Goal: Transaction & Acquisition: Download file/media

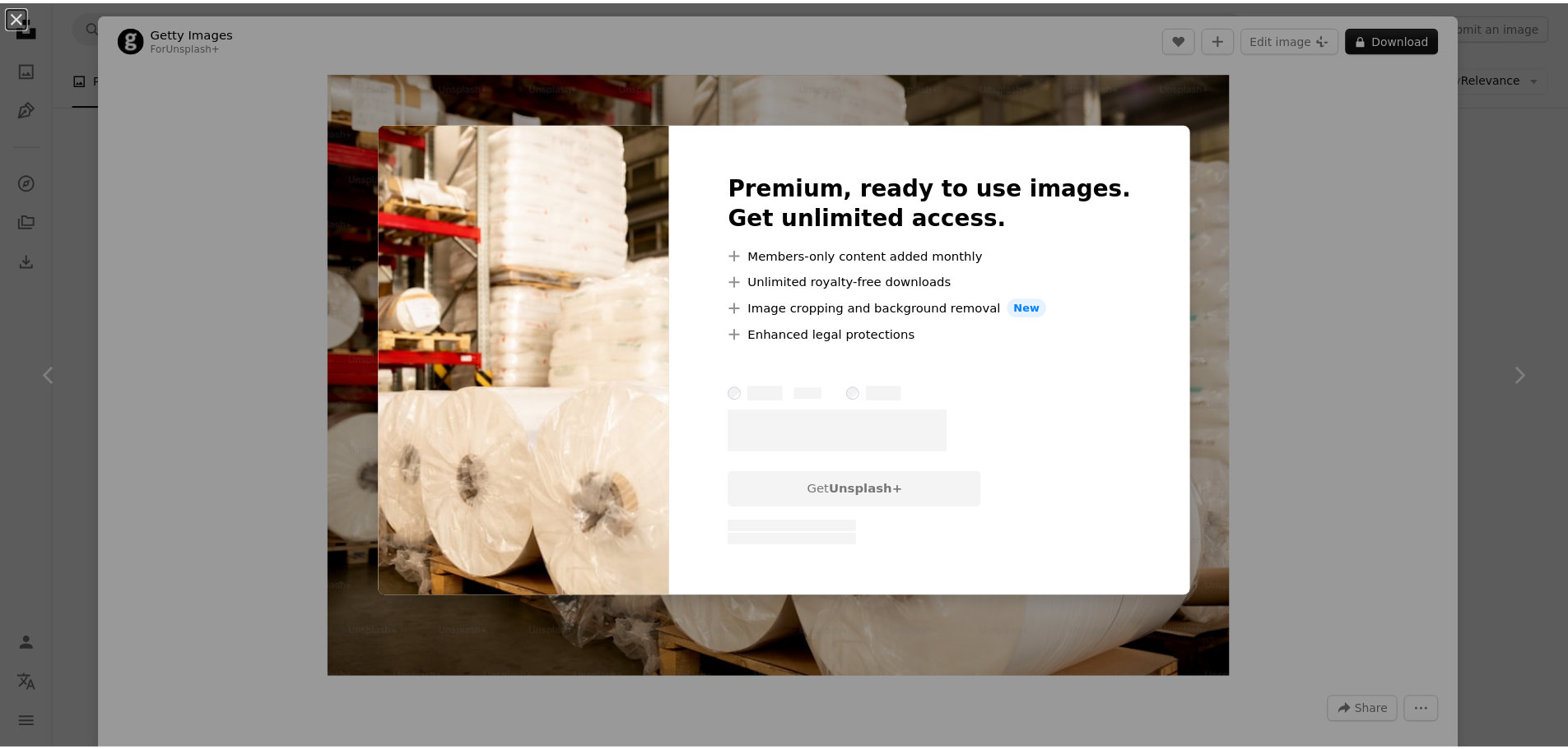
scroll to position [2385, 0]
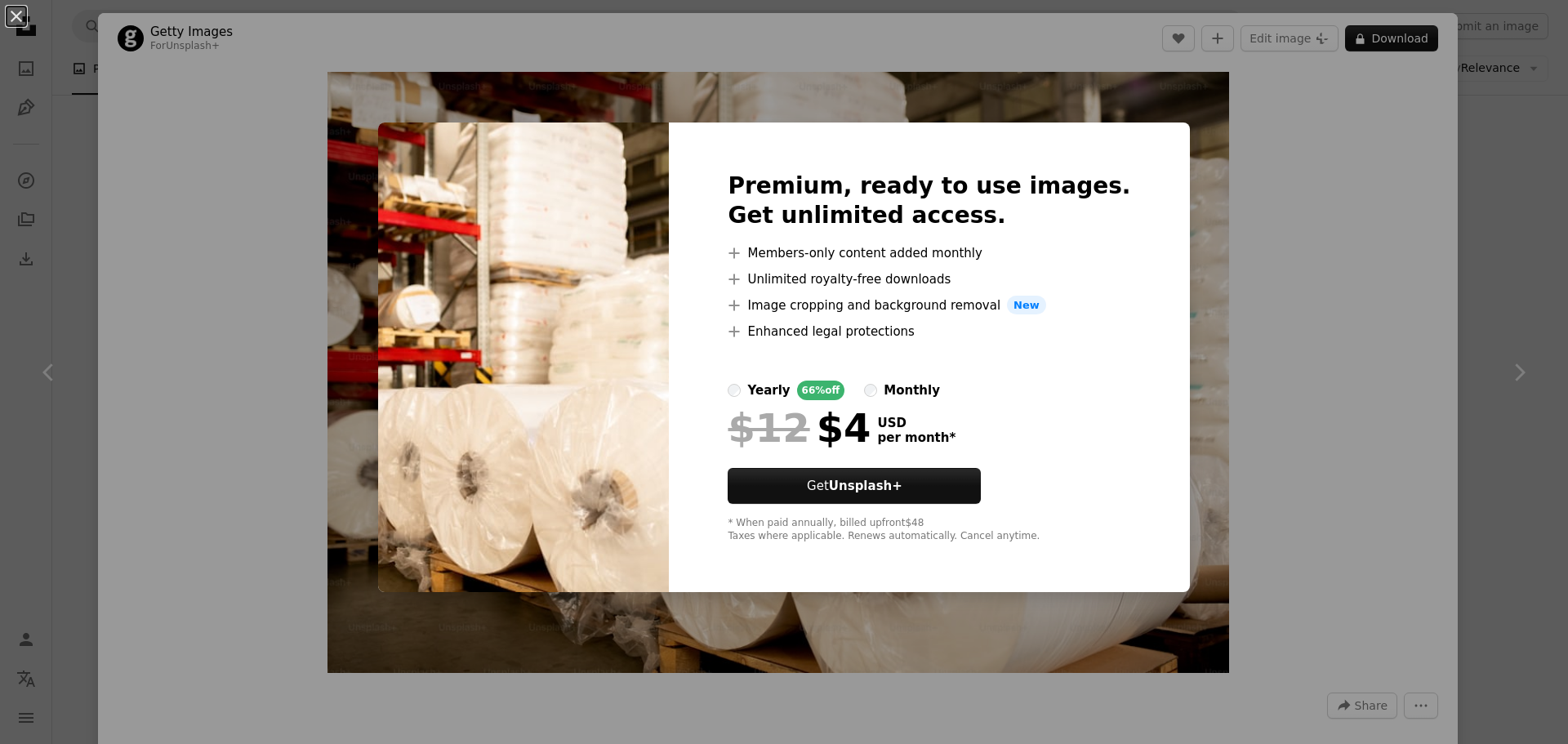
click at [1186, 292] on div "An X shape Premium, ready to use images. Get unlimited access. A plus sign Memb…" at bounding box center [784, 372] width 1568 height 744
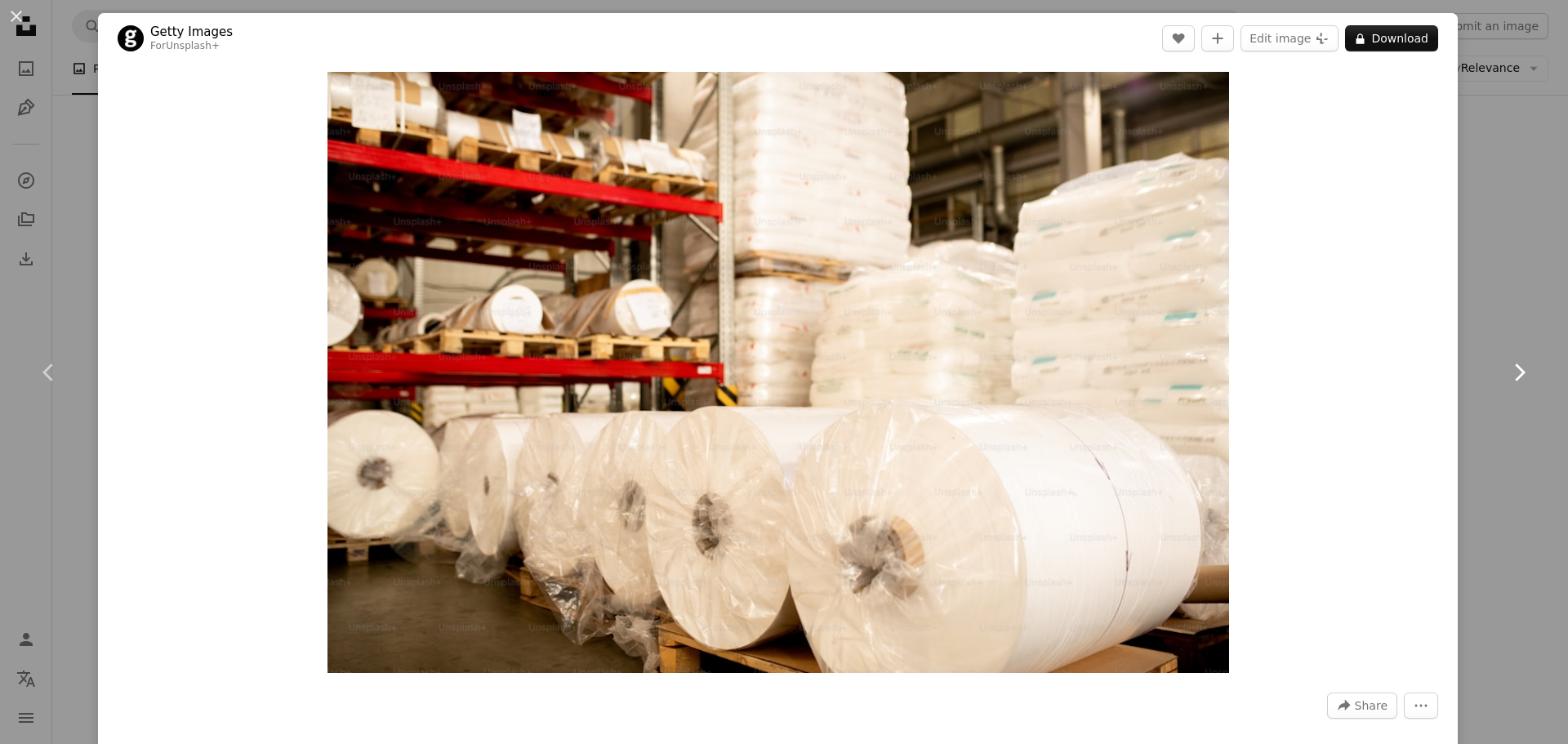
click at [1481, 299] on link "Chevron right" at bounding box center [1519, 372] width 98 height 157
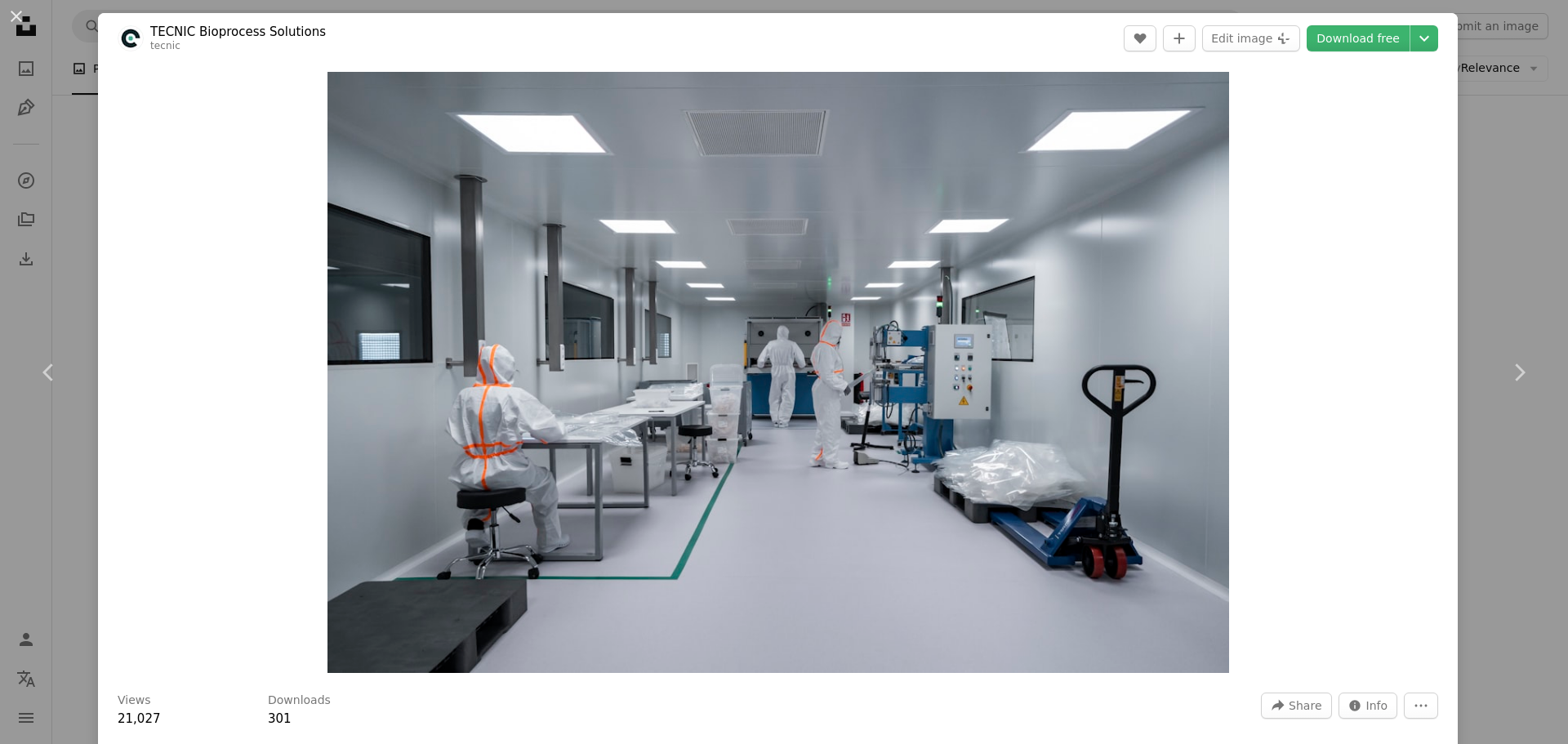
click at [9, 15] on button "An X shape" at bounding box center [16, 16] width 20 height 20
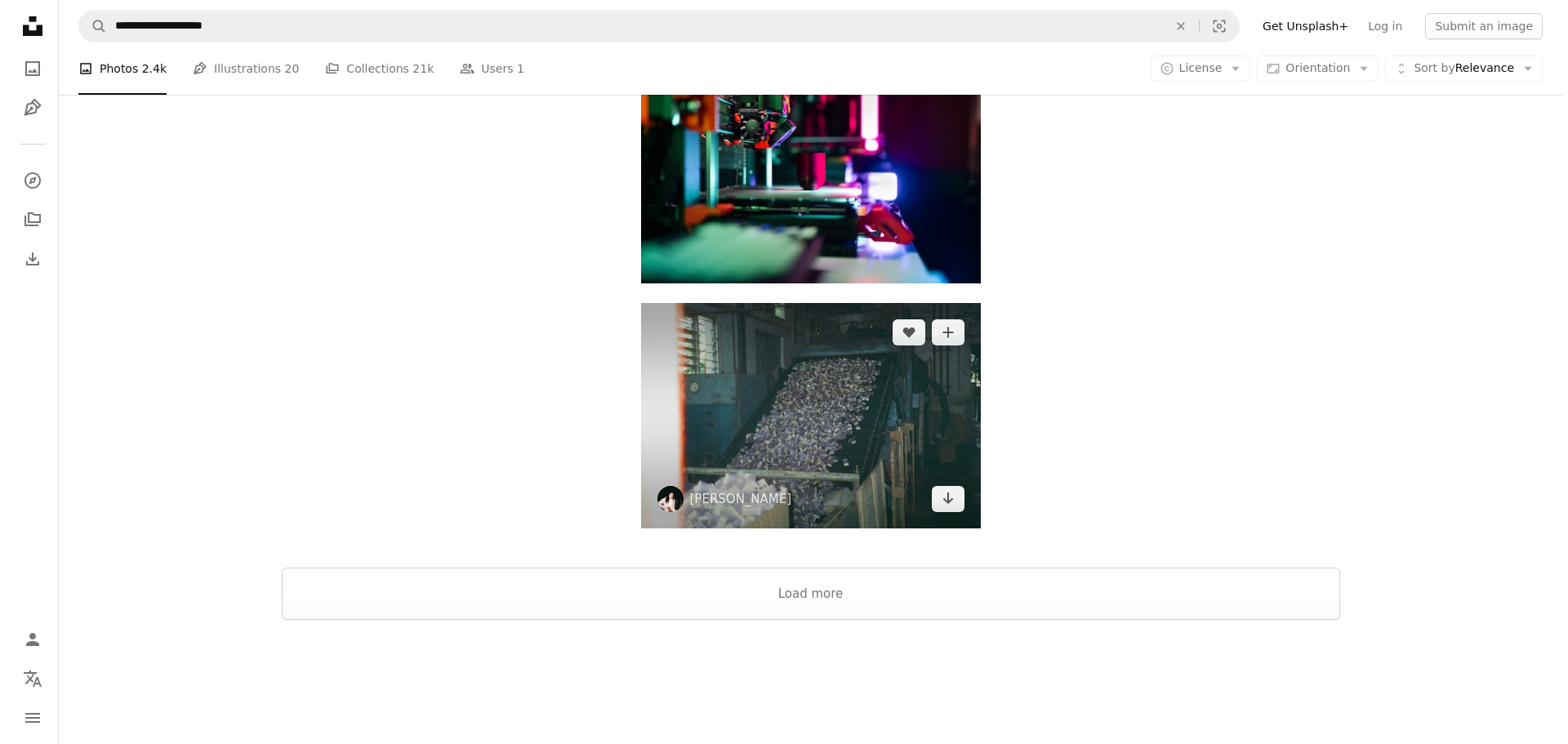
scroll to position [3607, 0]
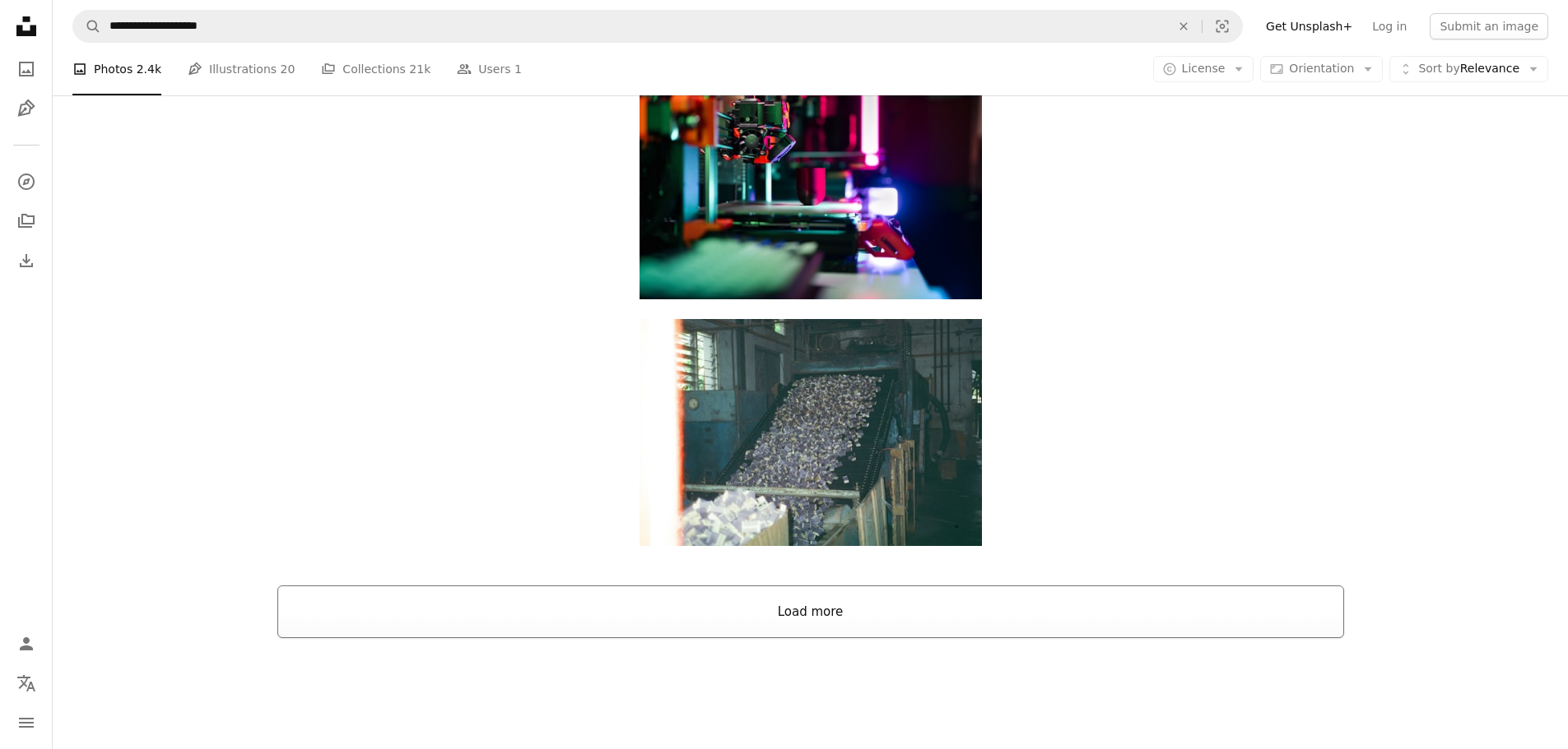
click at [914, 607] on button "Load more" at bounding box center [811, 612] width 1067 height 53
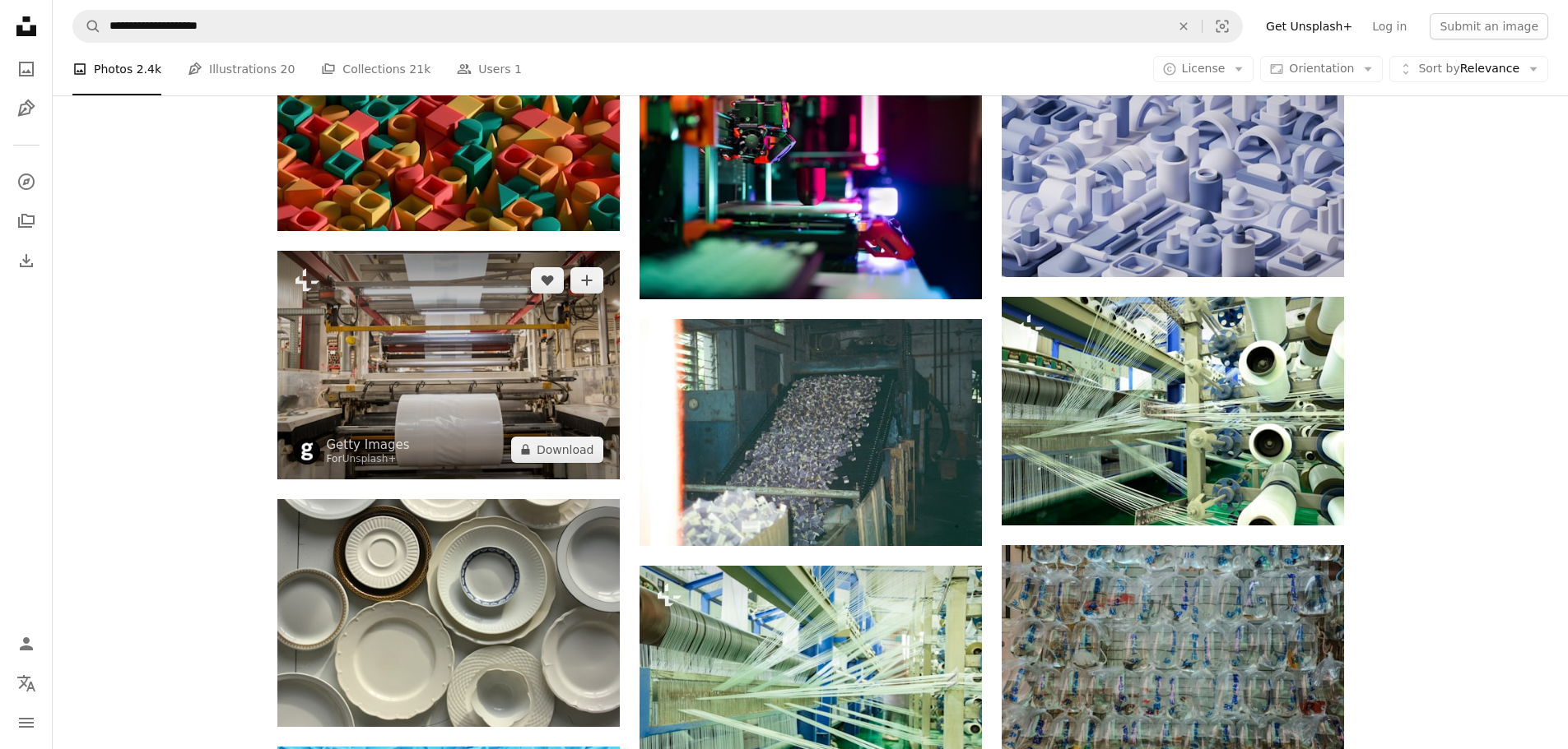
click at [450, 374] on img at bounding box center [449, 365] width 342 height 228
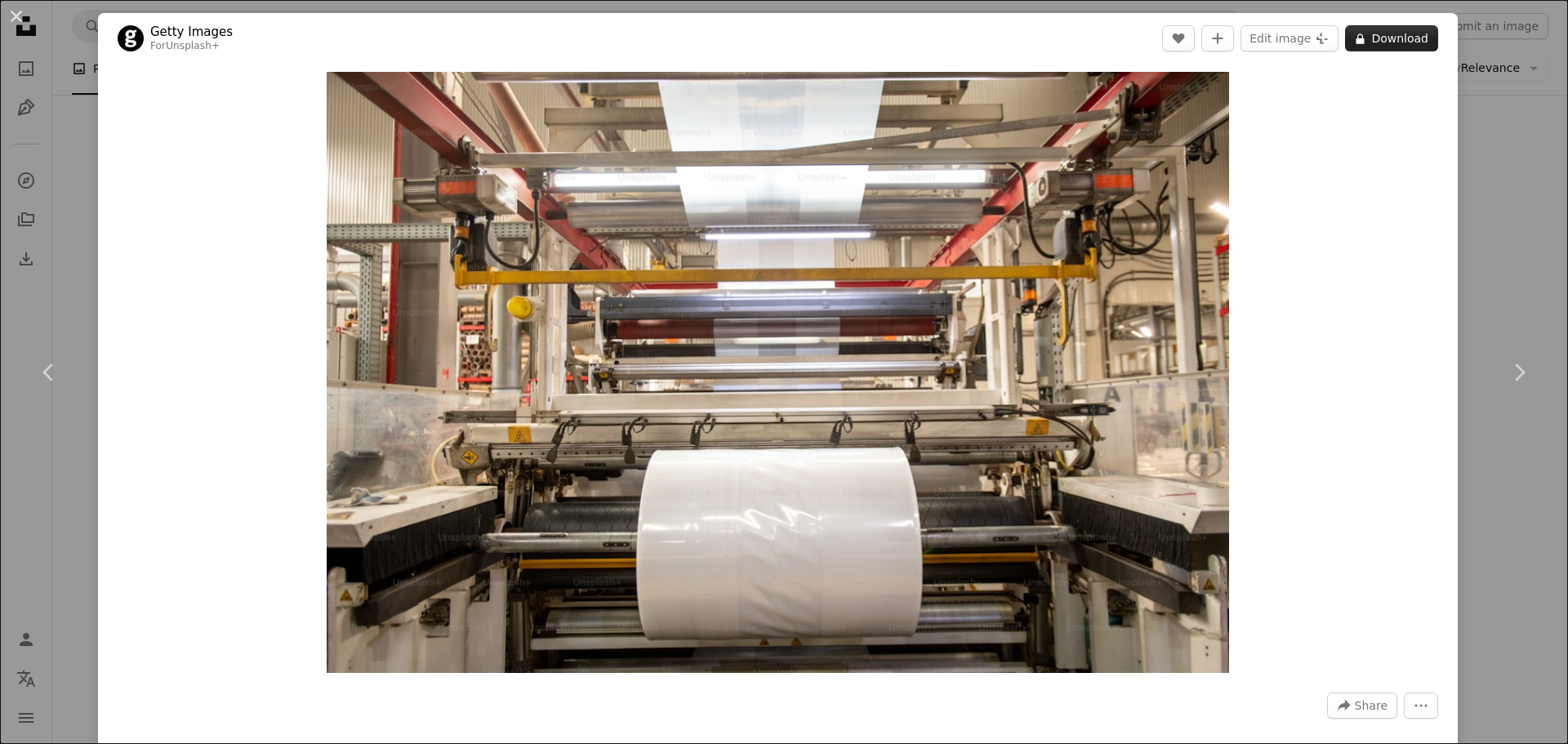
click at [1386, 41] on button "A lock Download" at bounding box center [1391, 39] width 93 height 26
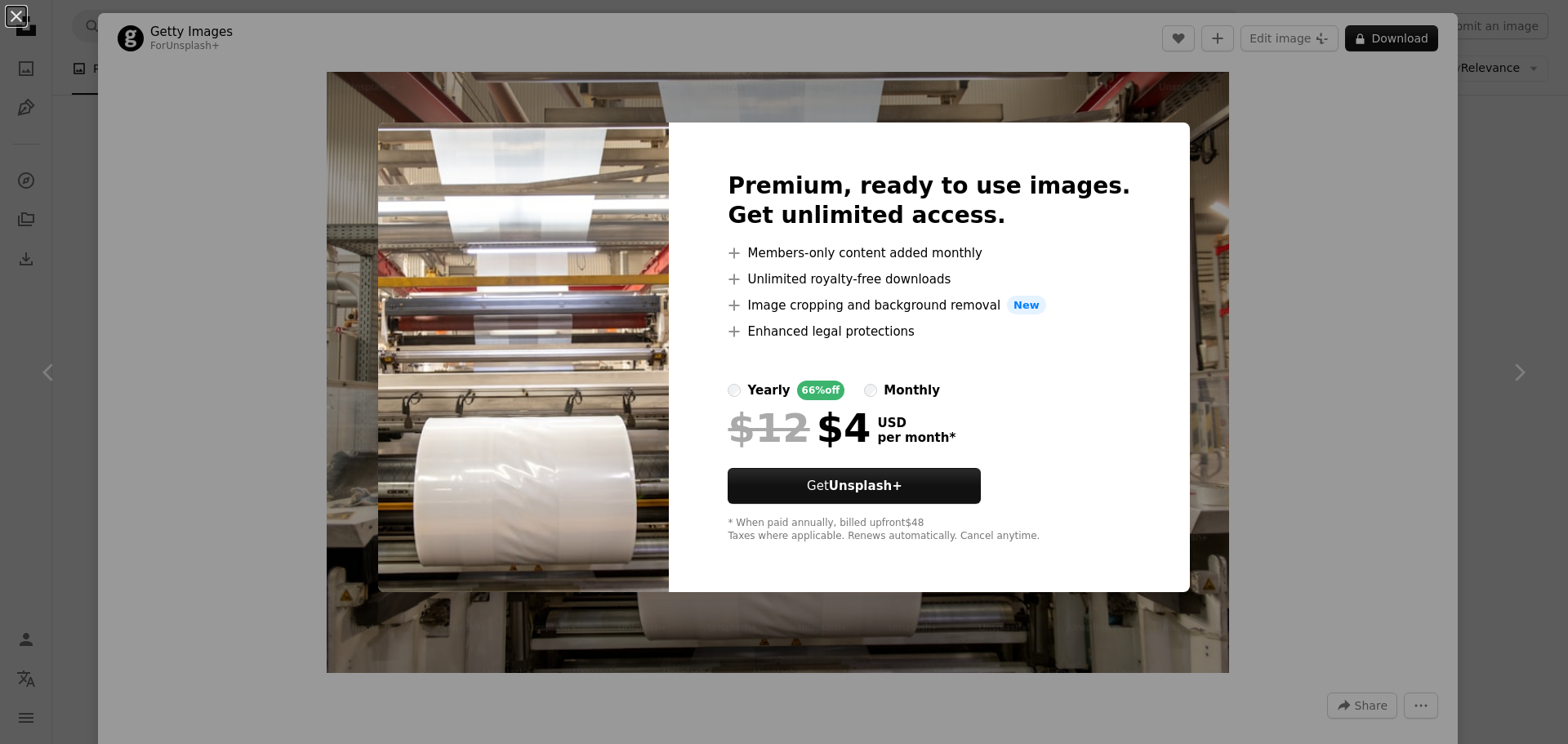
click at [466, 77] on div "An X shape Premium, ready to use images. Get unlimited access. A plus sign Memb…" at bounding box center [784, 372] width 1568 height 744
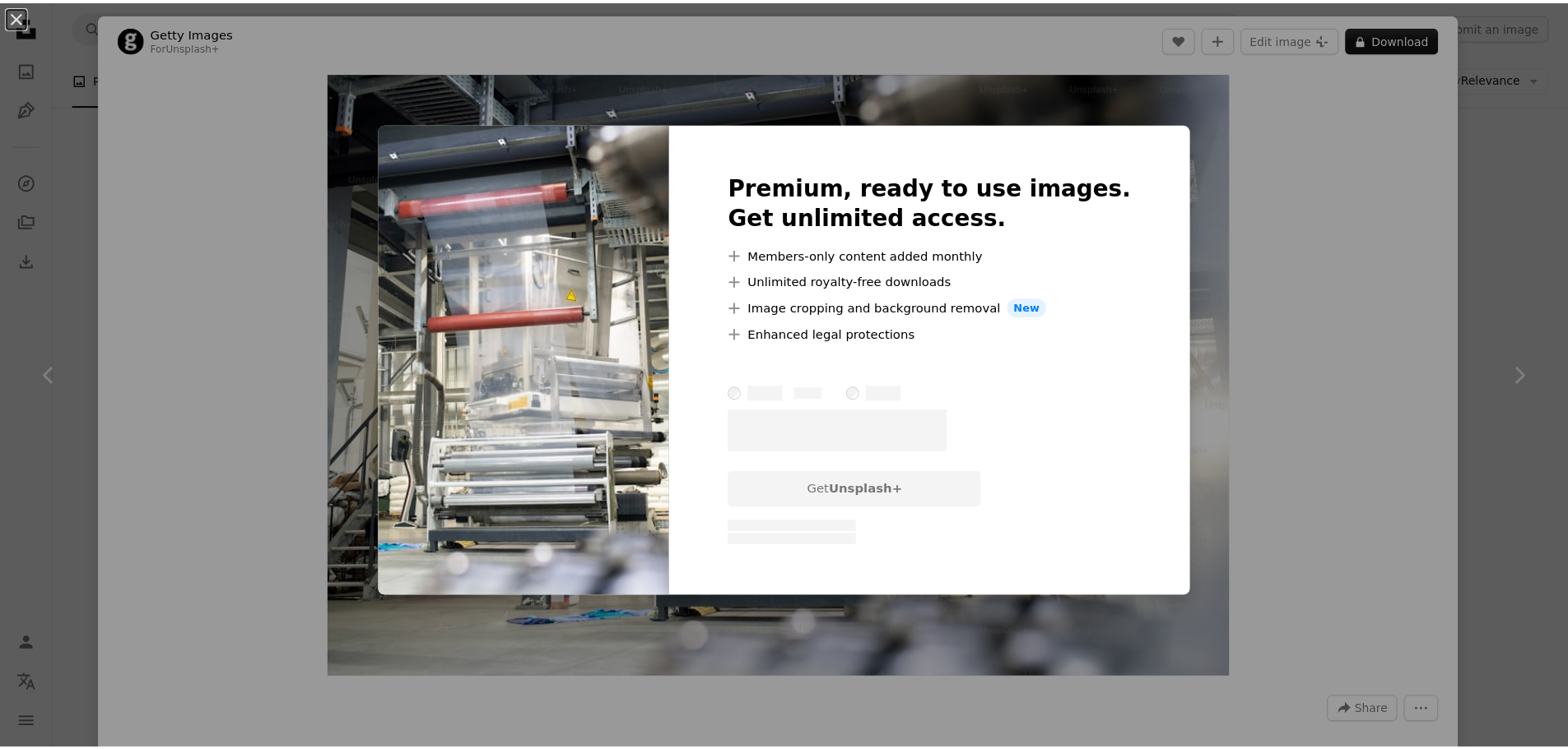
scroll to position [2138, 0]
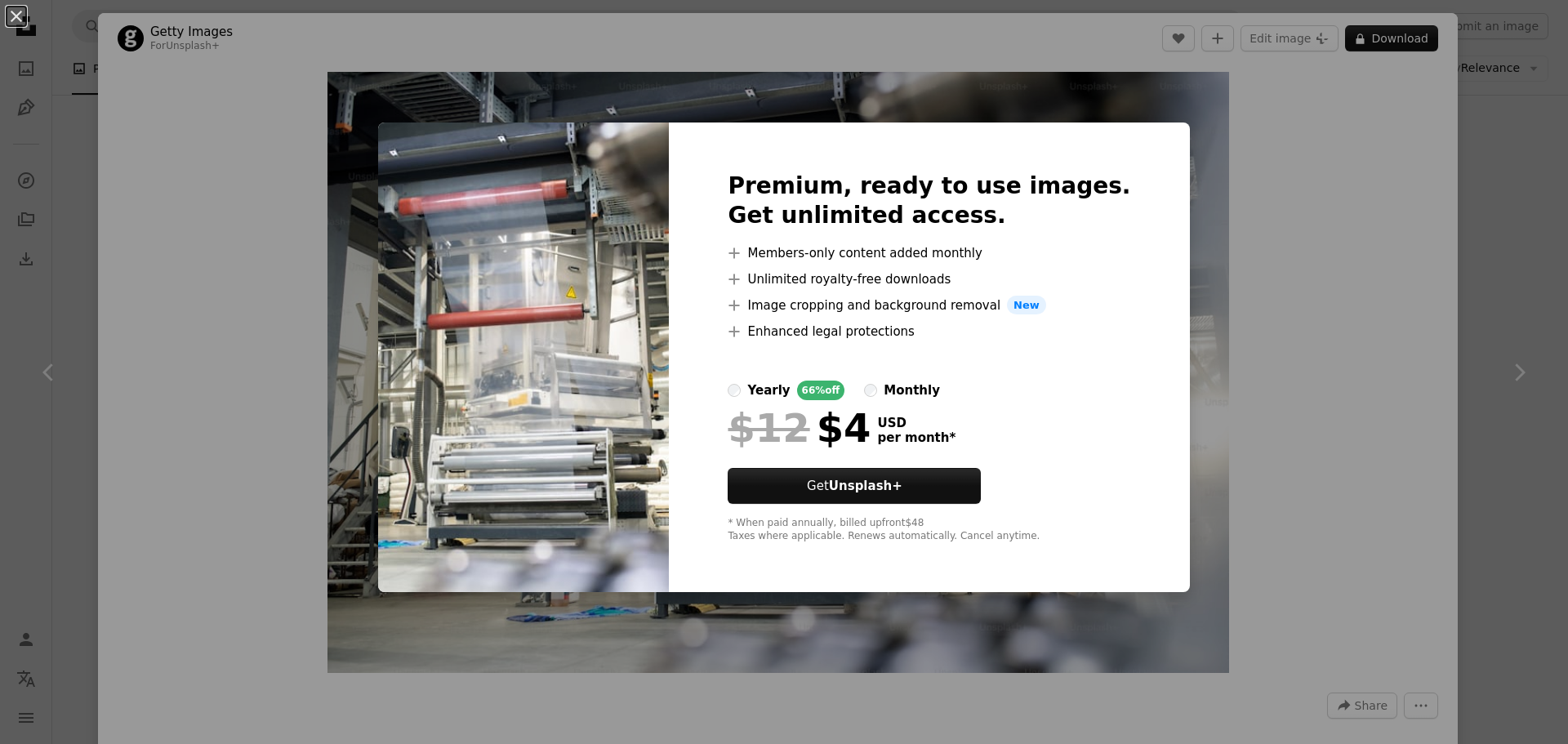
click at [1471, 287] on div "An X shape Premium, ready to use images. Get unlimited access. A plus sign Memb…" at bounding box center [784, 372] width 1568 height 744
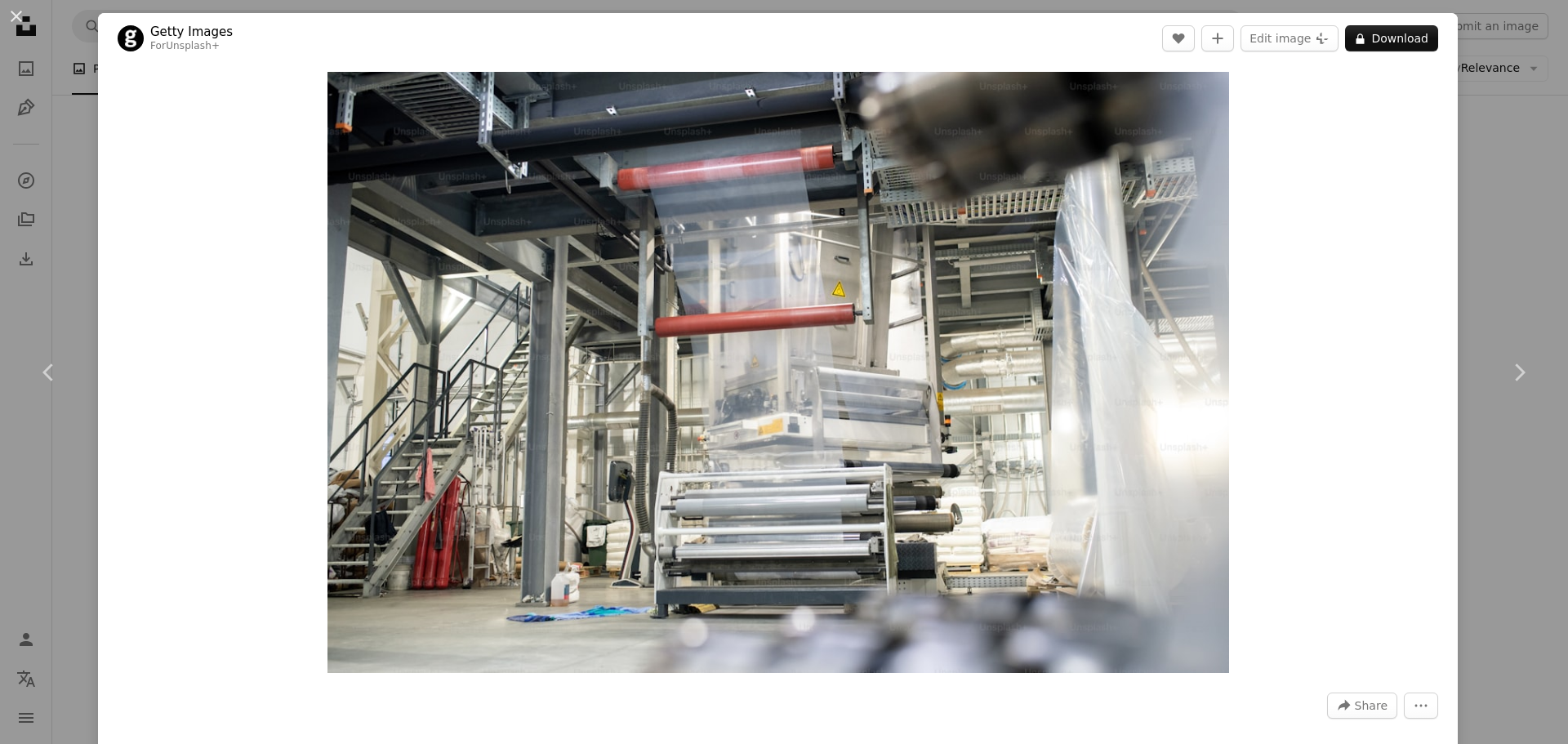
click at [1468, 287] on div "An X shape Chevron left Chevron right Getty Images For Unsplash+ A heart A plus…" at bounding box center [784, 372] width 1568 height 744
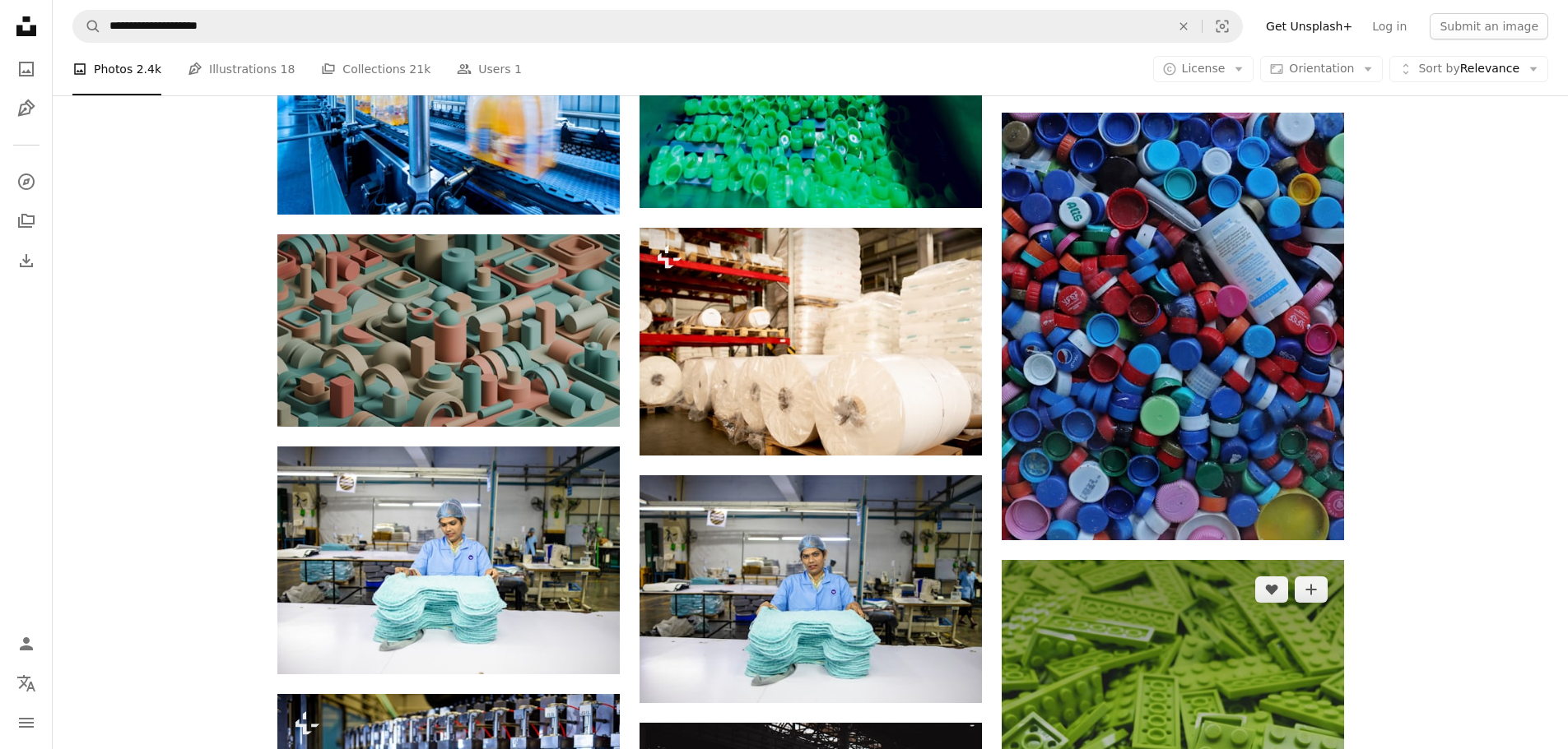
scroll to position [3948, 0]
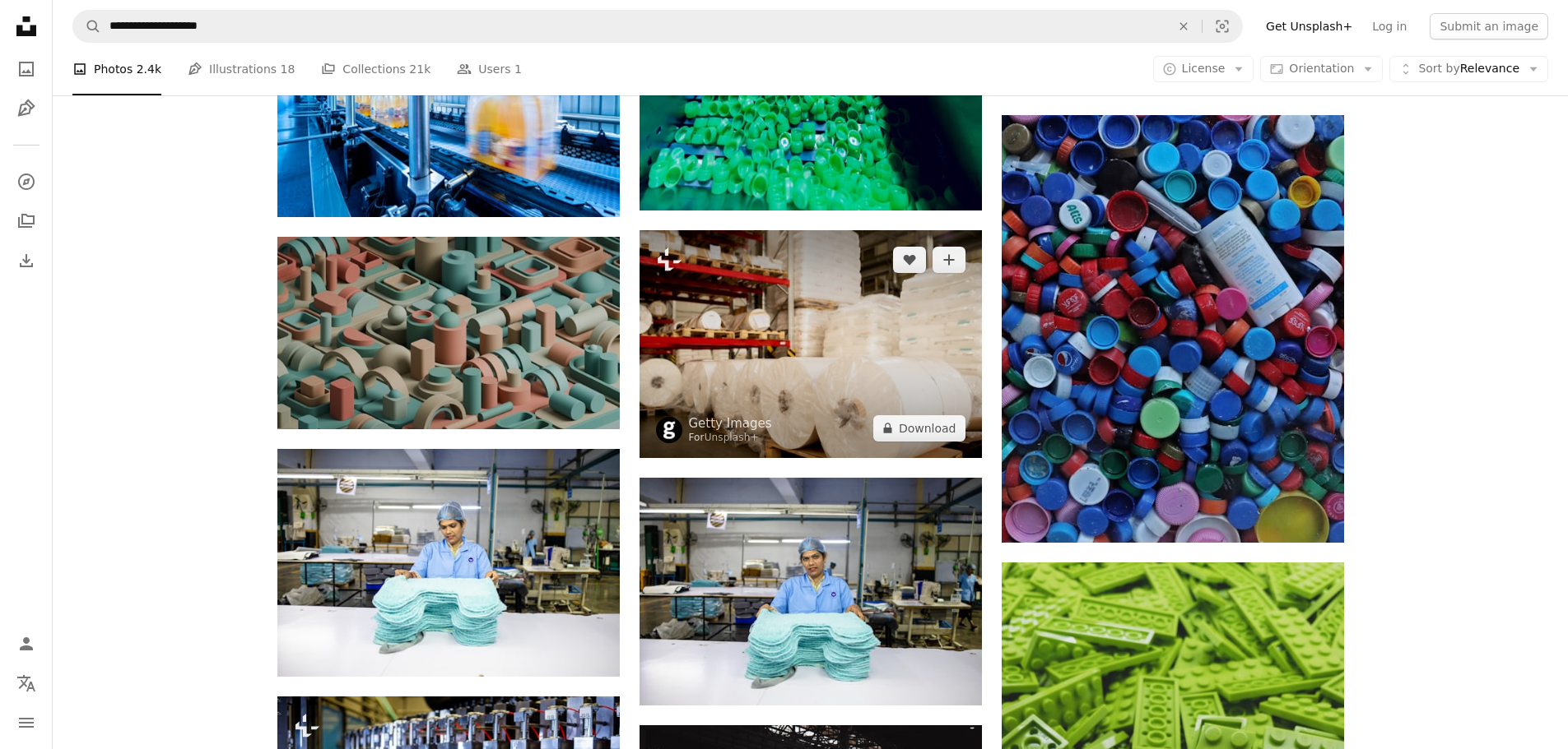
click at [805, 321] on img at bounding box center [811, 345] width 342 height 228
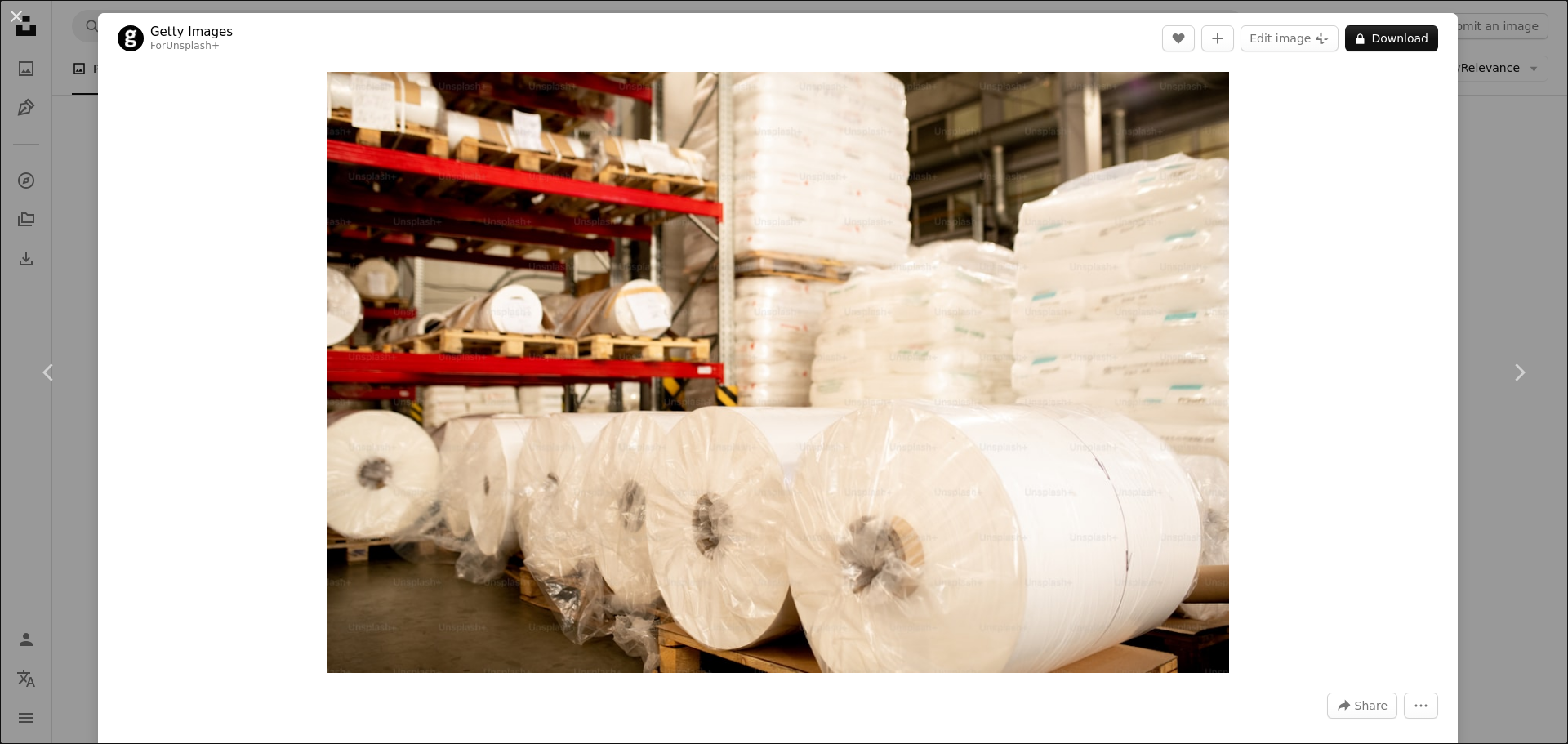
click at [1472, 289] on div "An X shape Chevron left Chevron right Getty Images For Unsplash+ A heart A plus…" at bounding box center [784, 372] width 1568 height 744
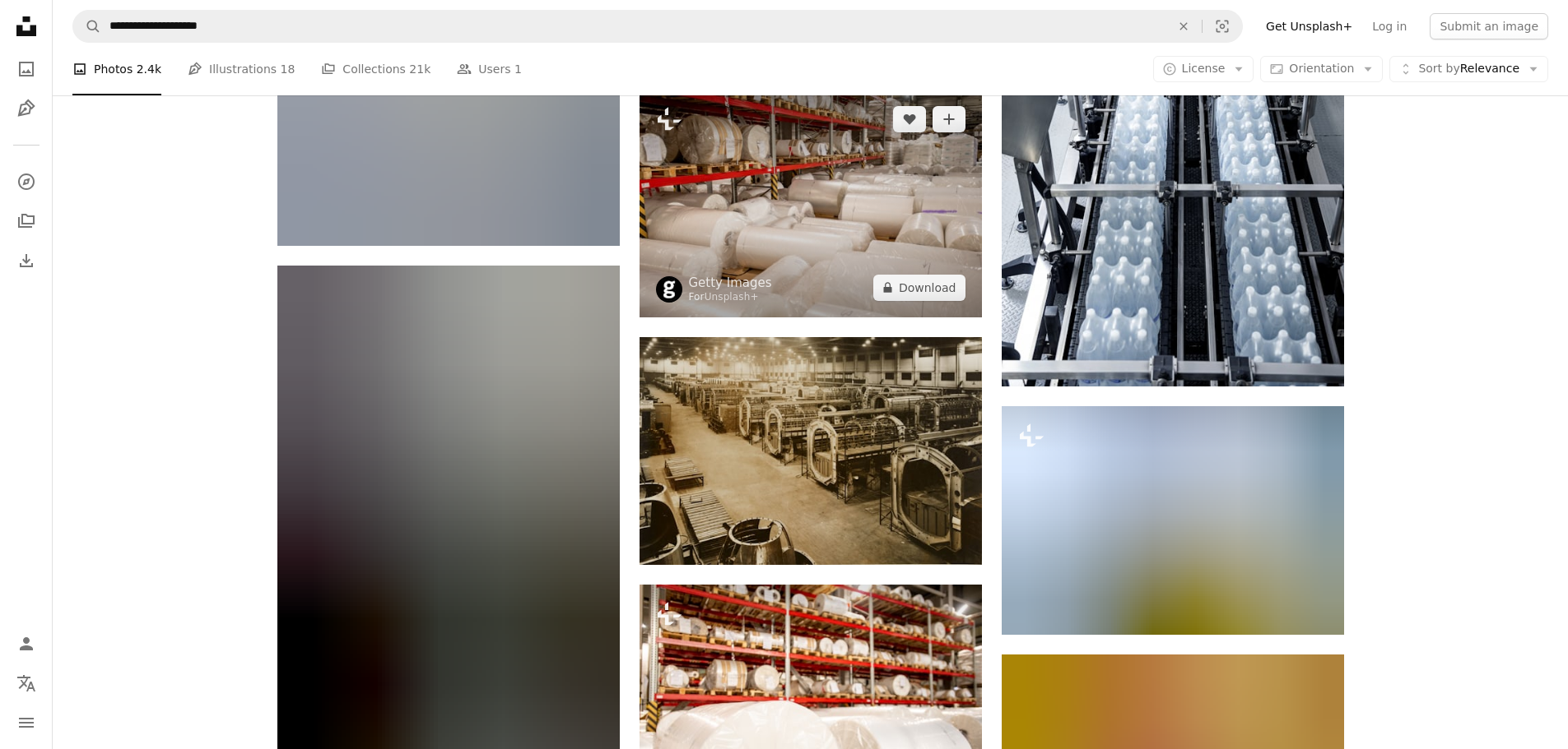
scroll to position [6991, 0]
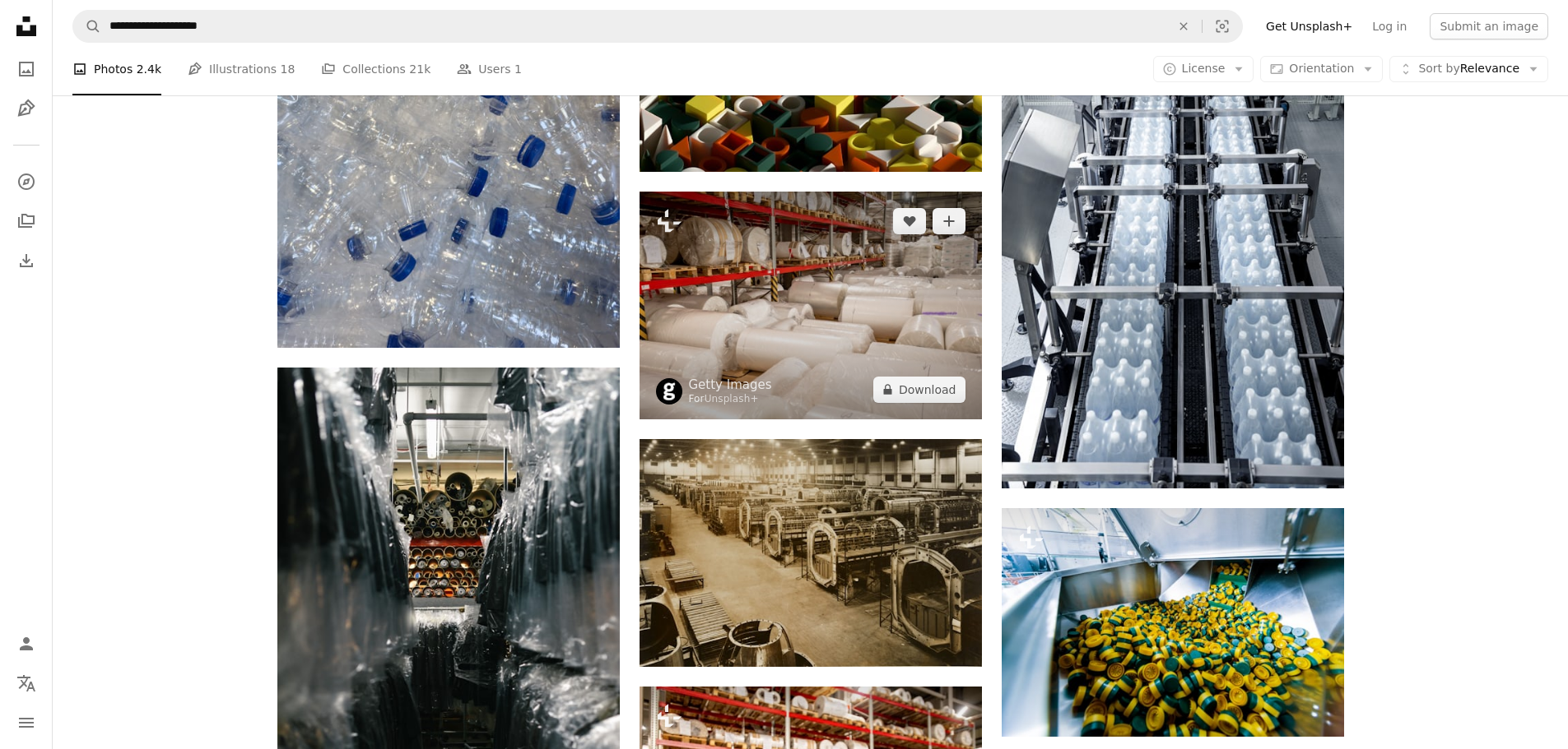
click at [849, 296] on img at bounding box center [811, 306] width 342 height 228
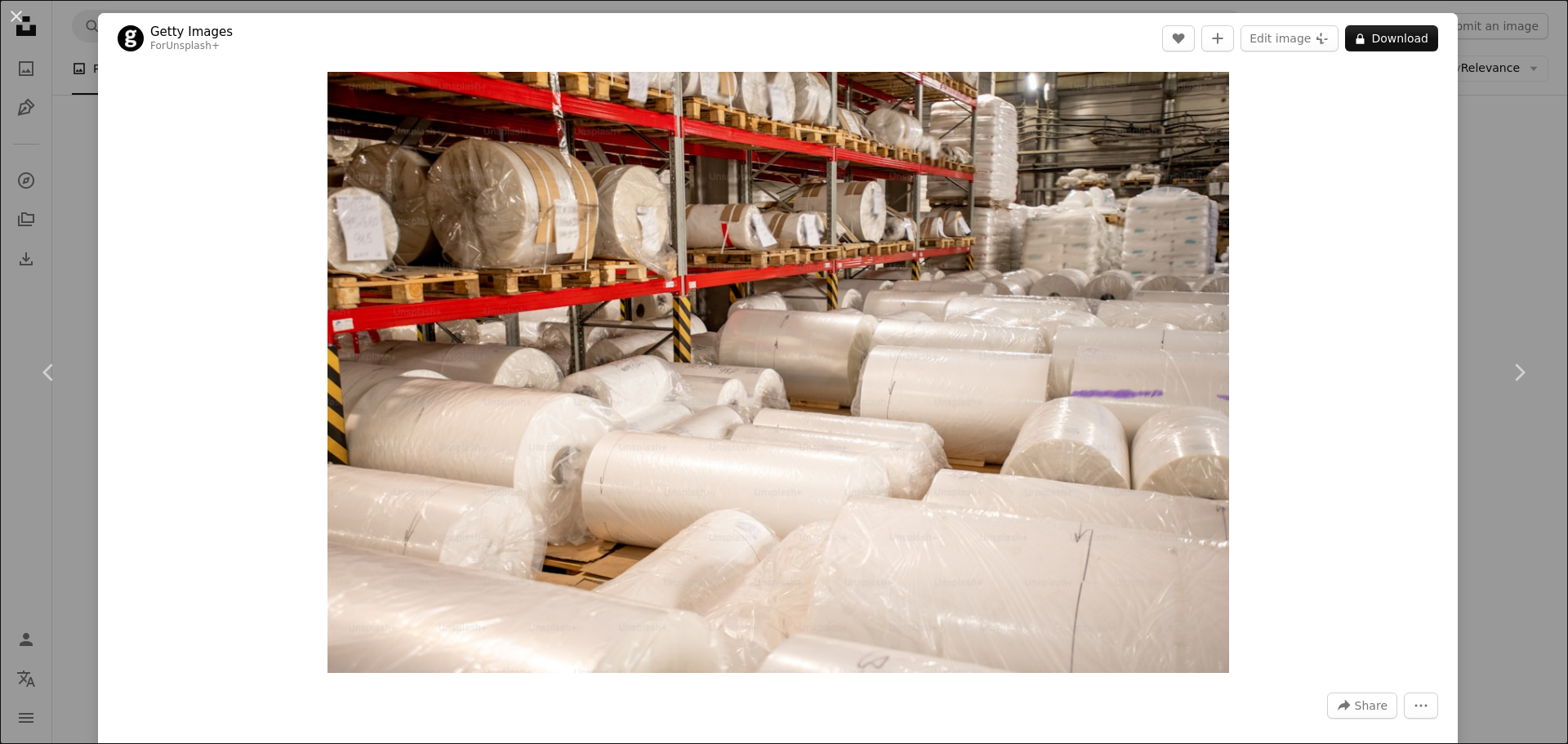
click at [1507, 222] on div "An X shape Chevron left Chevron right Getty Images For Unsplash+ A heart A plus…" at bounding box center [784, 372] width 1568 height 744
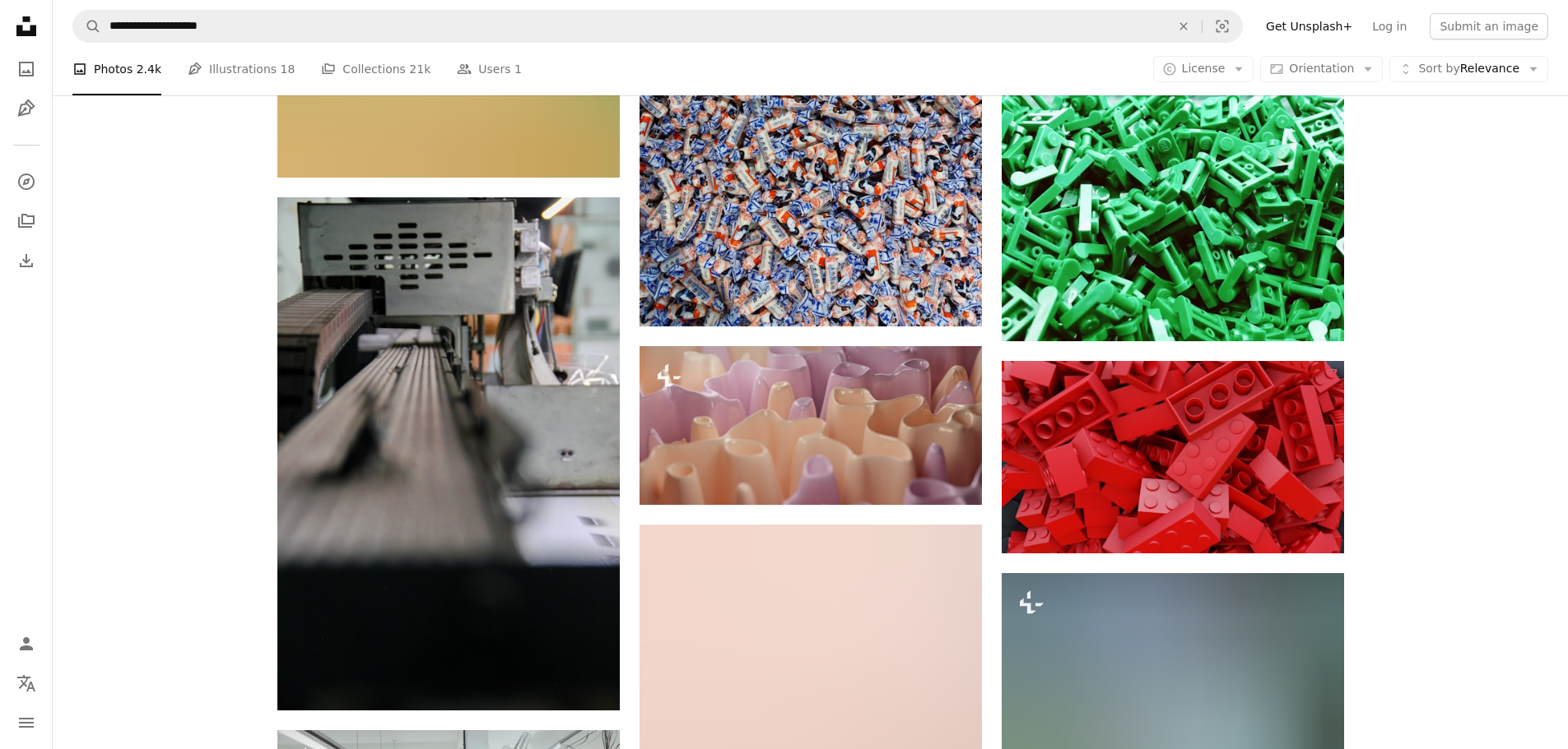
scroll to position [16037, 0]
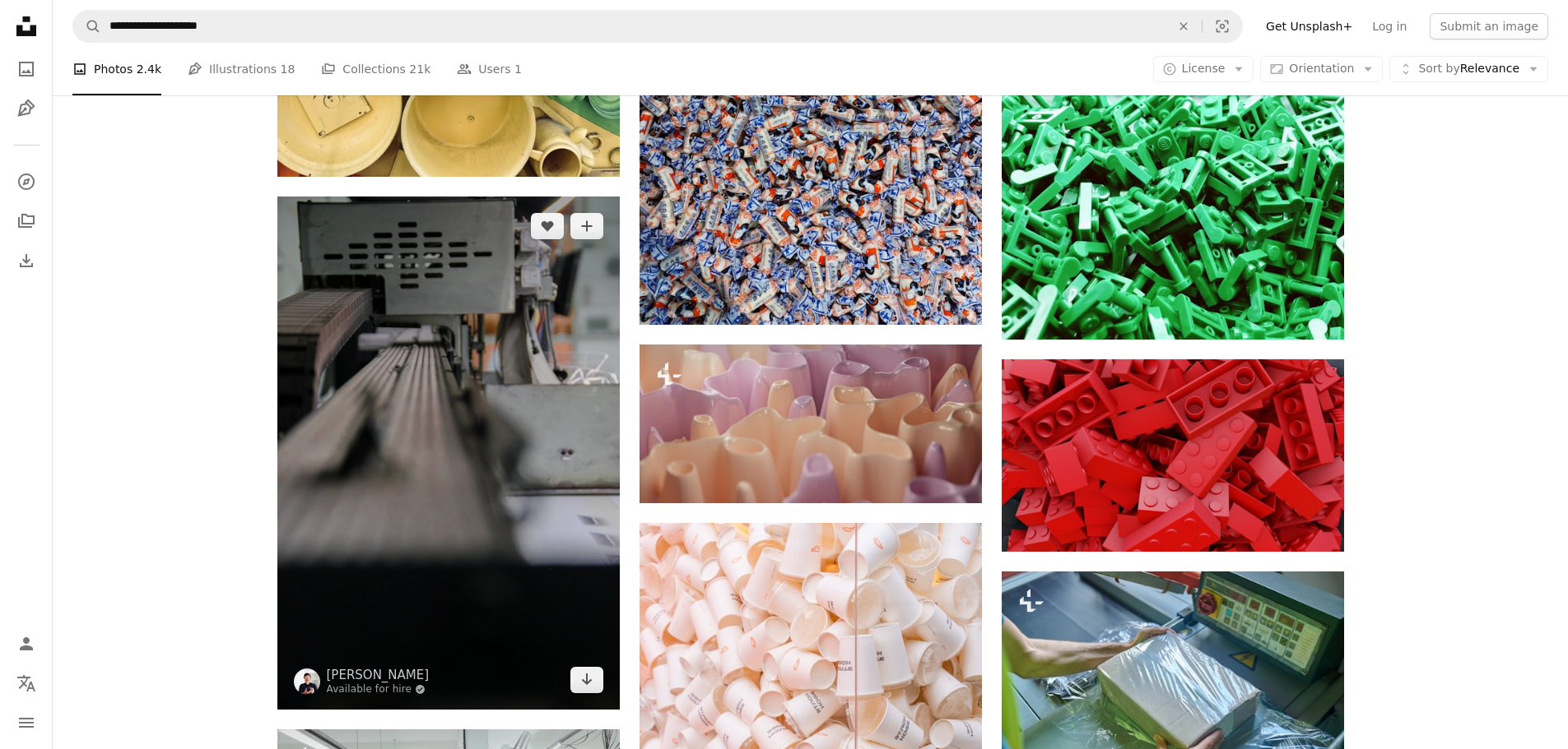
click at [470, 351] on img at bounding box center [449, 454] width 342 height 513
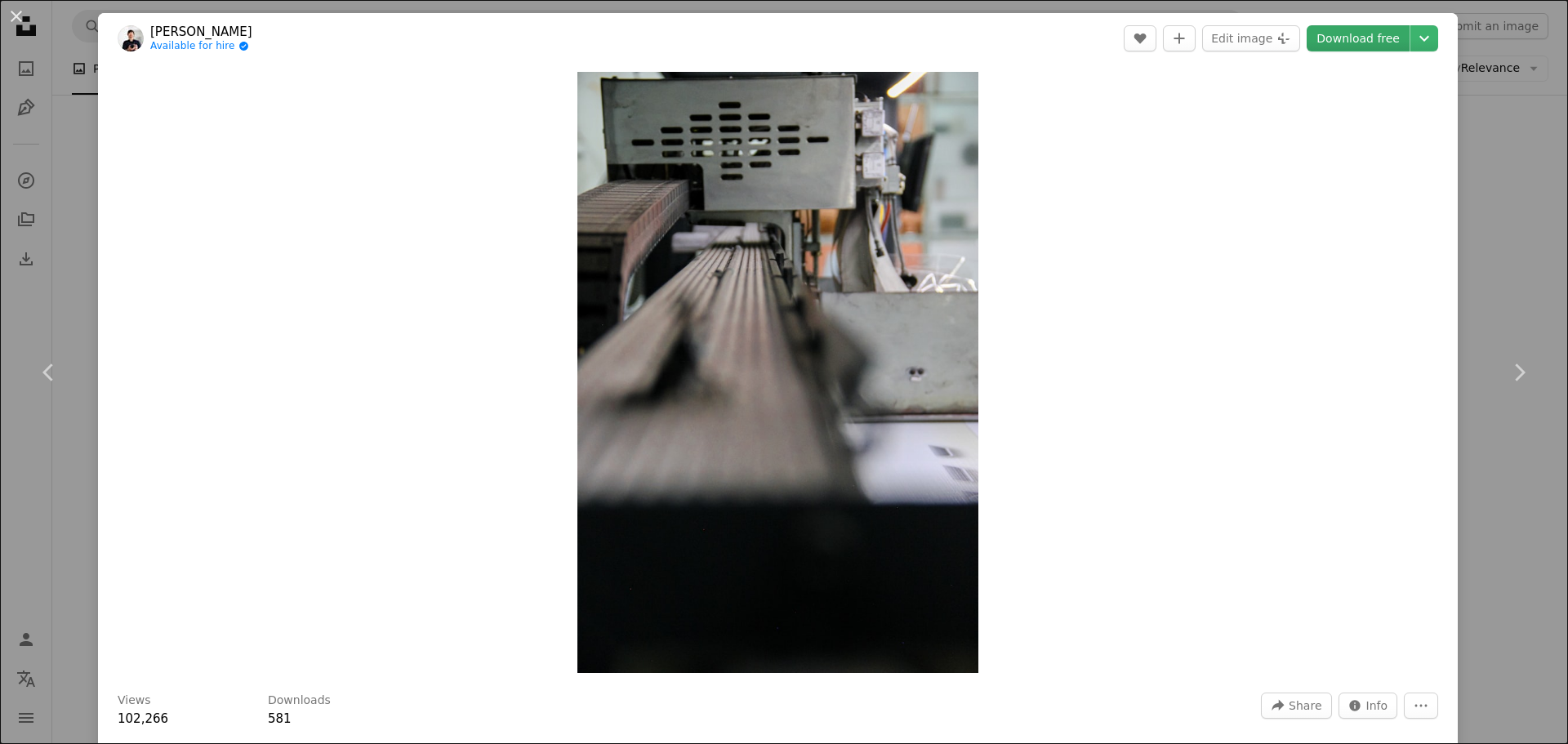
click at [1340, 43] on link "Download free" at bounding box center [1358, 39] width 103 height 26
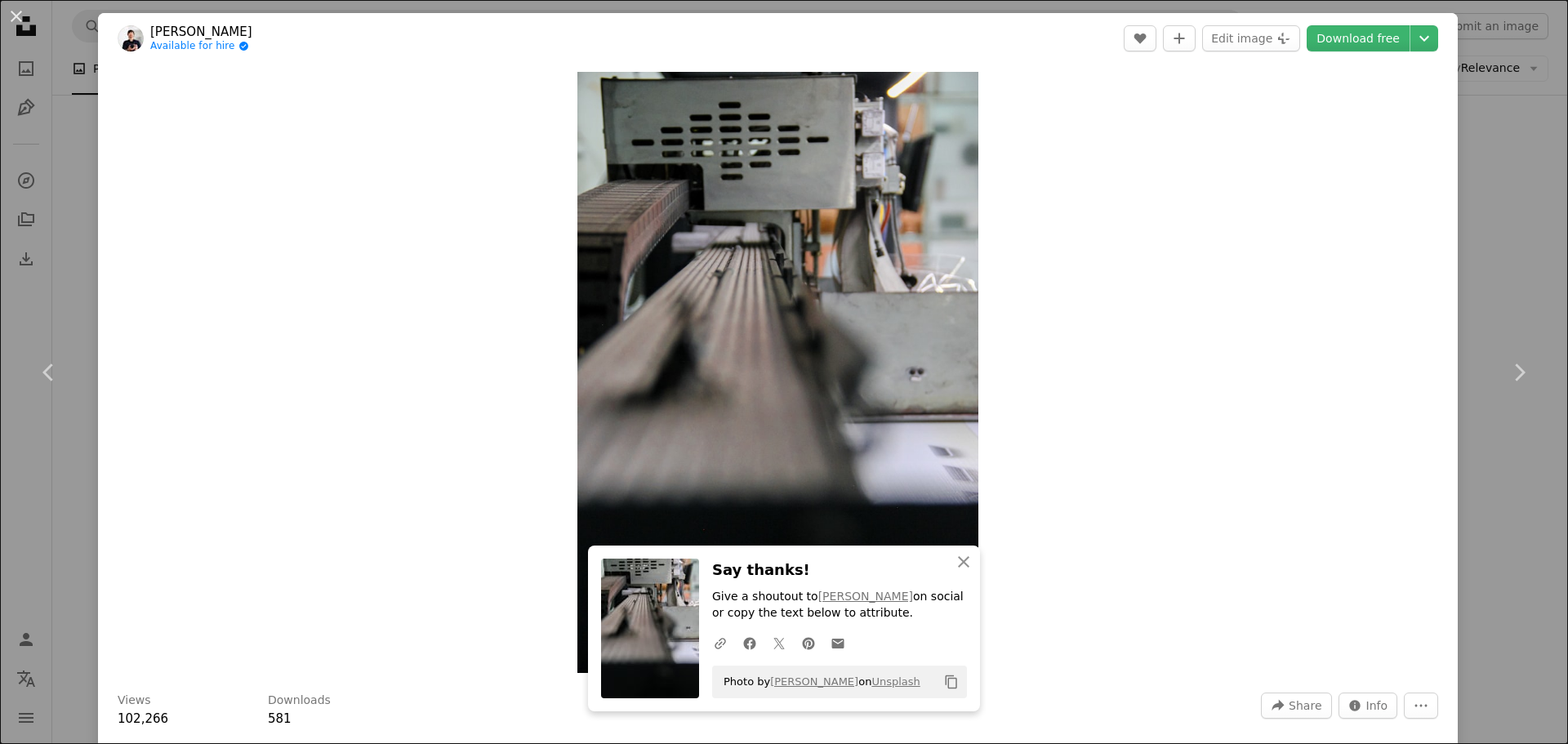
click at [1488, 217] on div "An X shape Chevron left Chevron right [PERSON_NAME] Sakti Available for hire A …" at bounding box center [784, 372] width 1568 height 744
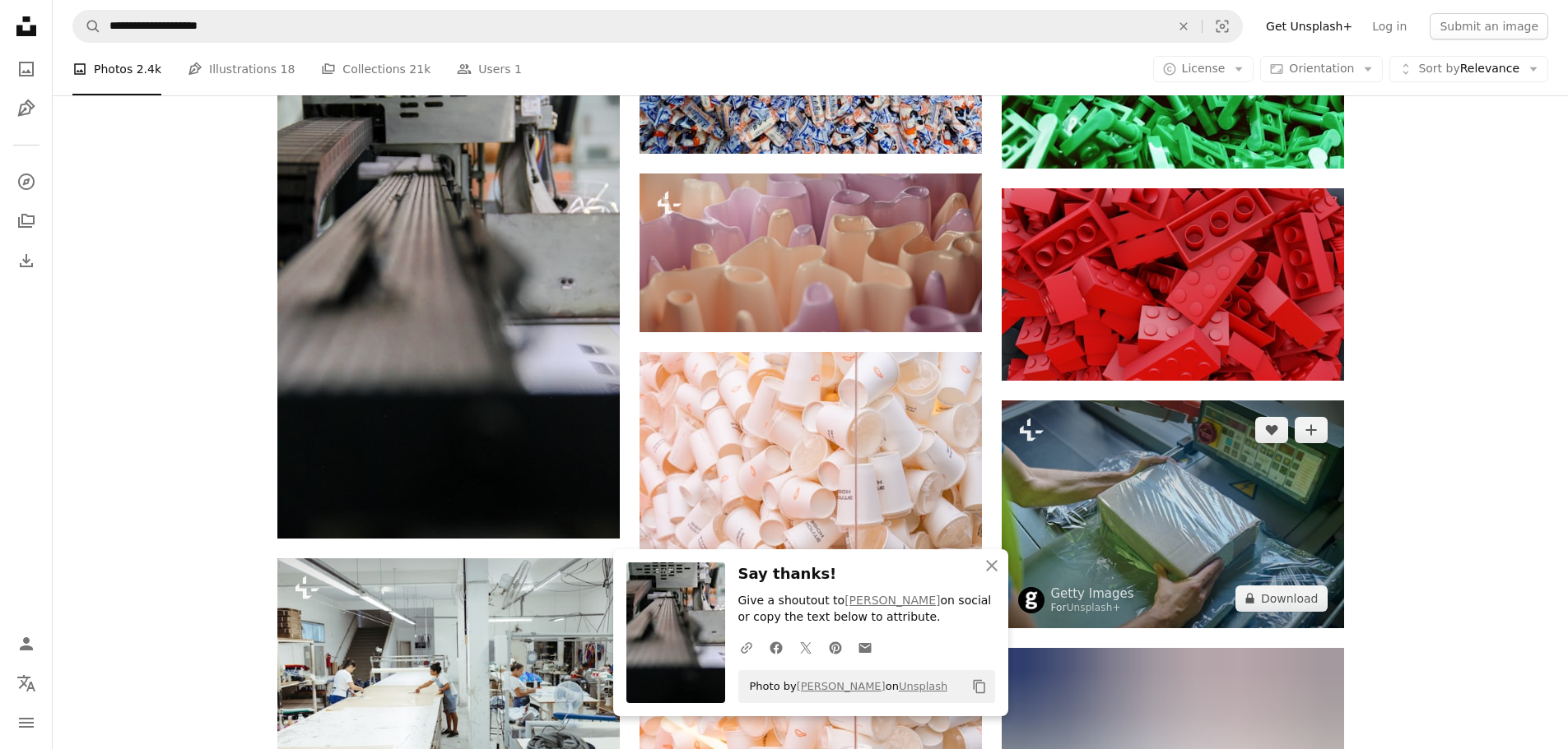
scroll to position [16531, 0]
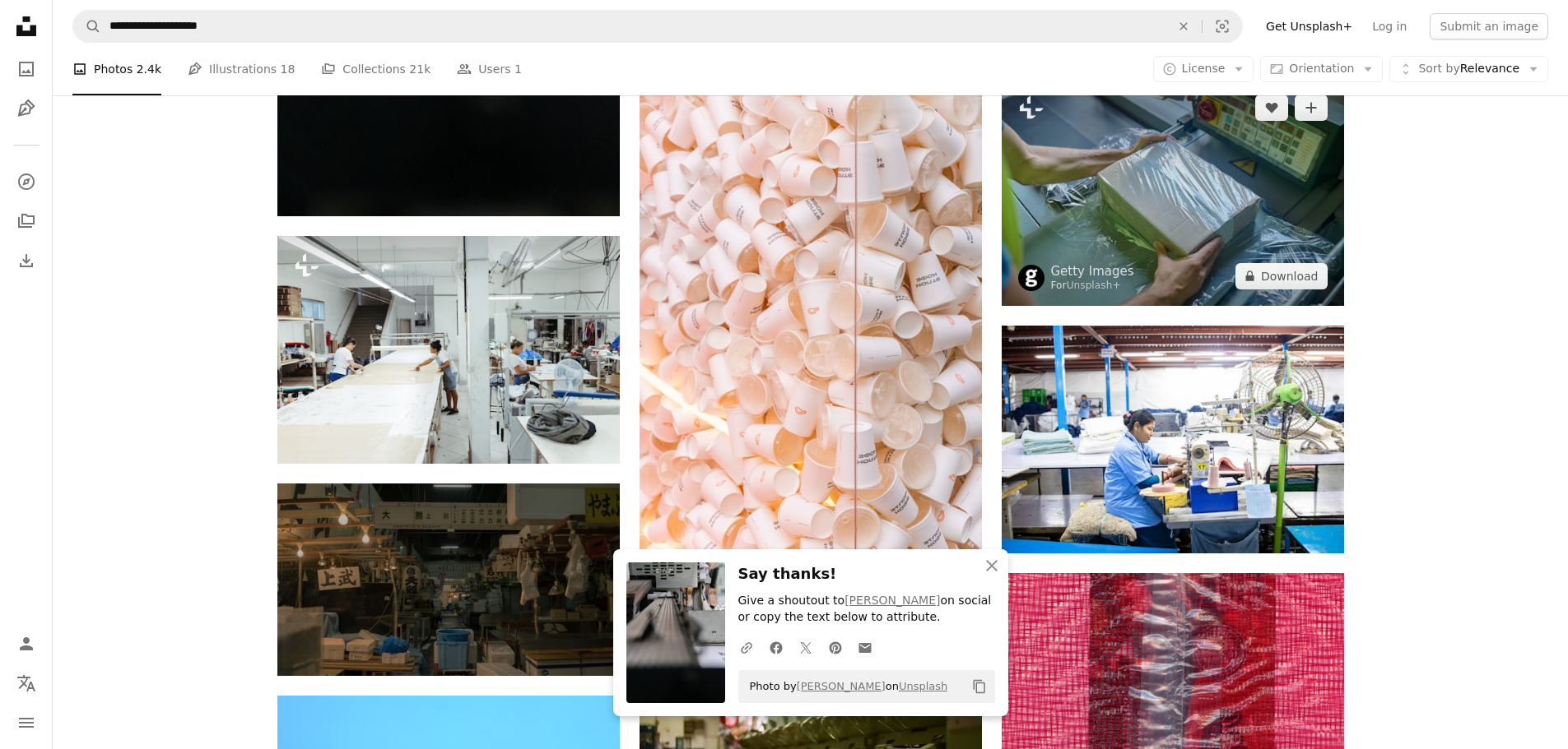
click at [1151, 218] on img at bounding box center [1173, 192] width 342 height 228
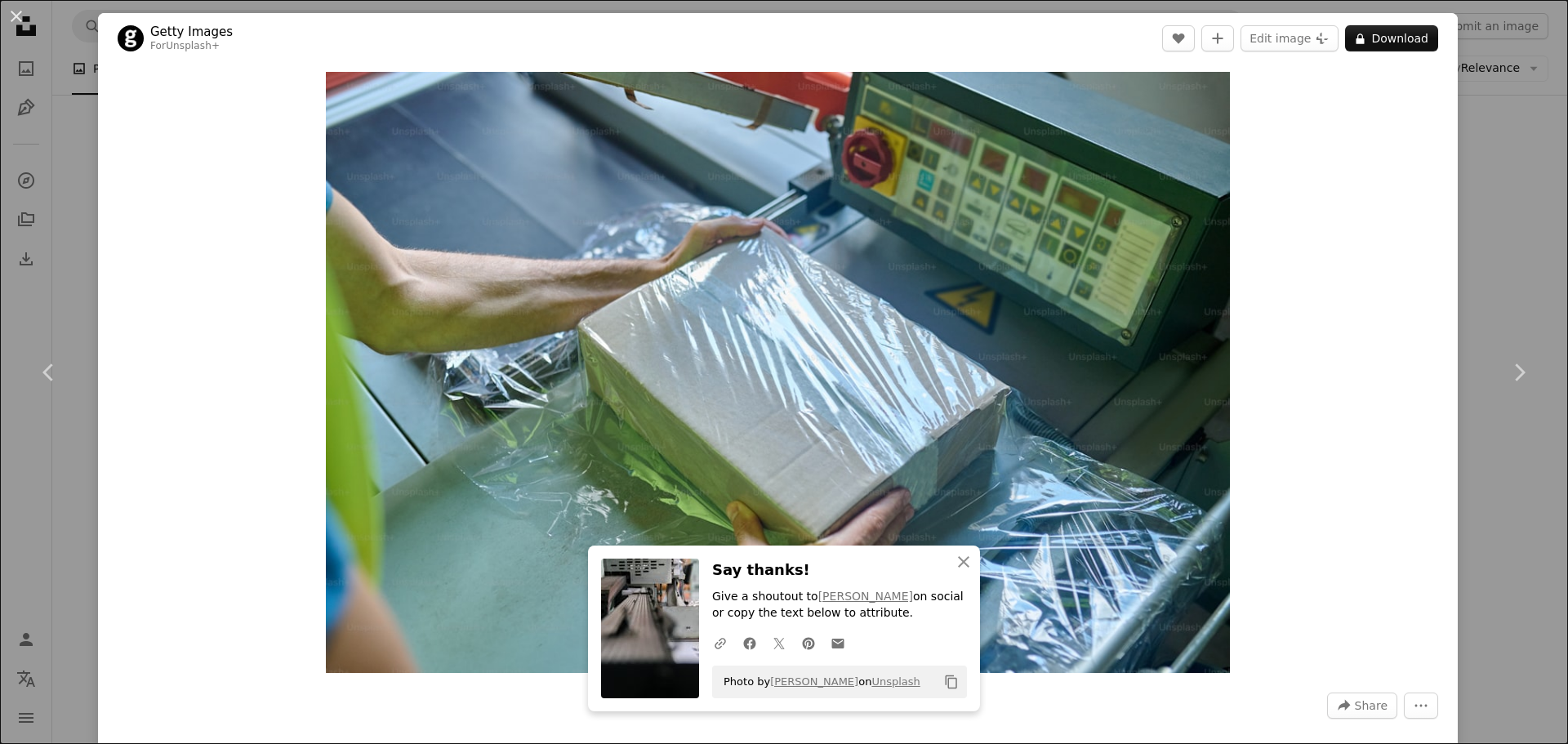
click at [42, 98] on div "An X shape Chevron left Chevron right Getty Images For Unsplash+ A heart A plus…" at bounding box center [784, 372] width 1568 height 744
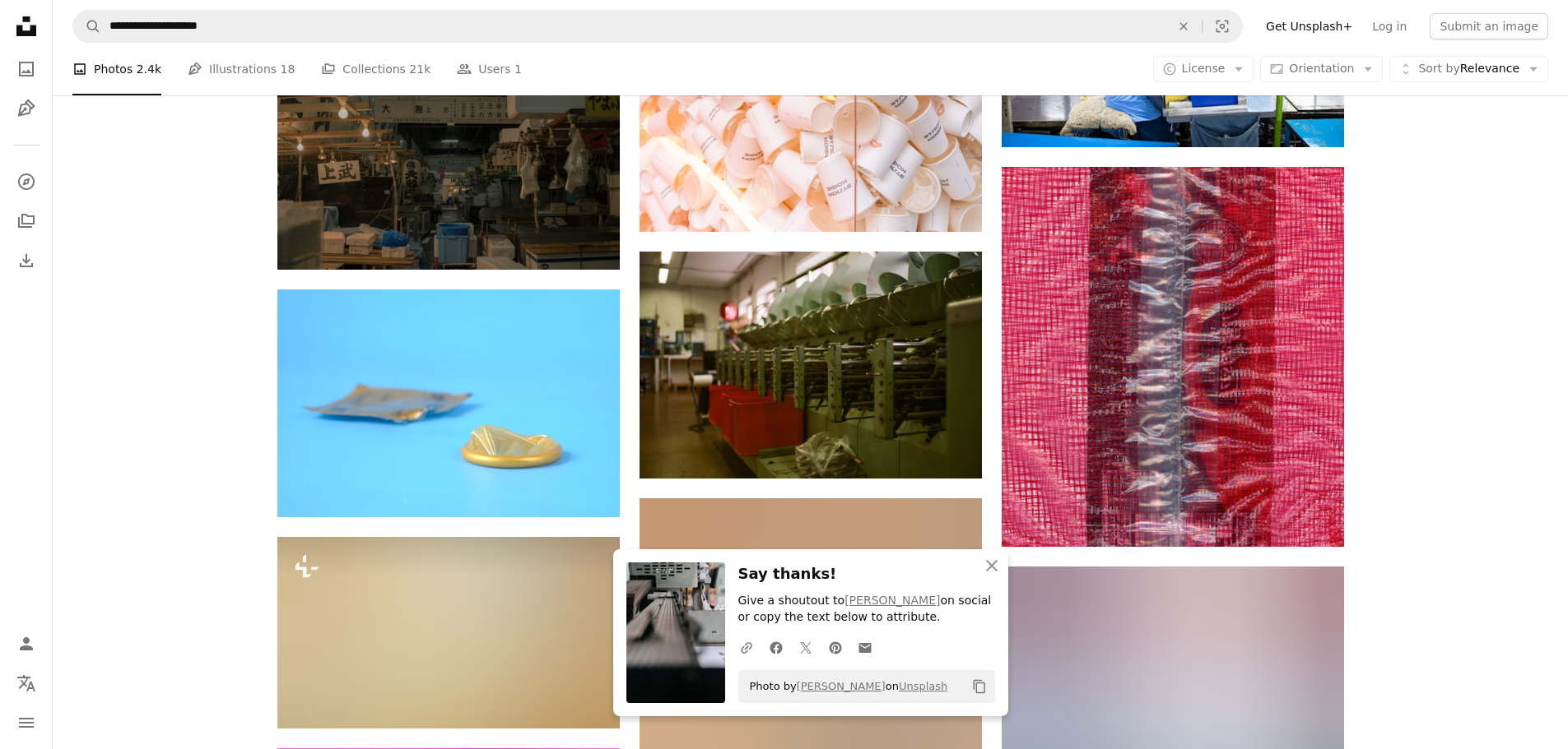
scroll to position [16942, 0]
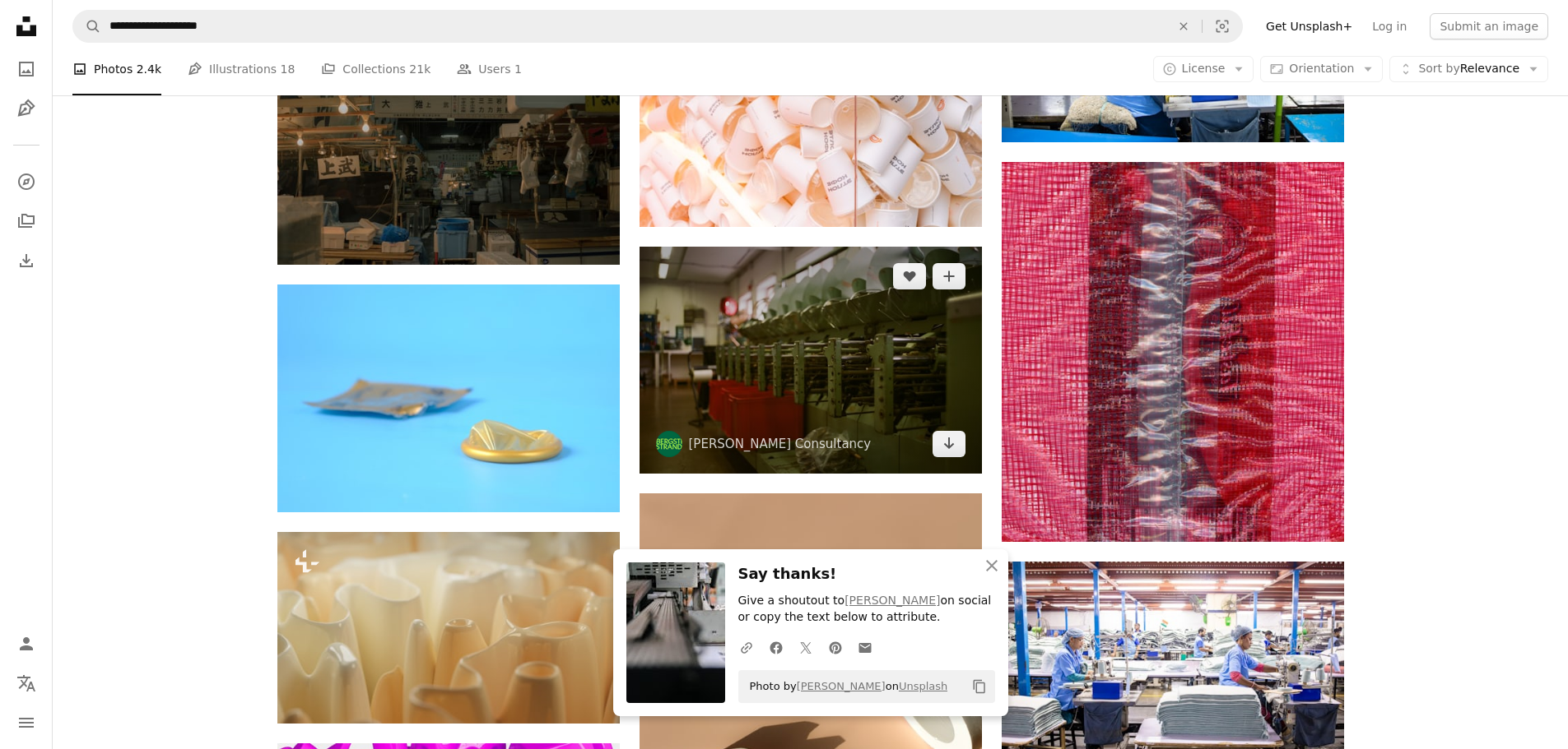
click at [886, 366] on img at bounding box center [811, 360] width 342 height 227
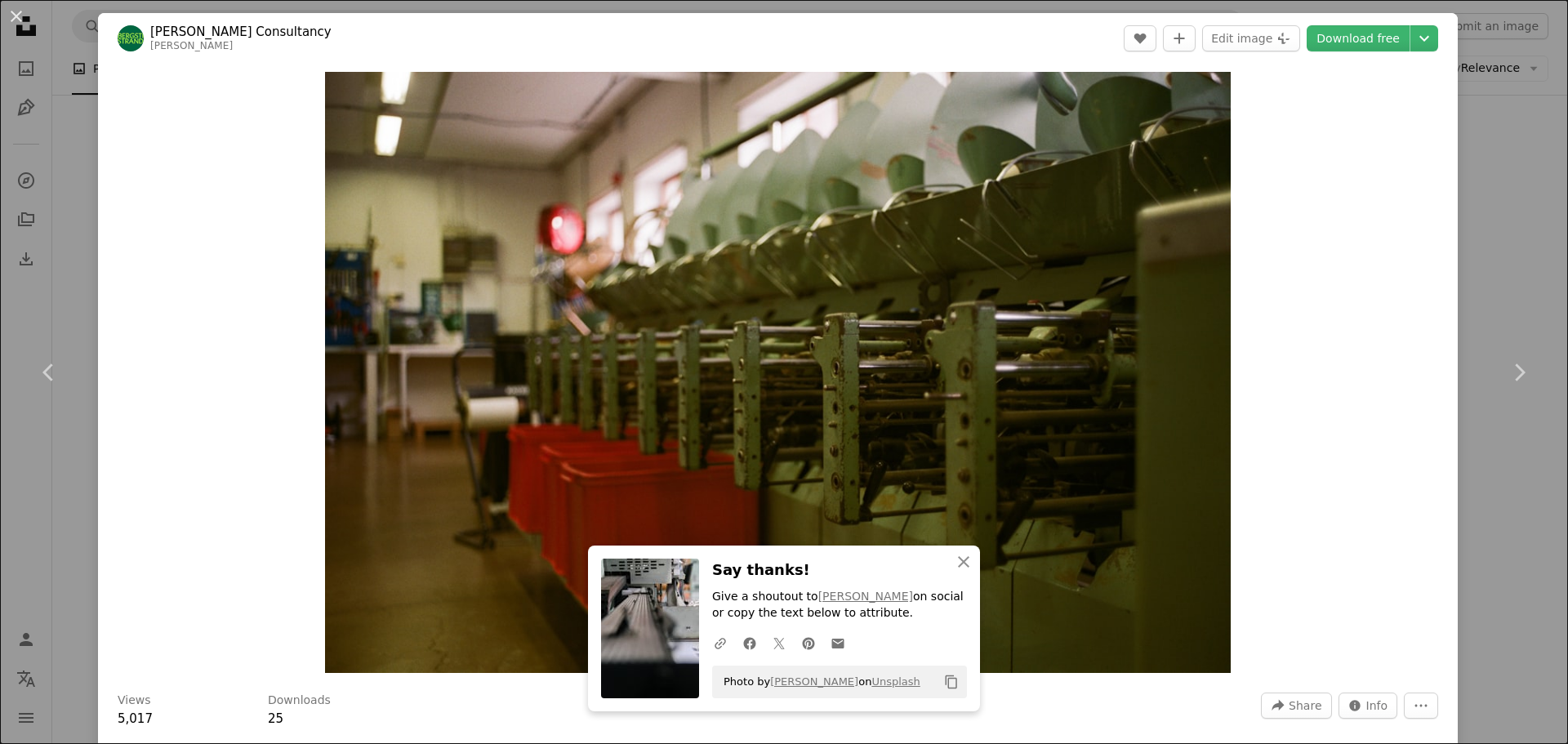
click at [1380, 312] on div "Zoom in" at bounding box center [777, 372] width 1360 height 618
click at [43, 91] on div "An X shape Chevron left Chevron right [PERSON_NAME] Consultancy [PERSON_NAME] A…" at bounding box center [784, 372] width 1568 height 744
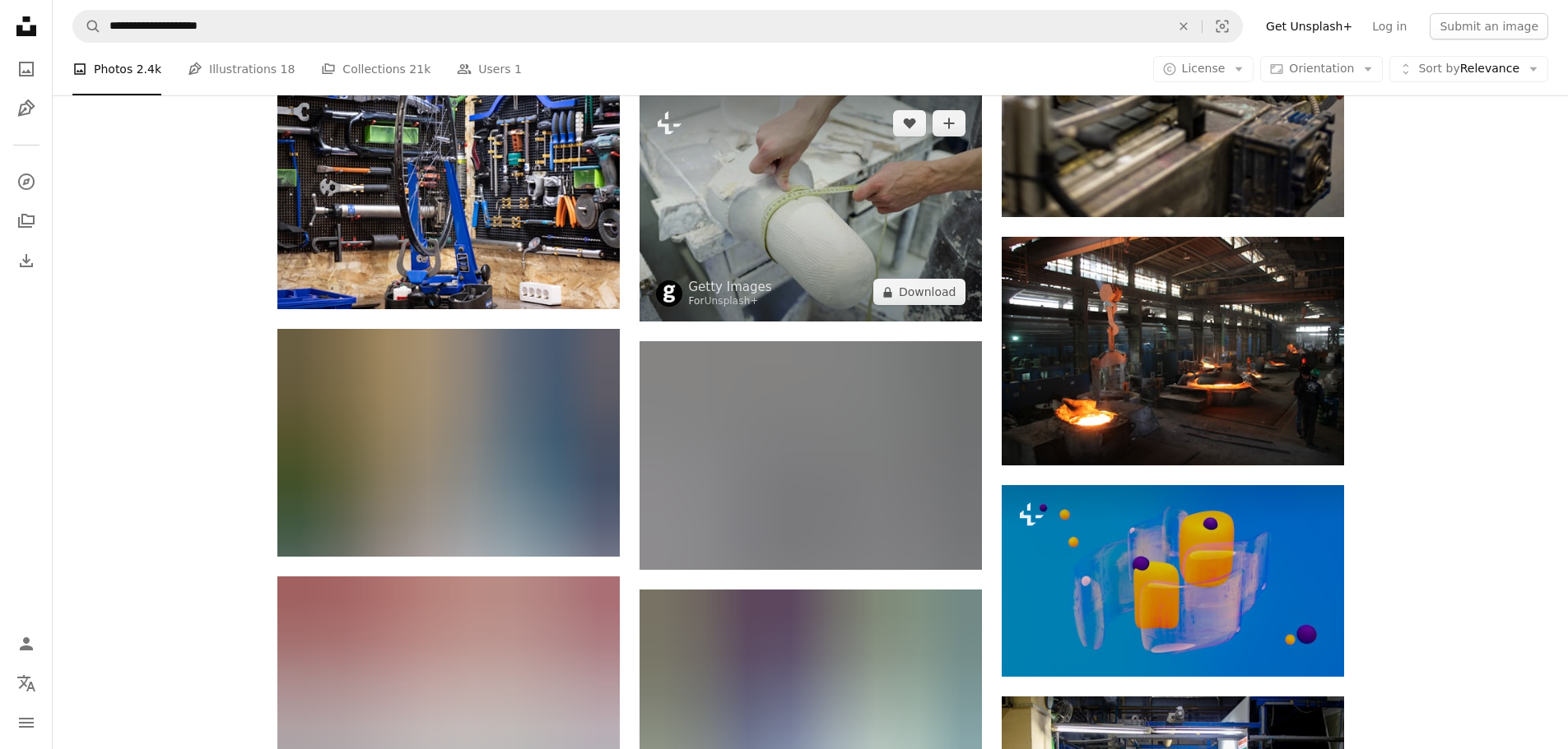
scroll to position [30019, 0]
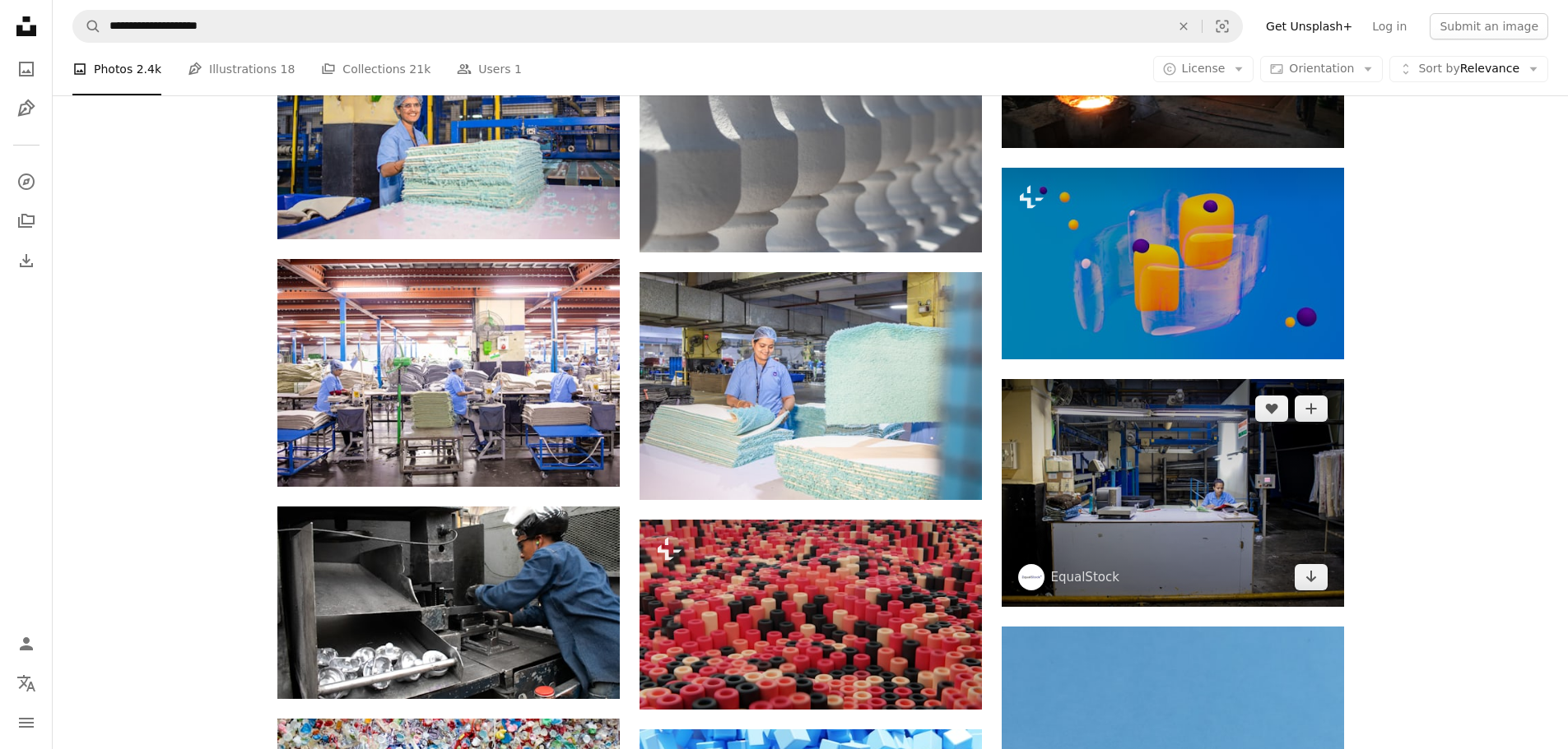
click at [1139, 482] on img at bounding box center [1173, 493] width 342 height 228
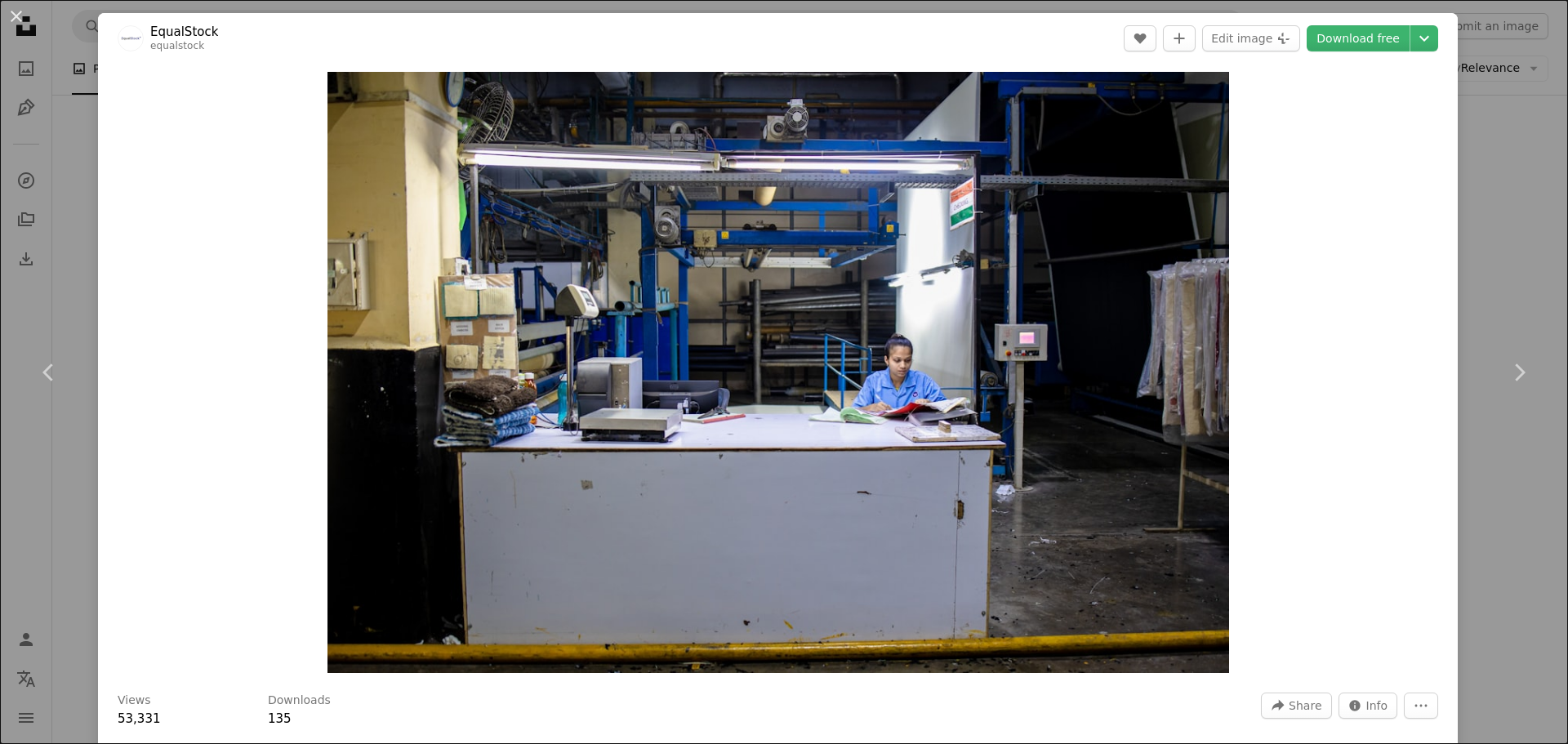
click at [6, 162] on div "An X shape Chevron left Chevron right EqualStock equalstock A heart A plus sign…" at bounding box center [784, 372] width 1568 height 744
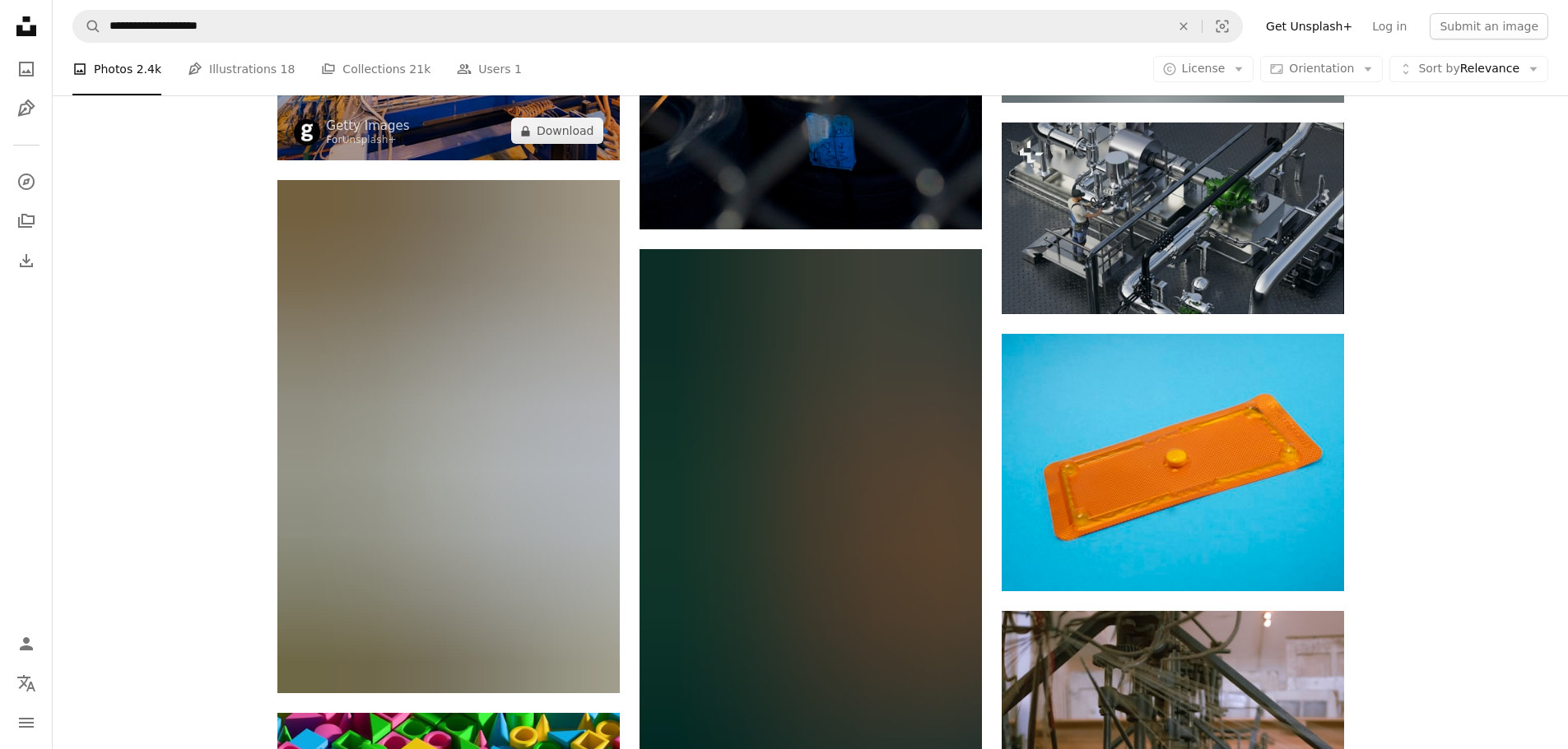
scroll to position [41204, 0]
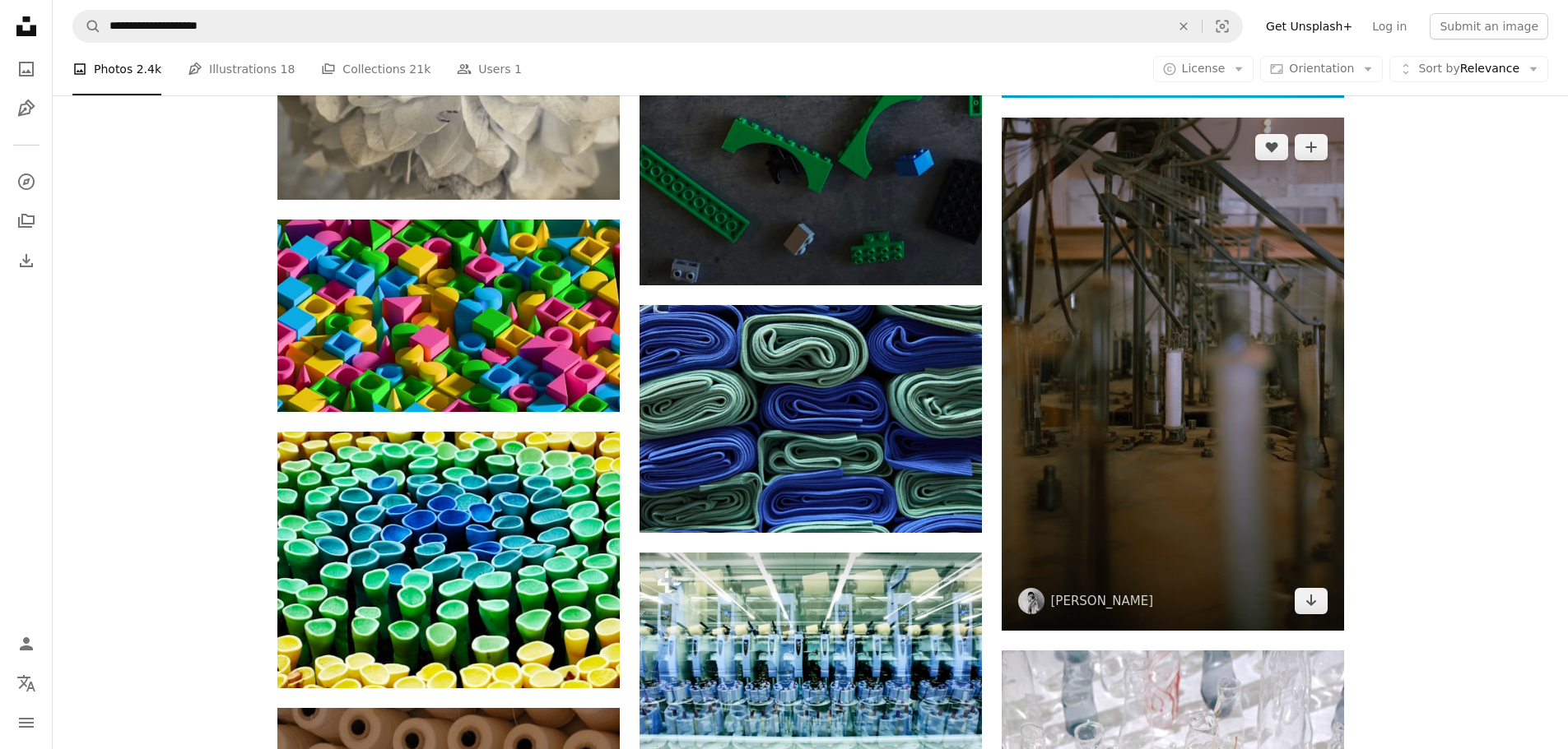
click at [1199, 380] on img at bounding box center [1173, 374] width 342 height 513
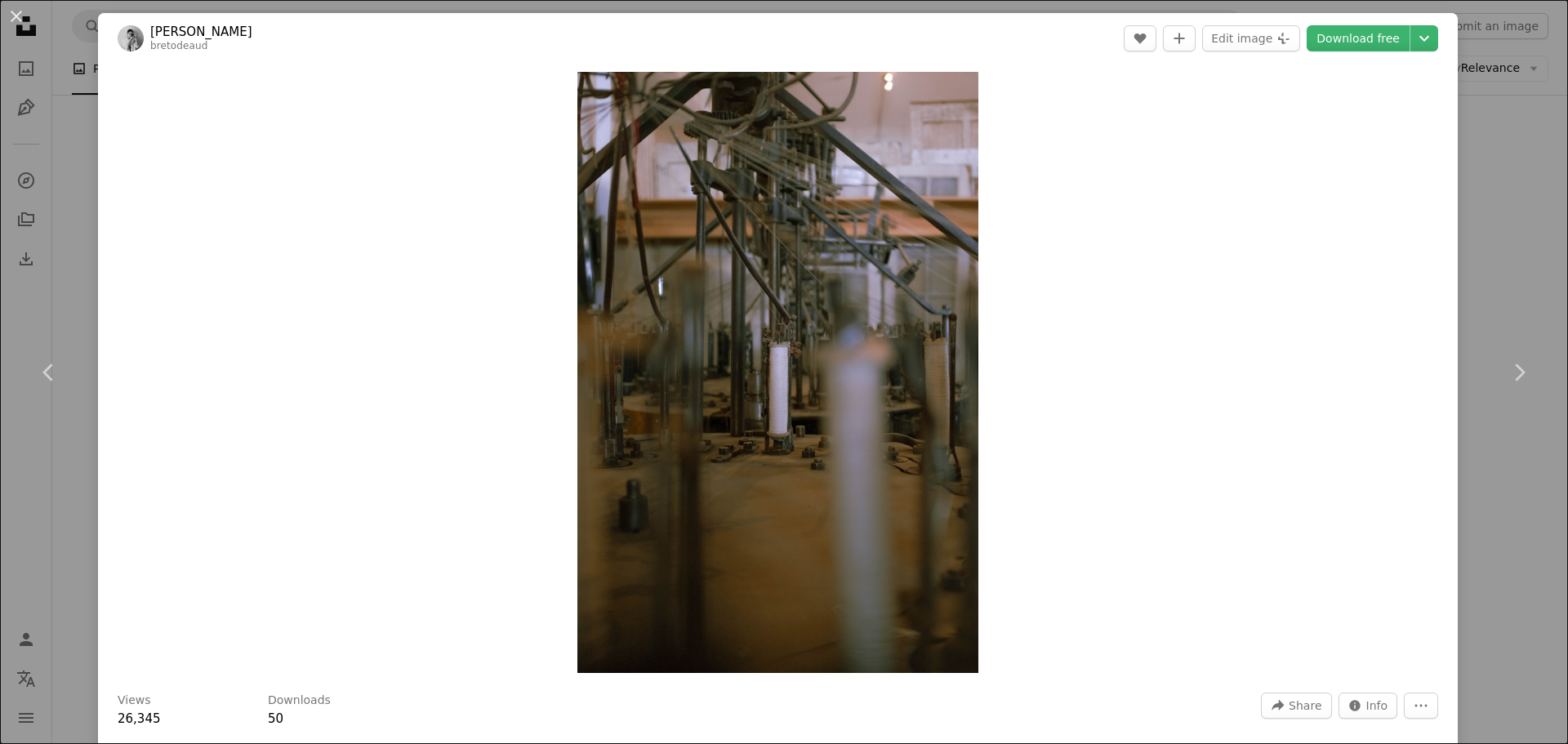
click at [38, 201] on div "An X shape Chevron left Chevron right [PERSON_NAME] bretodeaud A heart A plus s…" at bounding box center [784, 372] width 1568 height 744
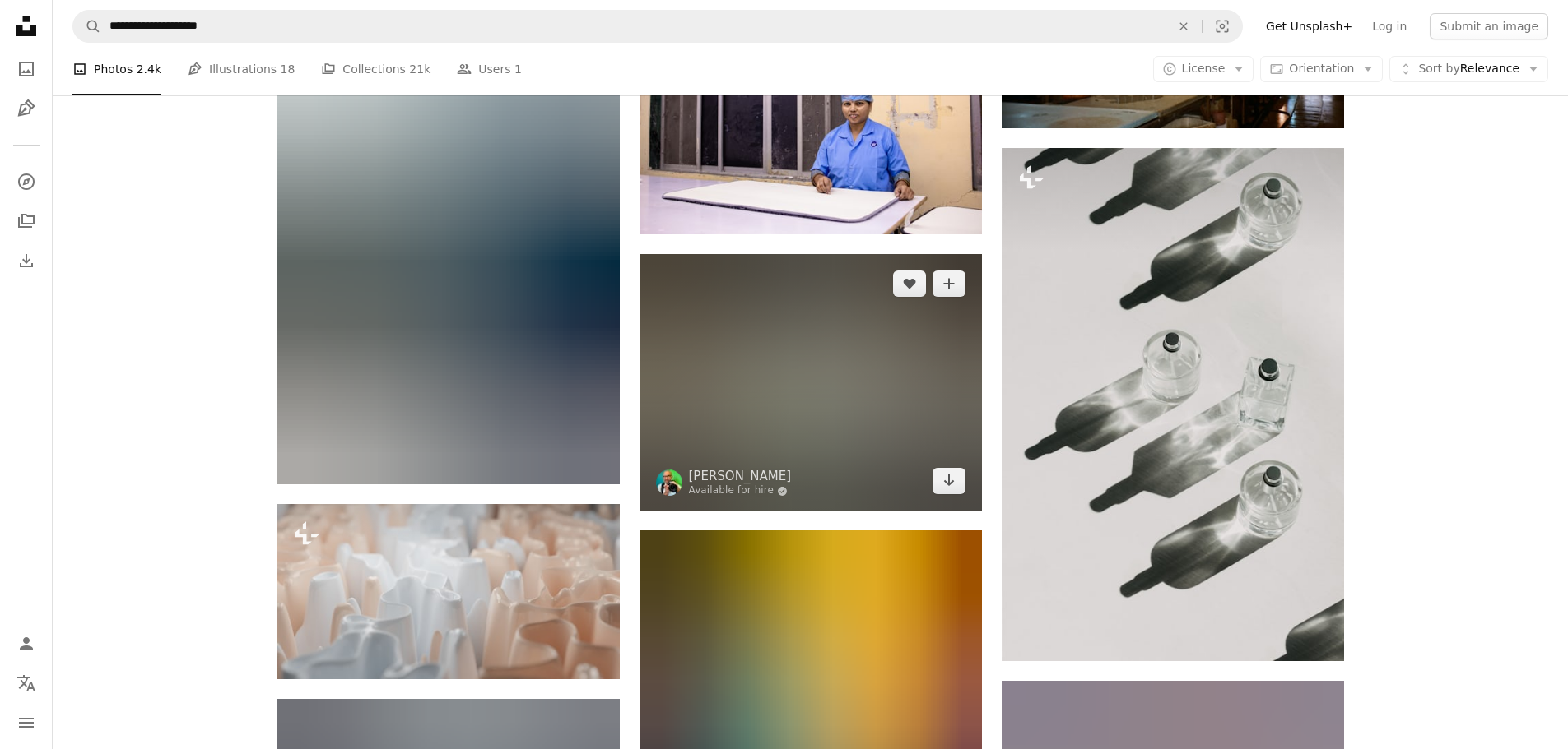
scroll to position [44000, 0]
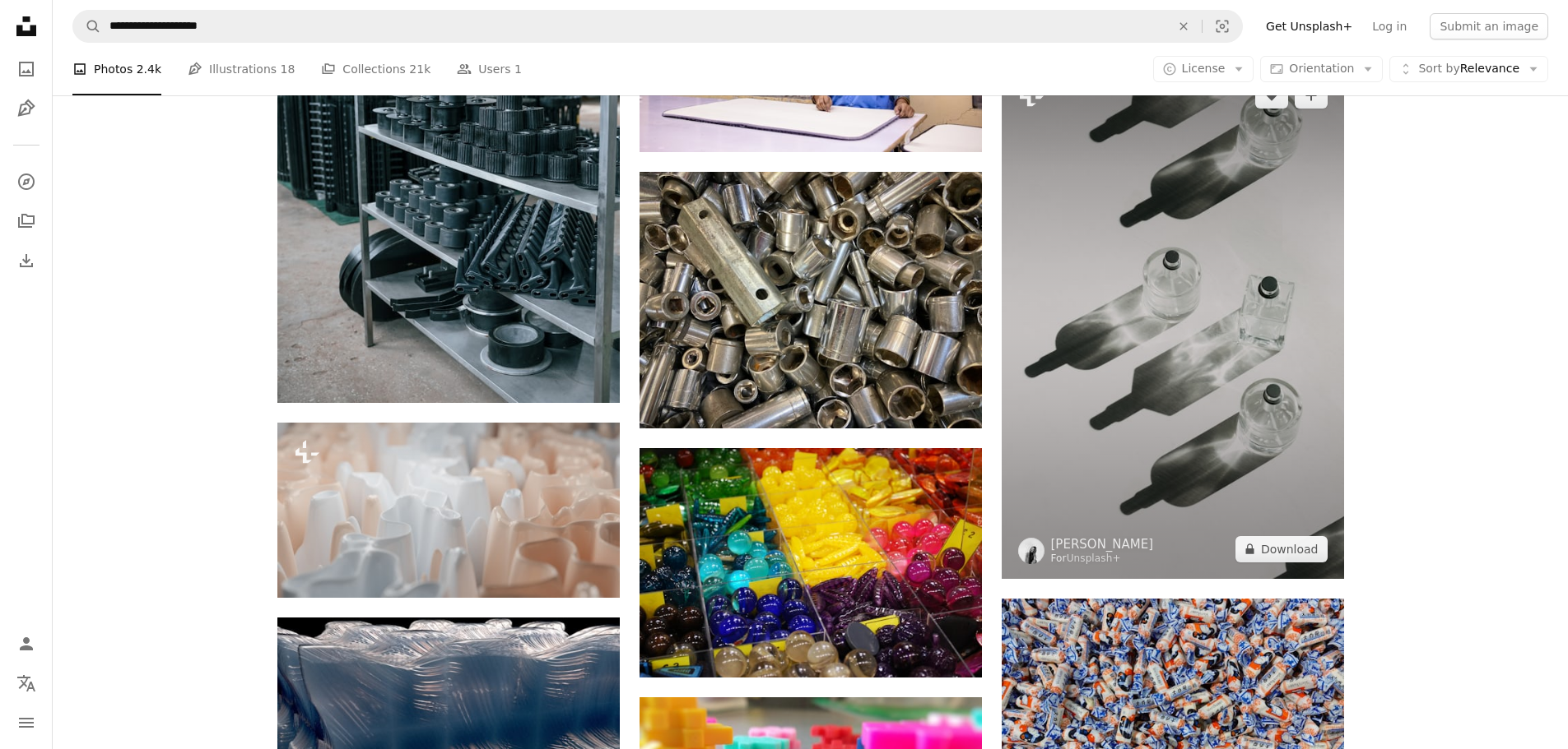
click at [1132, 340] on img at bounding box center [1173, 322] width 342 height 513
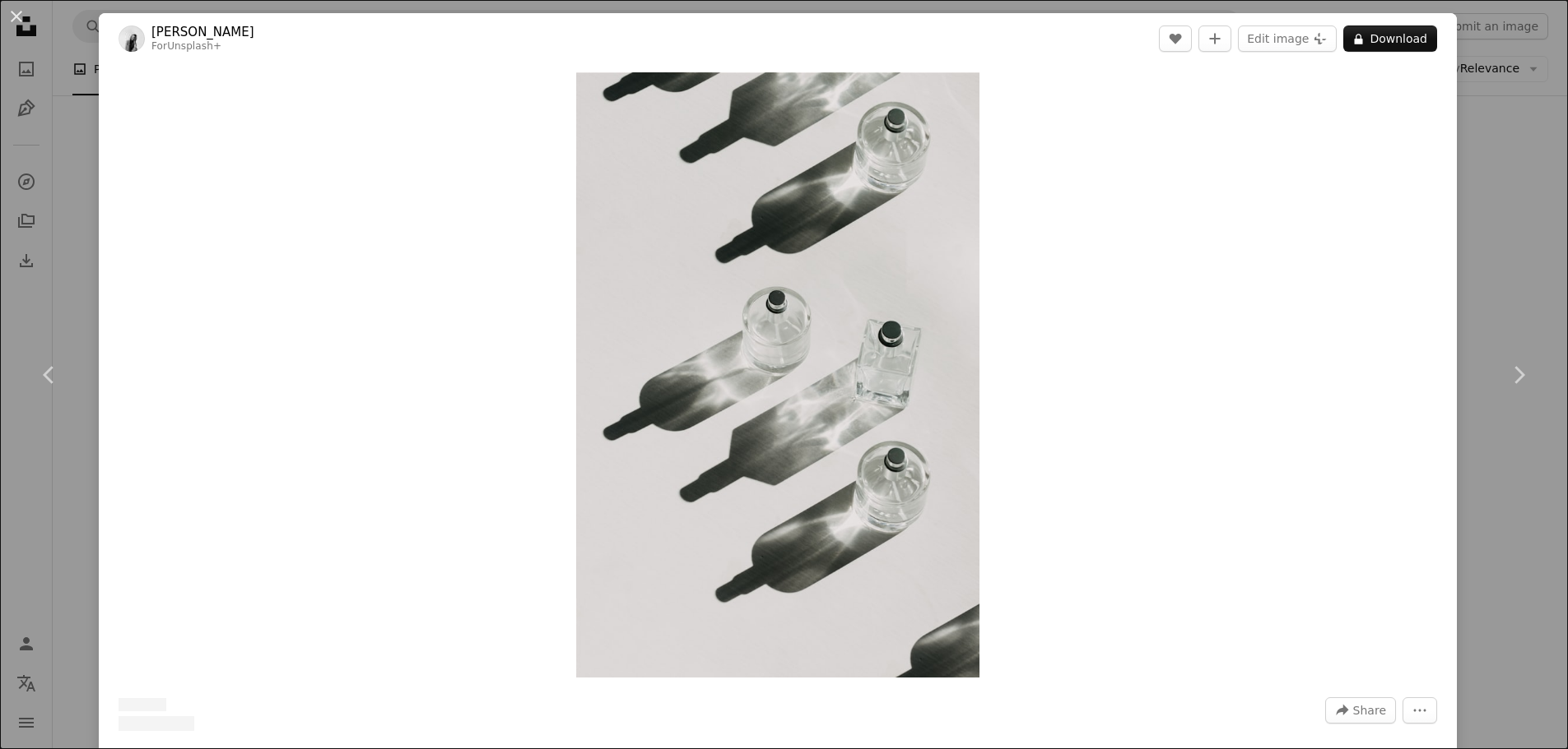
click at [1469, 257] on div "An X shape Chevron left Chevron right [PERSON_NAME] For Unsplash+ A heart A plu…" at bounding box center [784, 374] width 1568 height 749
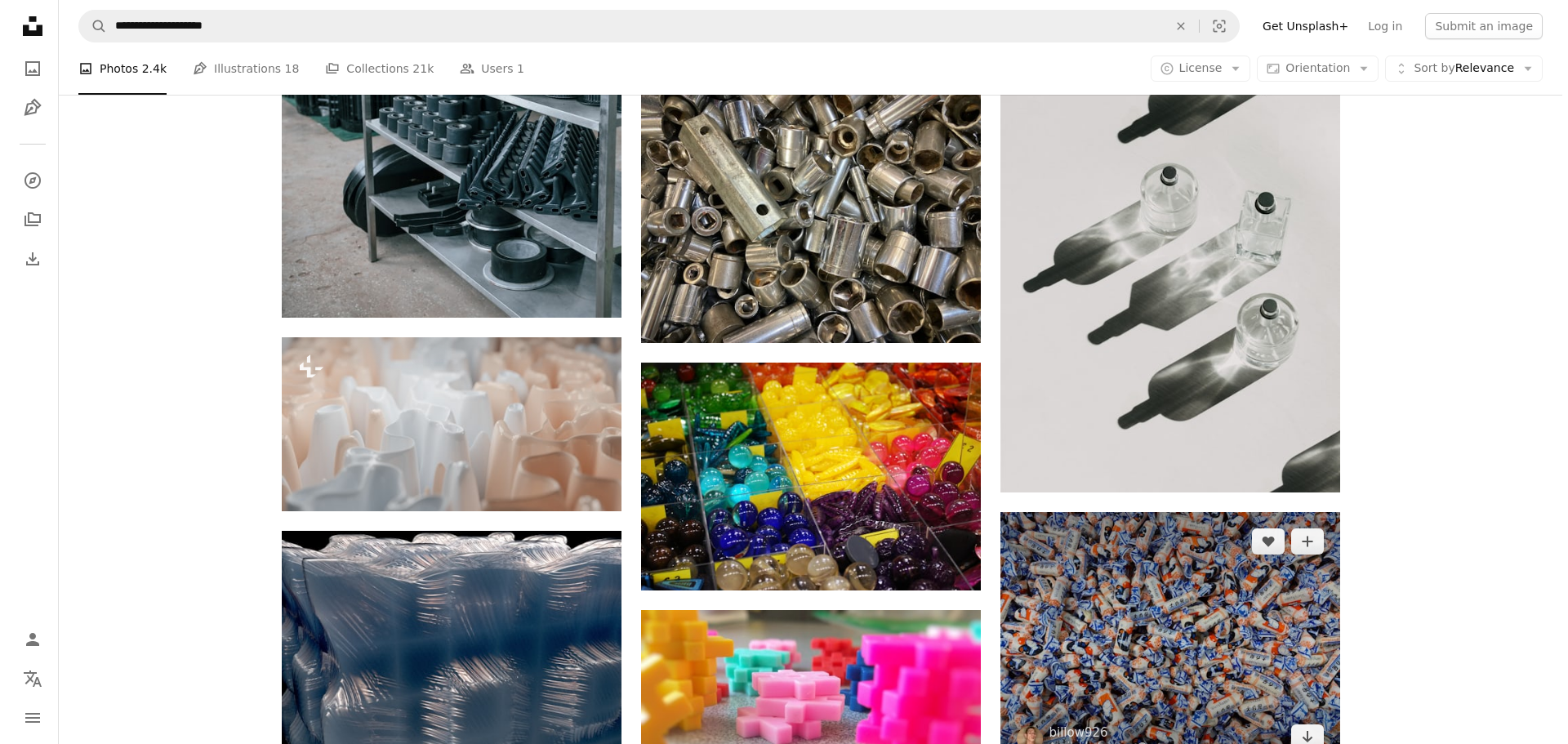
scroll to position [44033, 0]
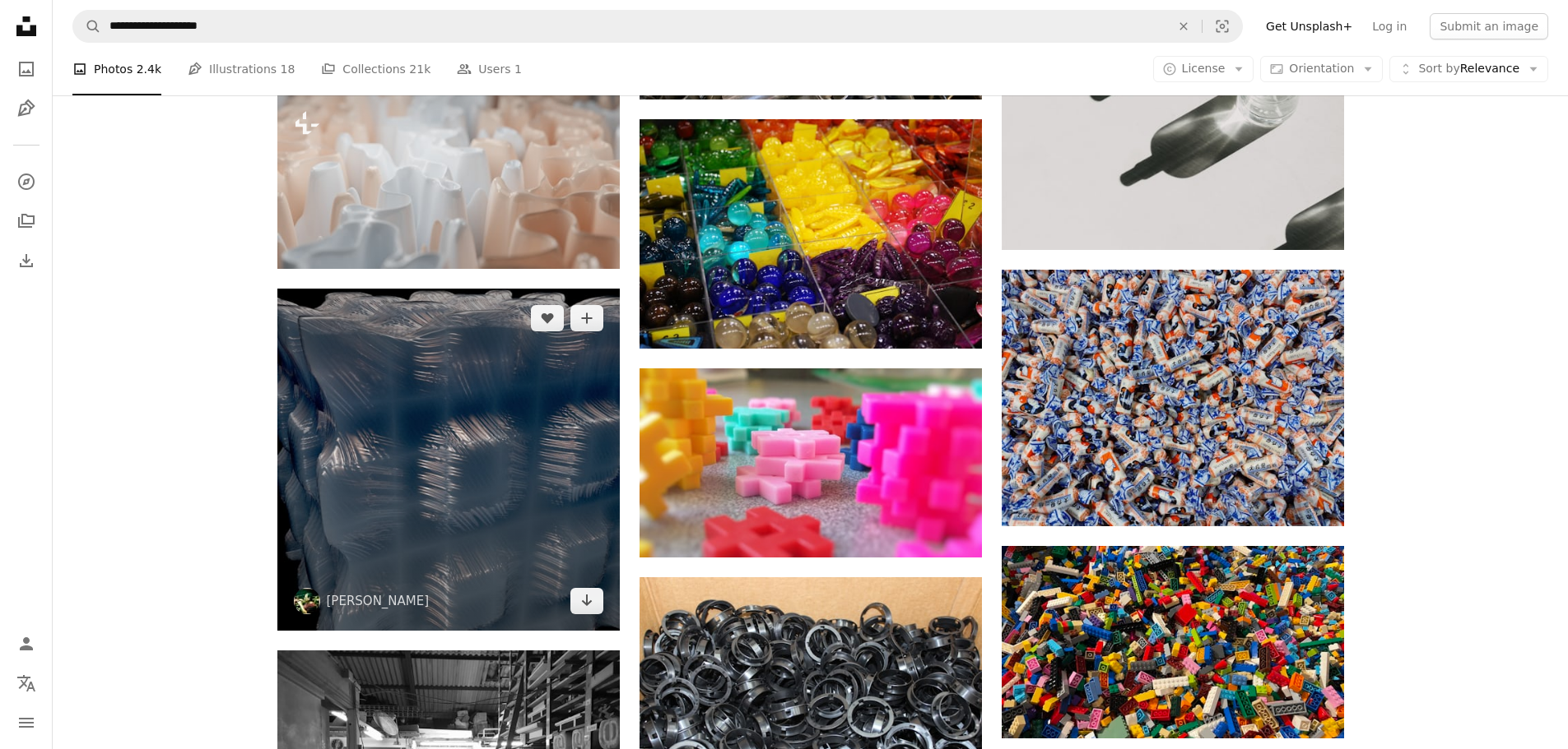
click at [488, 420] on img at bounding box center [449, 460] width 342 height 342
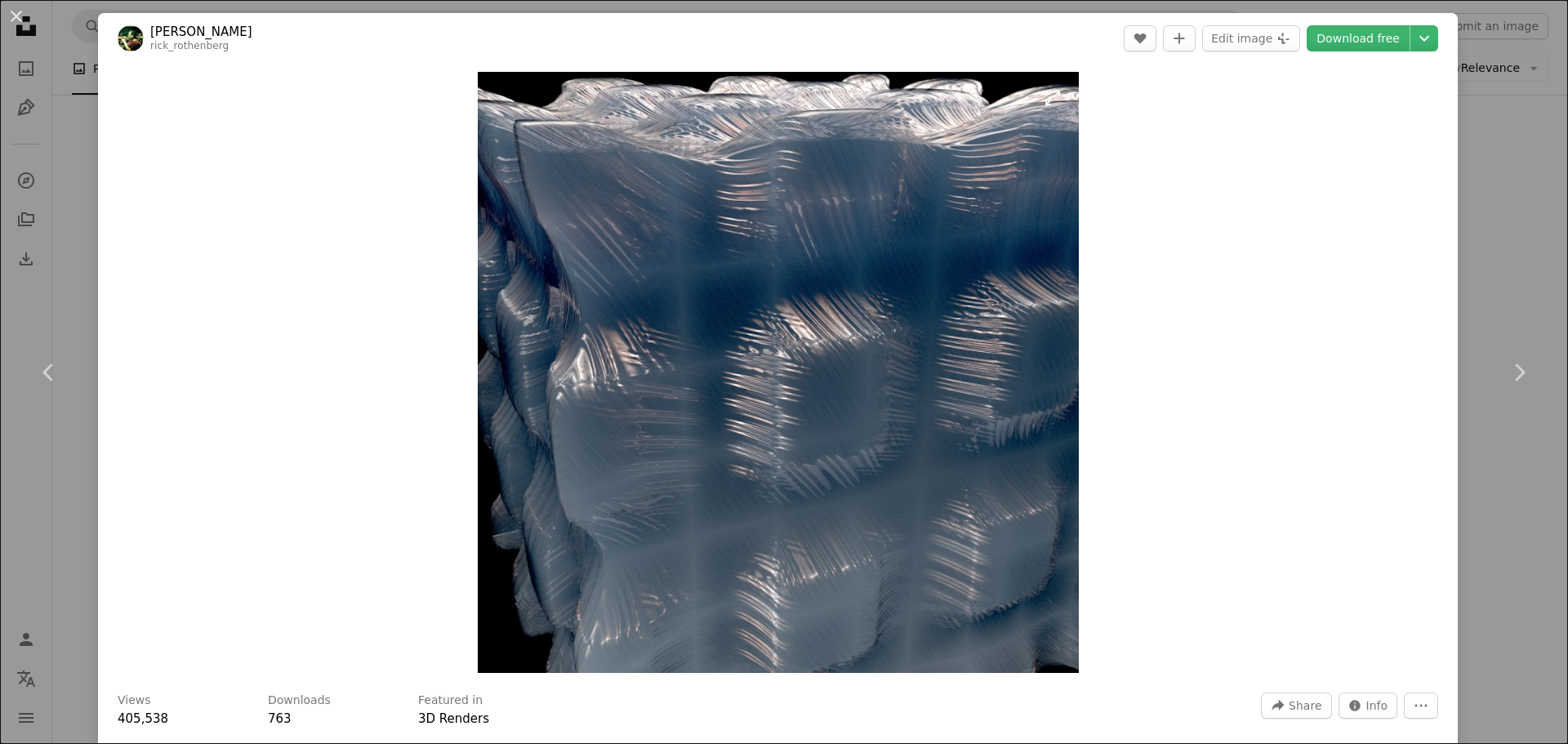
click at [796, 370] on img "Zoom in on this image" at bounding box center [778, 372] width 601 height 602
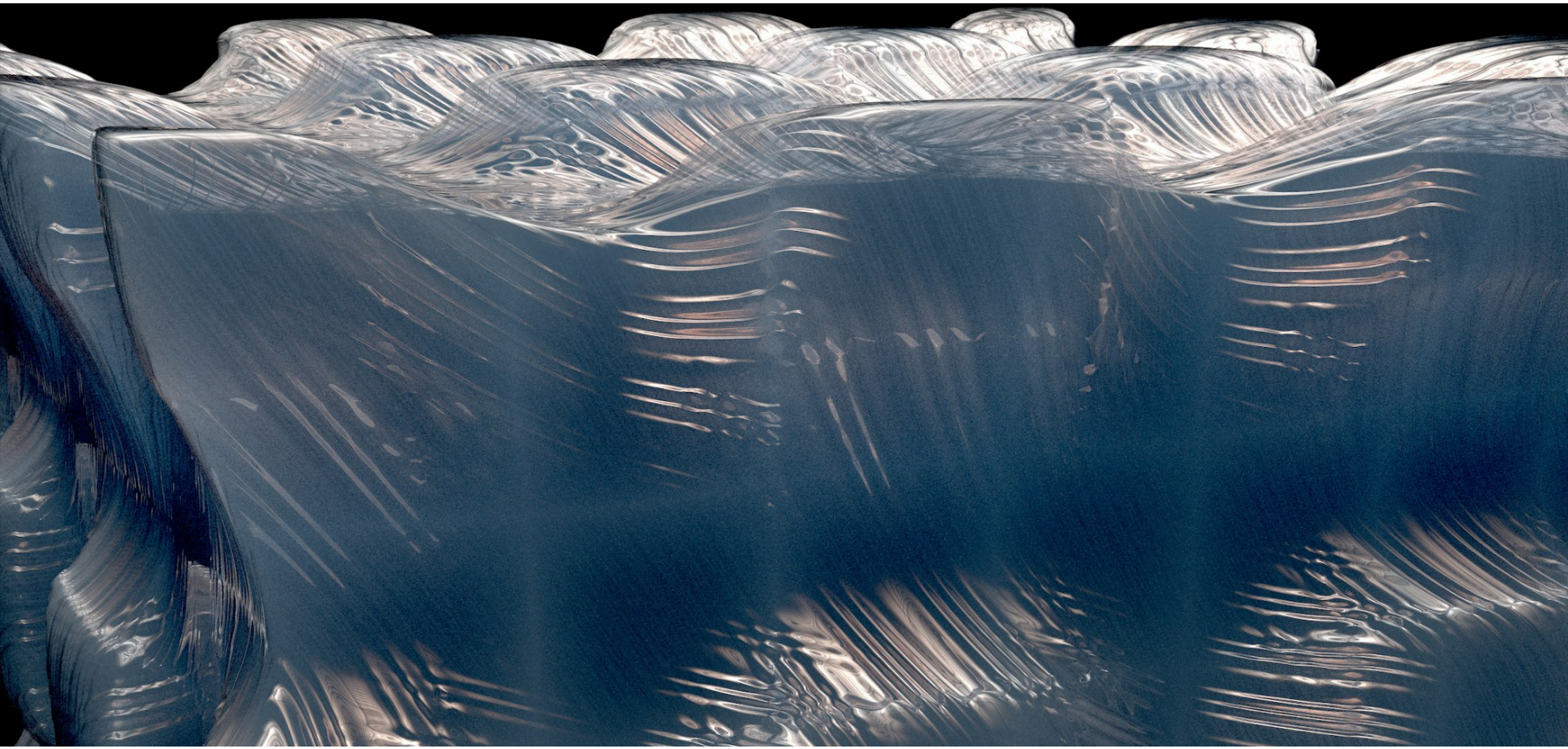
scroll to position [403, 0]
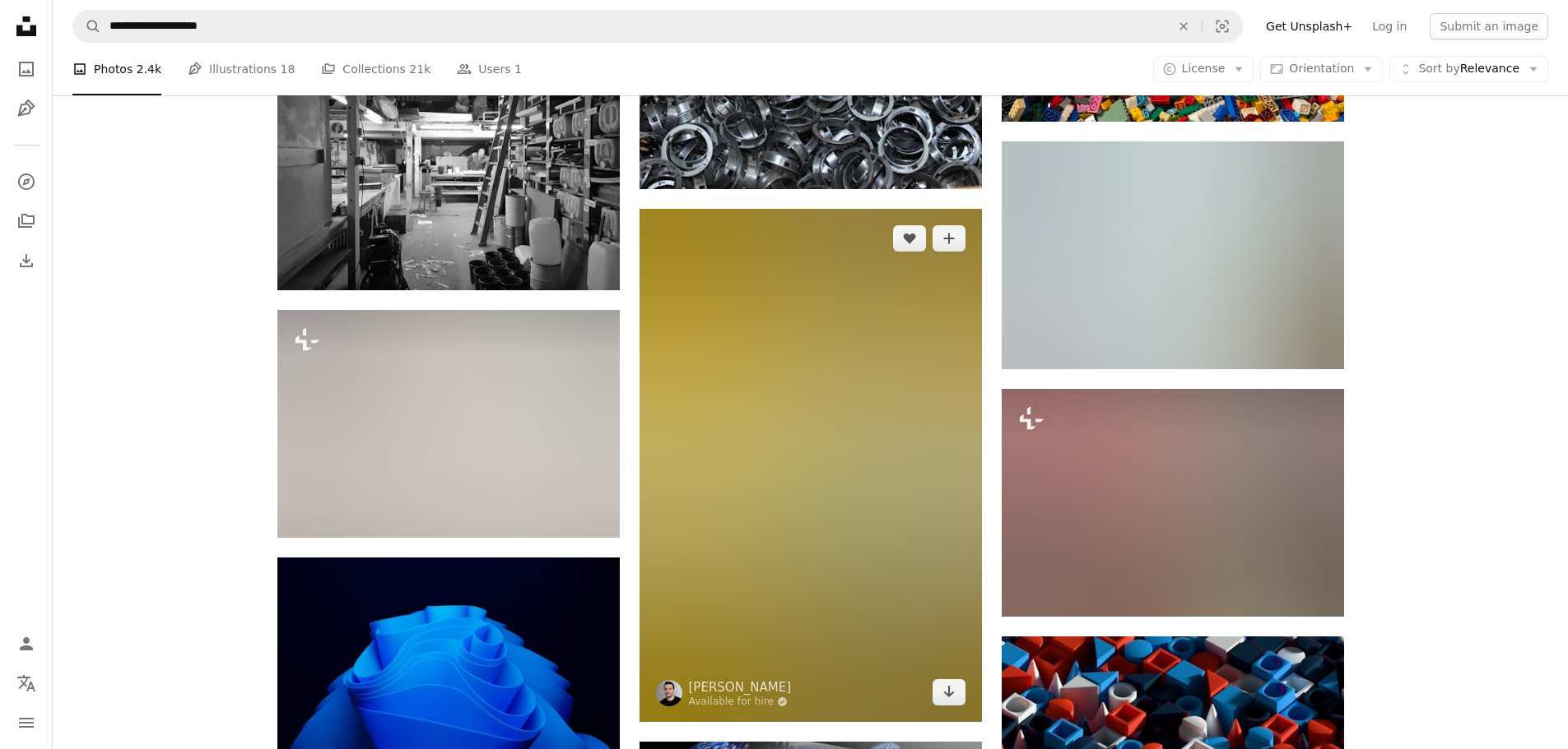
scroll to position [44987, 0]
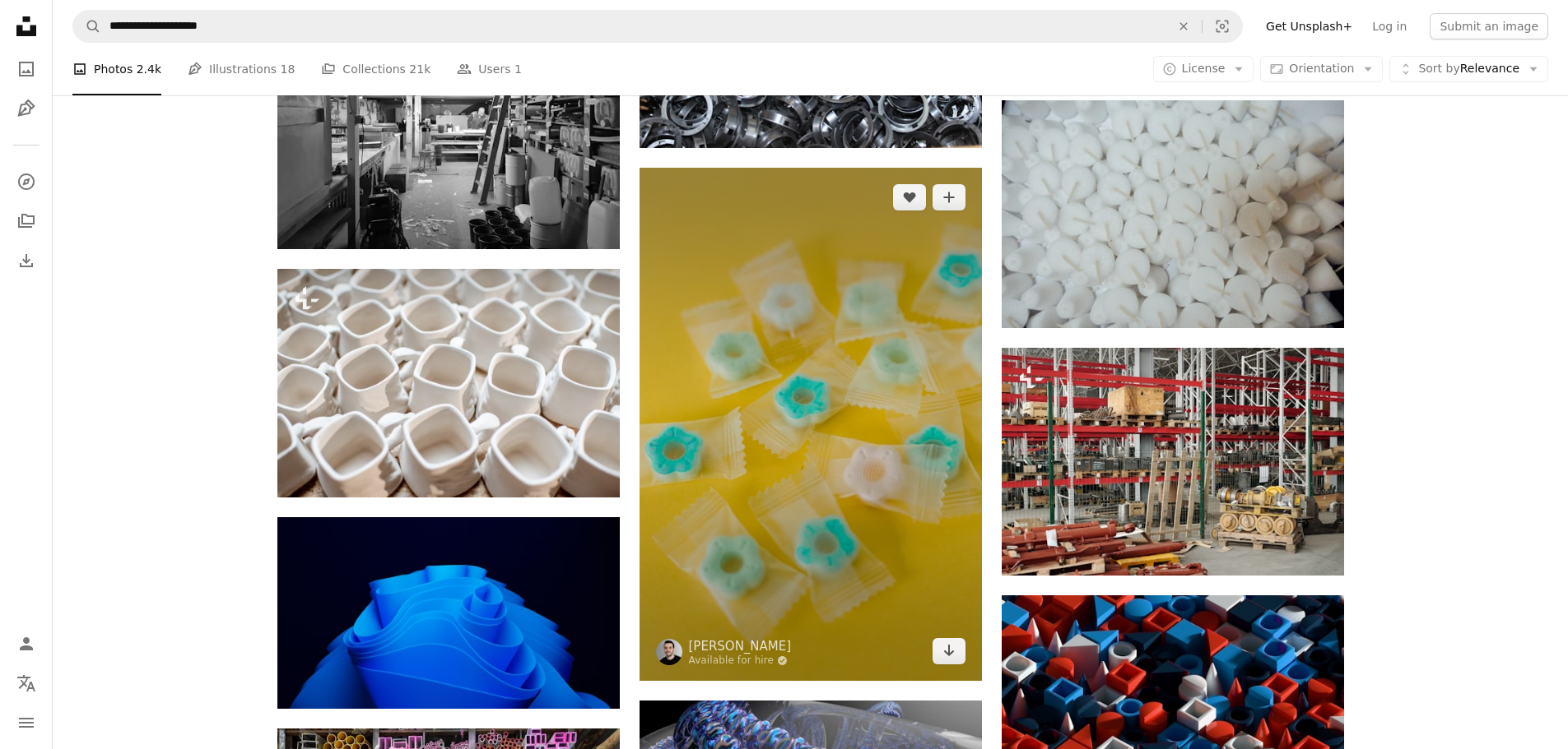
click at [871, 395] on img at bounding box center [811, 424] width 342 height 513
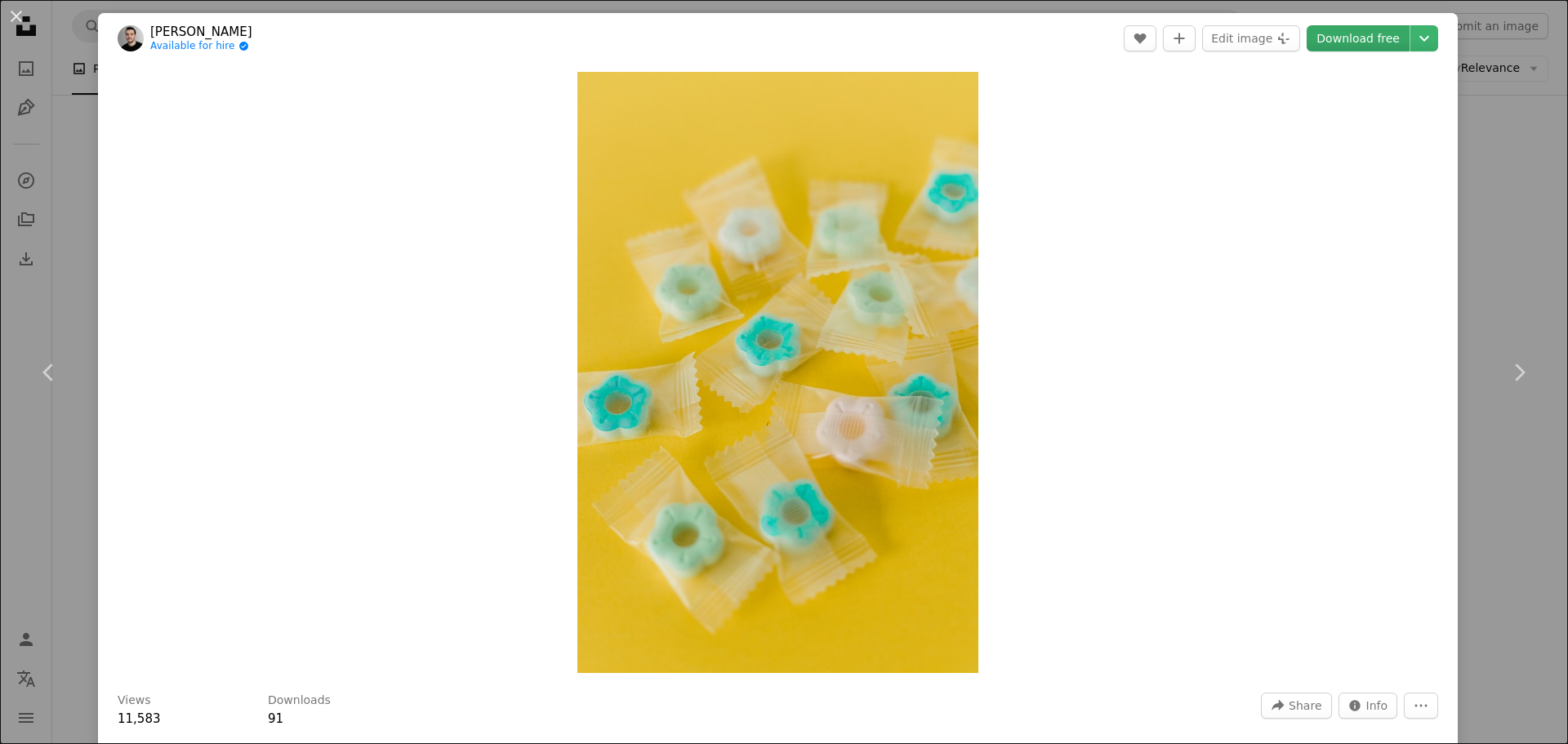
click at [1334, 35] on link "Download free" at bounding box center [1358, 39] width 103 height 26
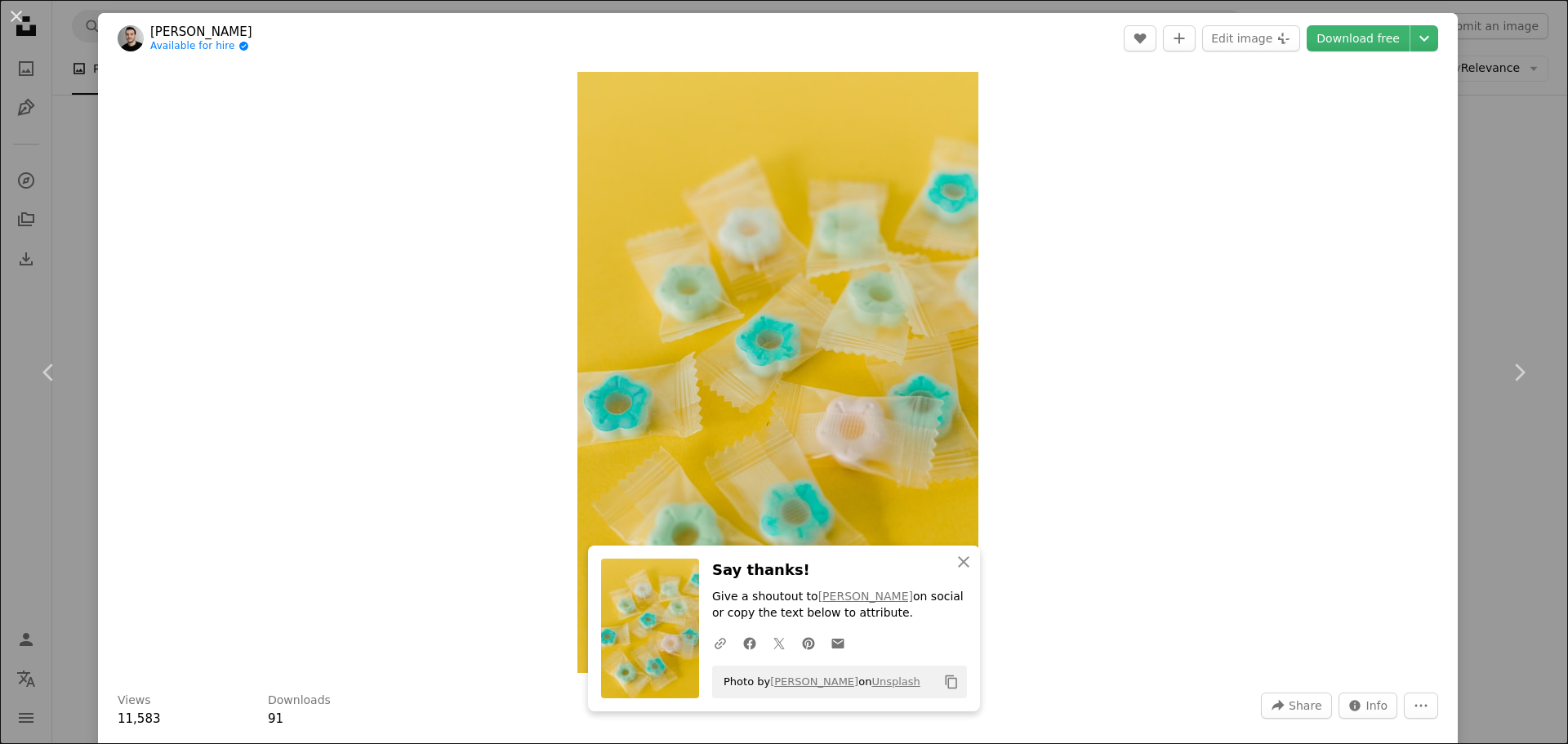
click at [1433, 271] on div "Zoom in" at bounding box center [777, 372] width 1360 height 618
click at [1487, 227] on div "An X shape Chevron left Chevron right [PERSON_NAME] Available for hire A checkm…" at bounding box center [784, 372] width 1568 height 744
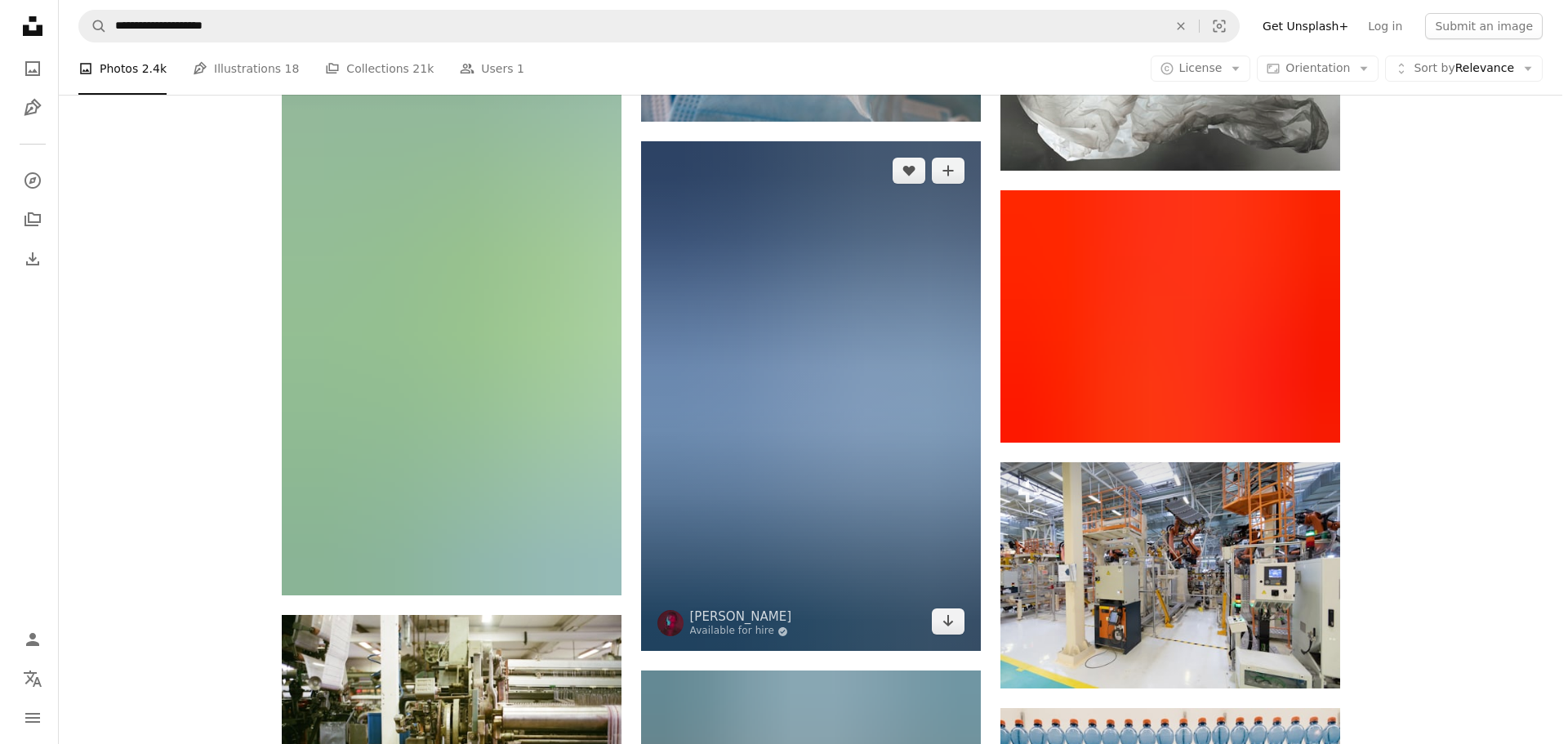
scroll to position [57513, 0]
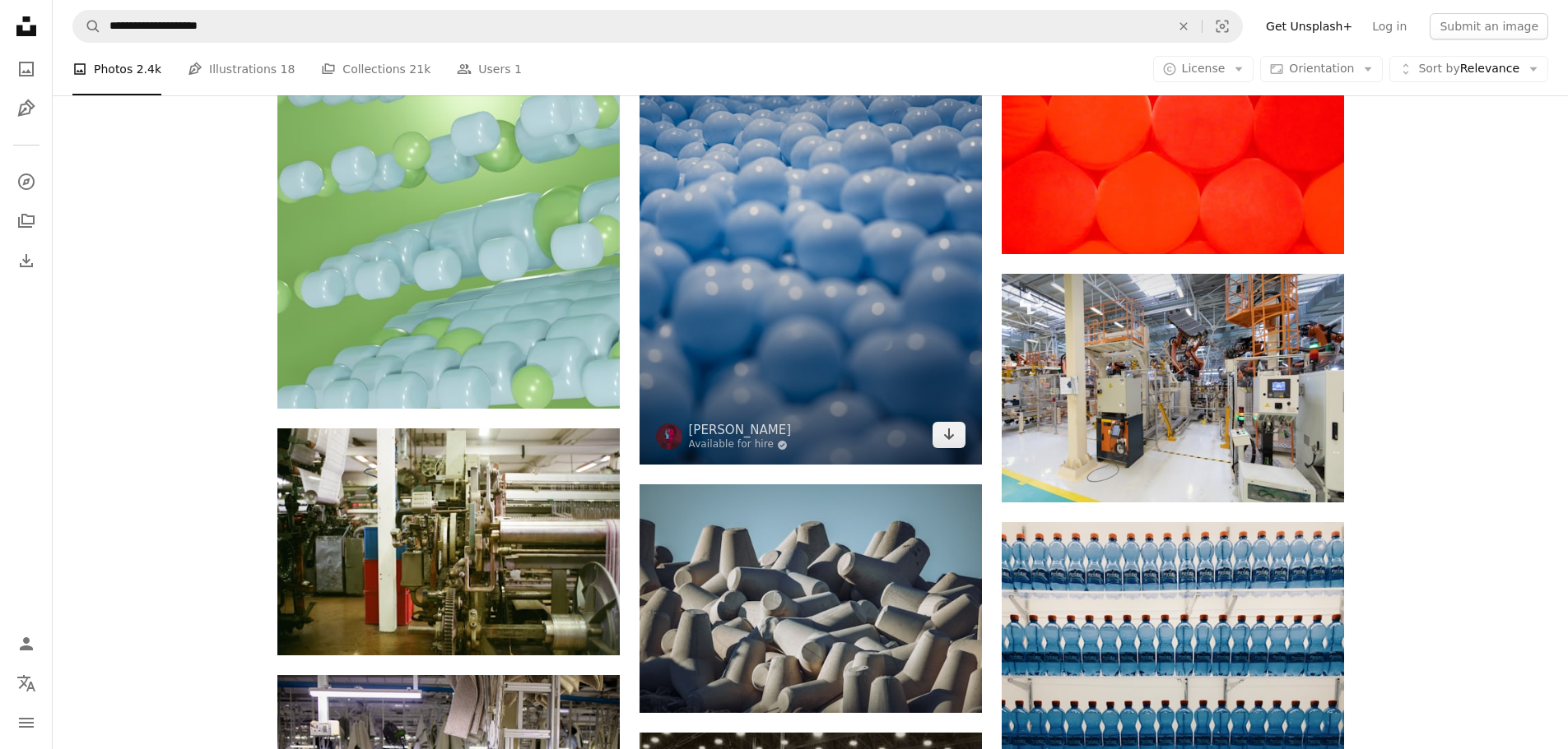
click at [813, 276] on img at bounding box center [811, 208] width 342 height 513
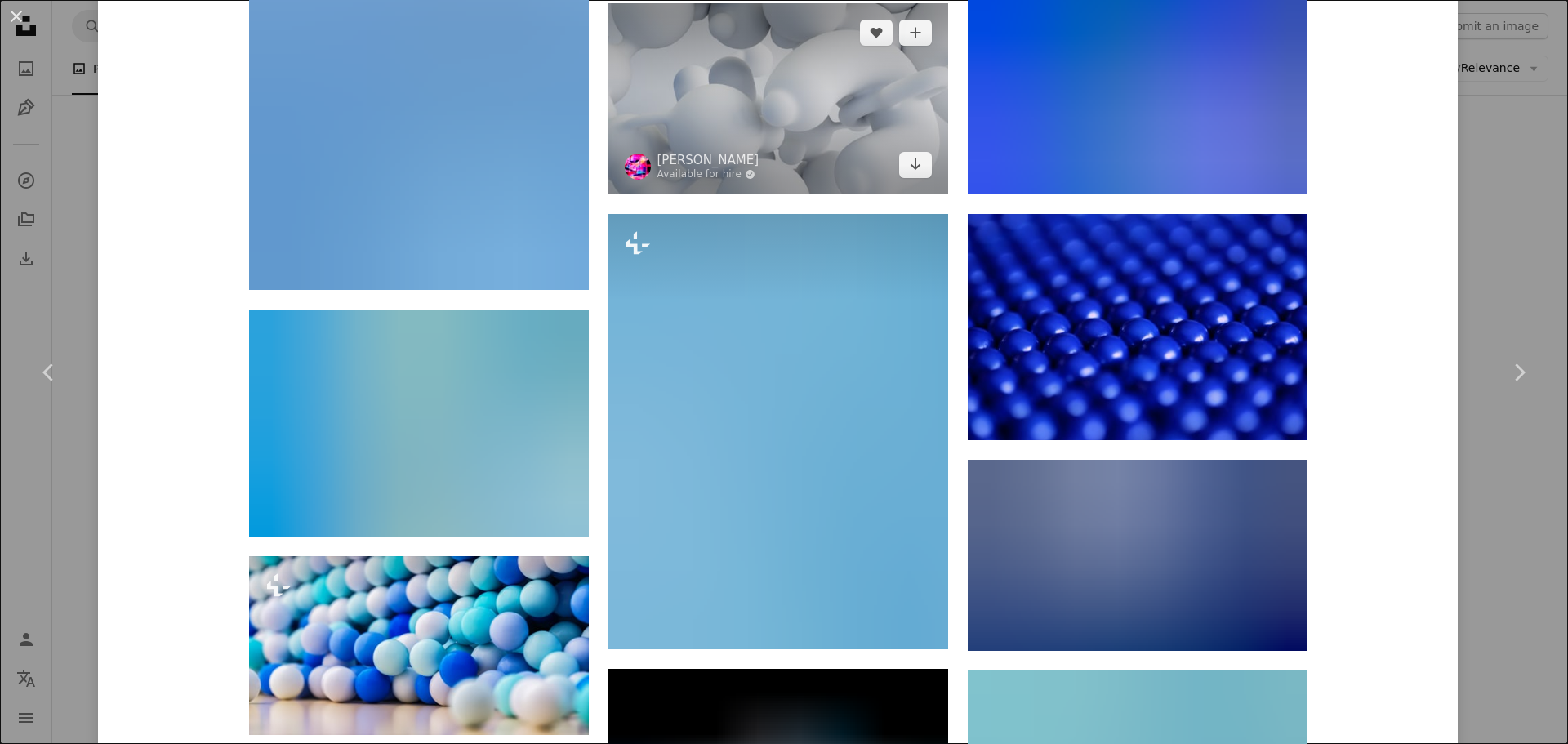
scroll to position [2124, 0]
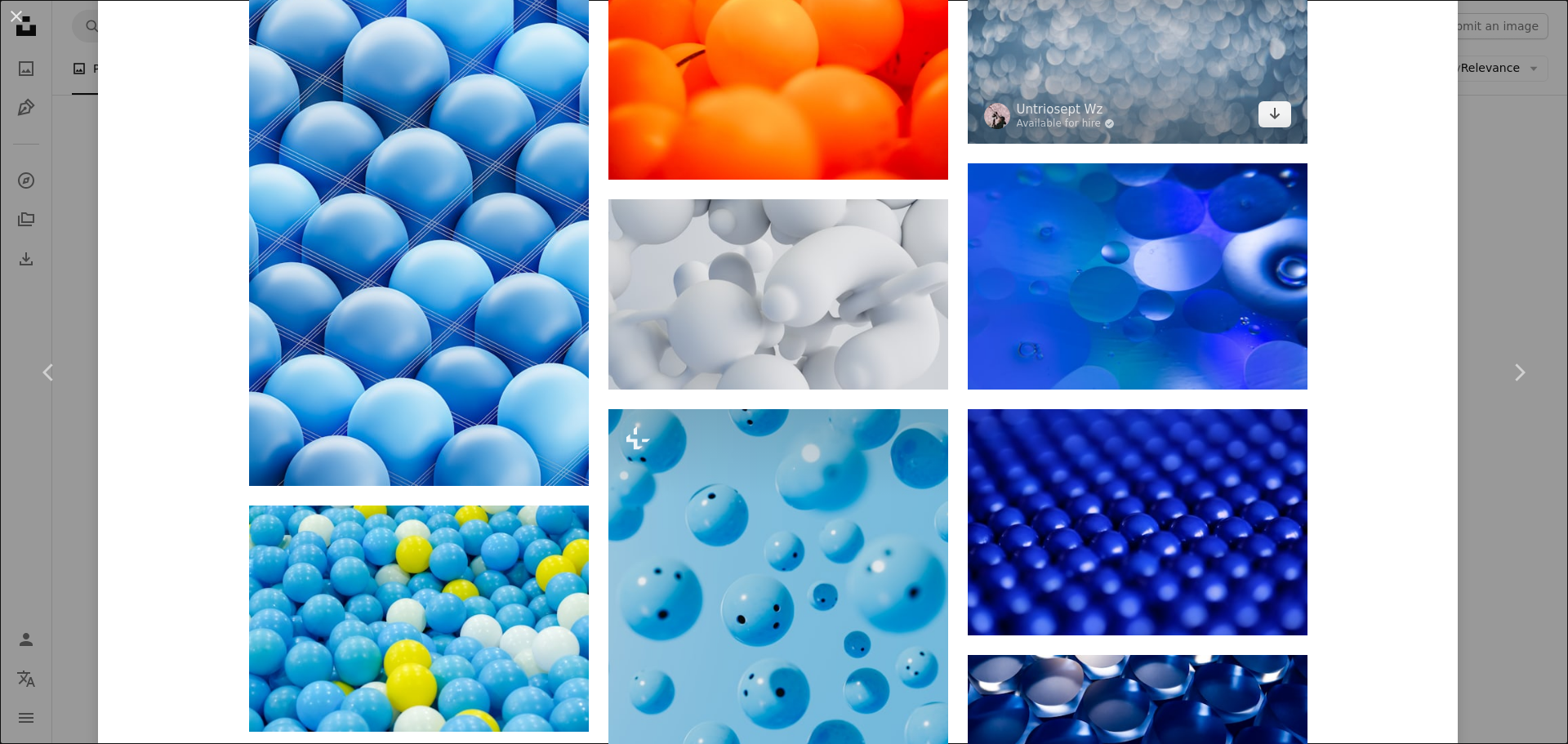
click at [1145, 99] on img at bounding box center [1137, 48] width 340 height 191
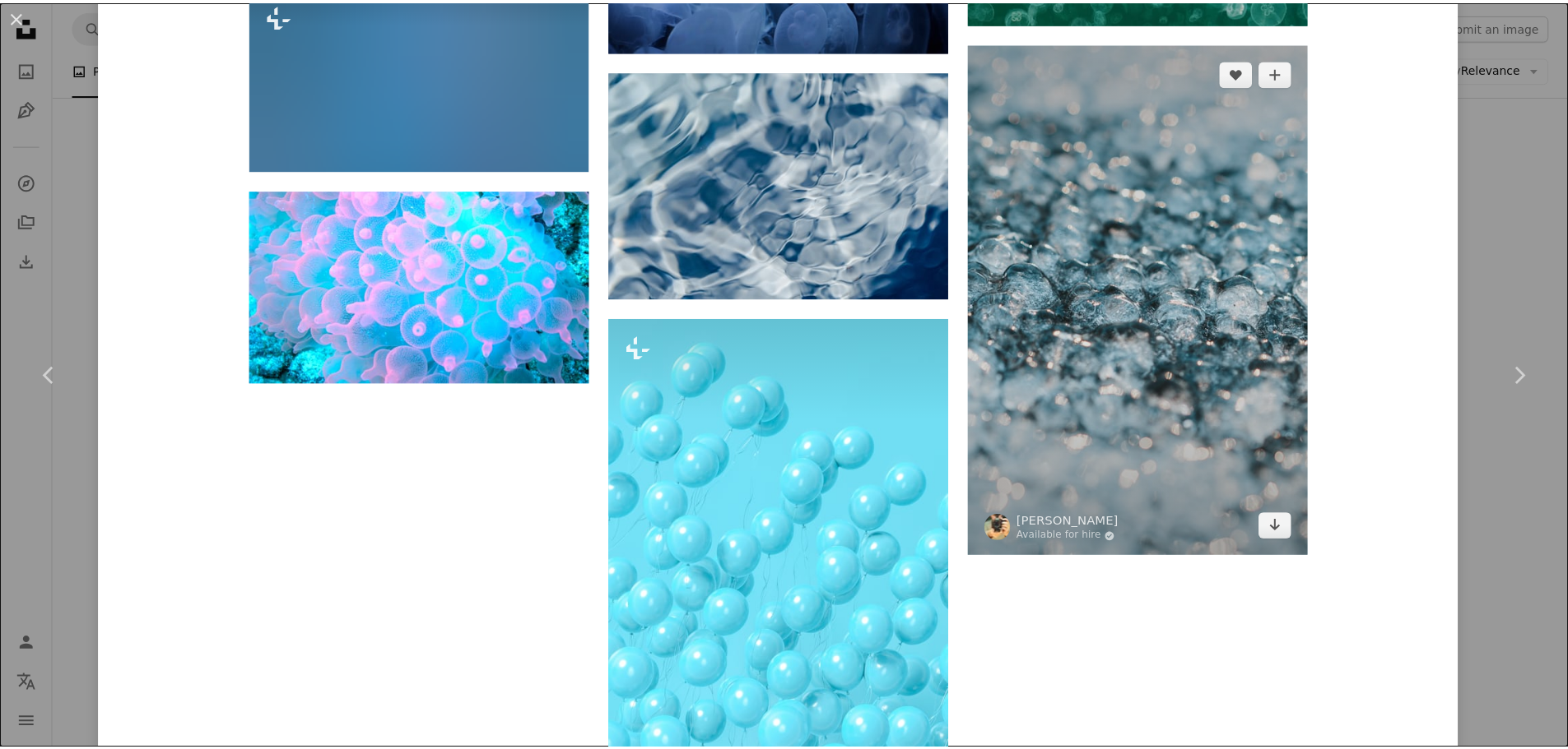
scroll to position [4702, 0]
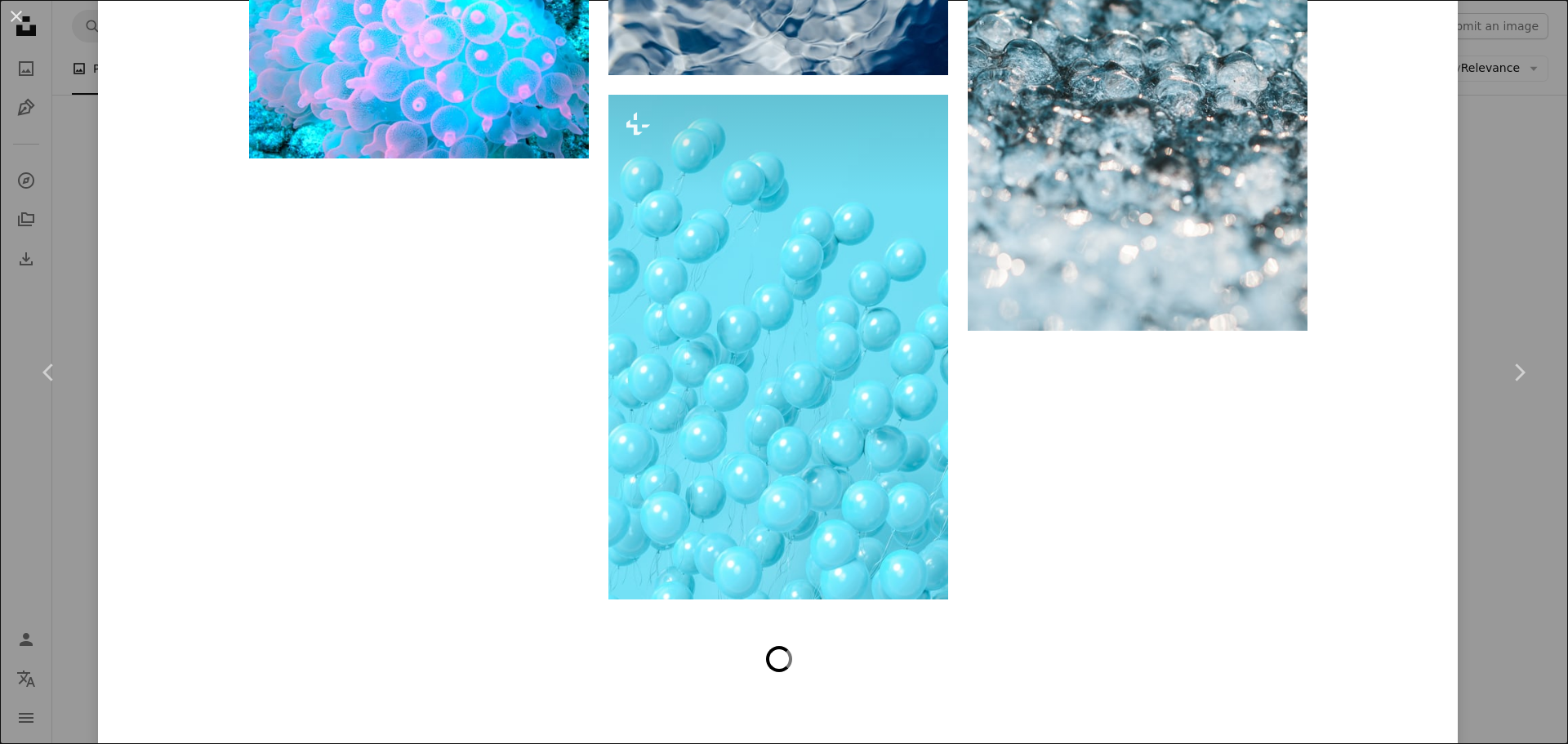
click at [1512, 243] on div "An X shape Chevron left Chevron right Untriosept Wz Available for hire A checkm…" at bounding box center [784, 372] width 1568 height 744
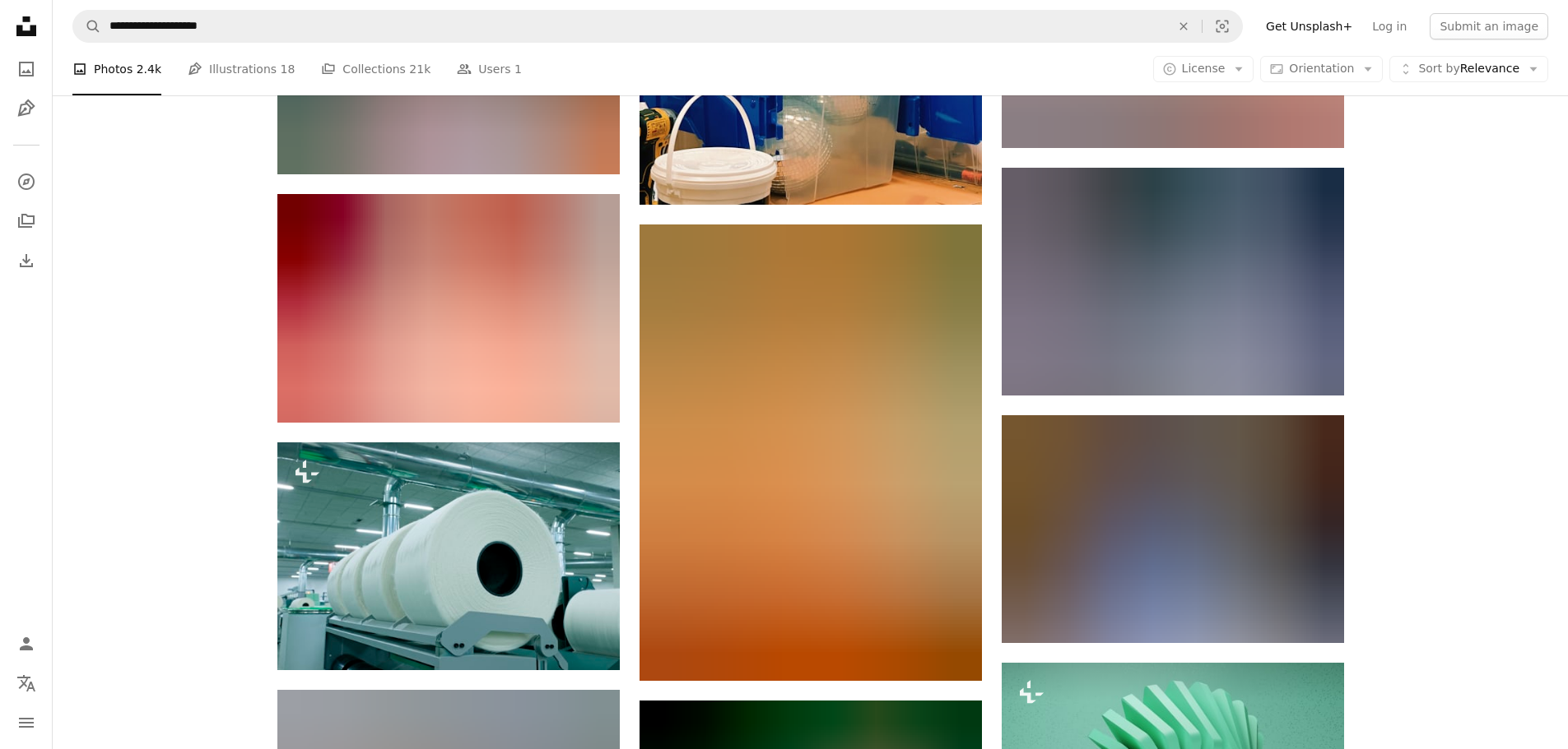
scroll to position [89070, 0]
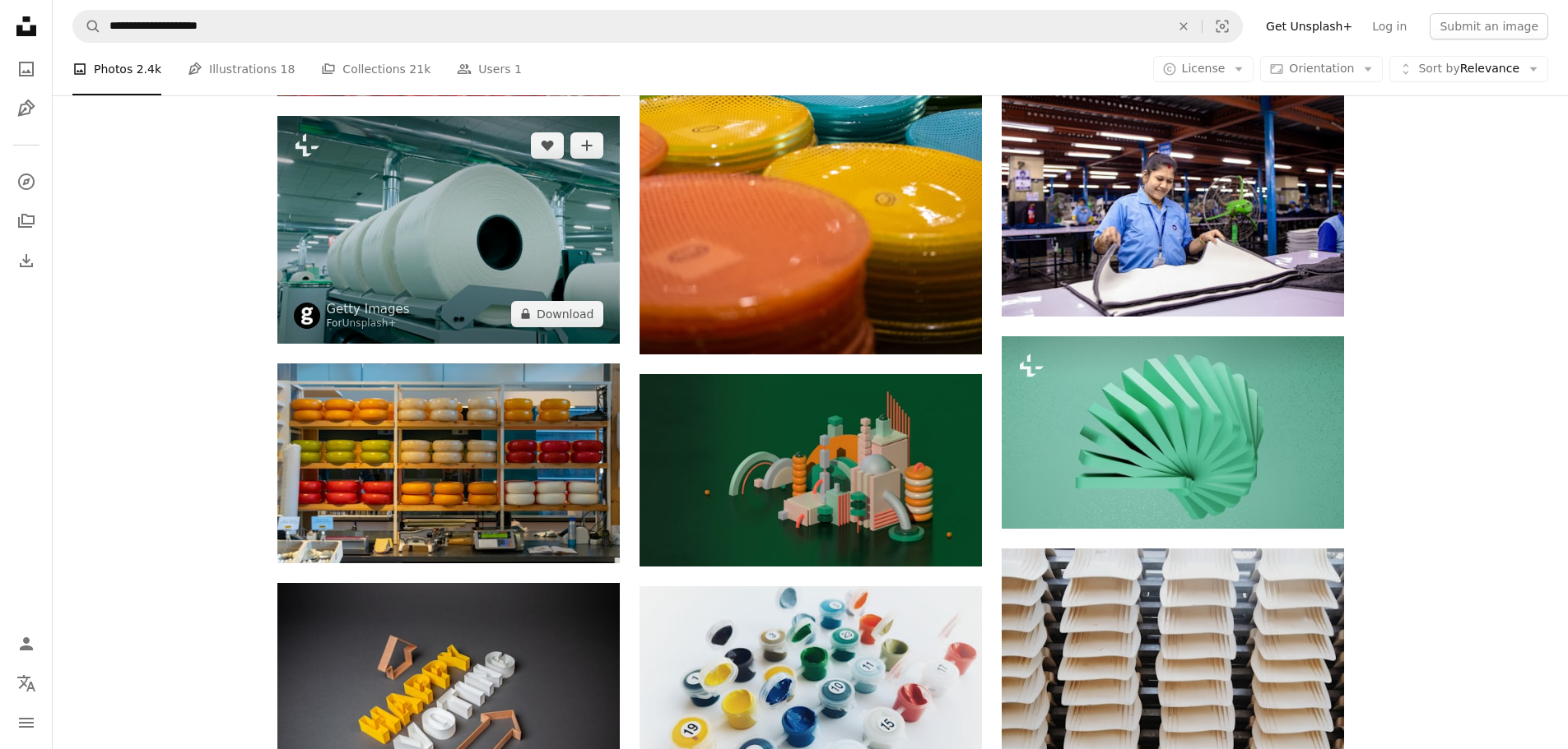
click at [526, 225] on img at bounding box center [449, 230] width 342 height 228
click at [560, 225] on img at bounding box center [449, 230] width 342 height 228
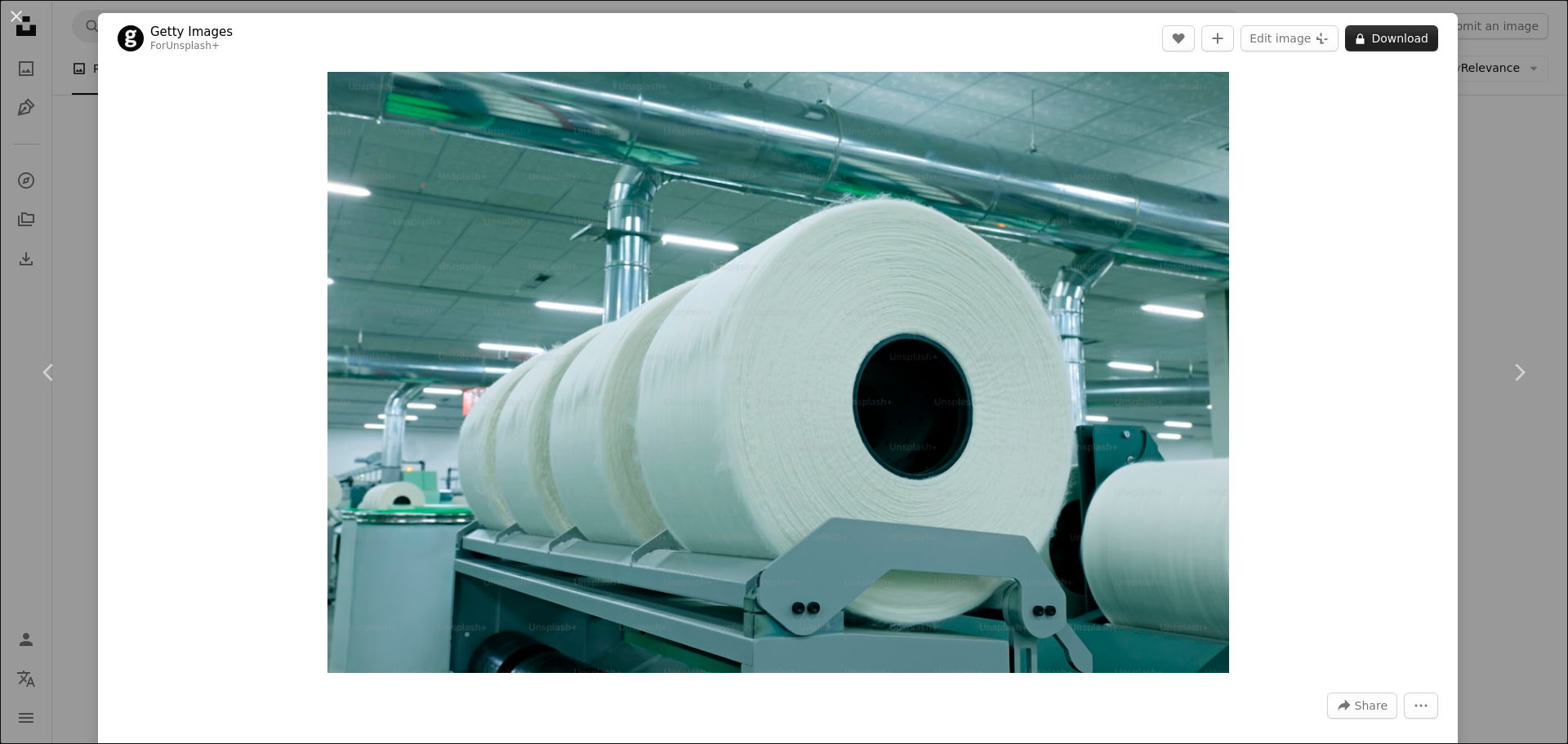
click at [1362, 45] on button "A lock Download" at bounding box center [1391, 39] width 93 height 26
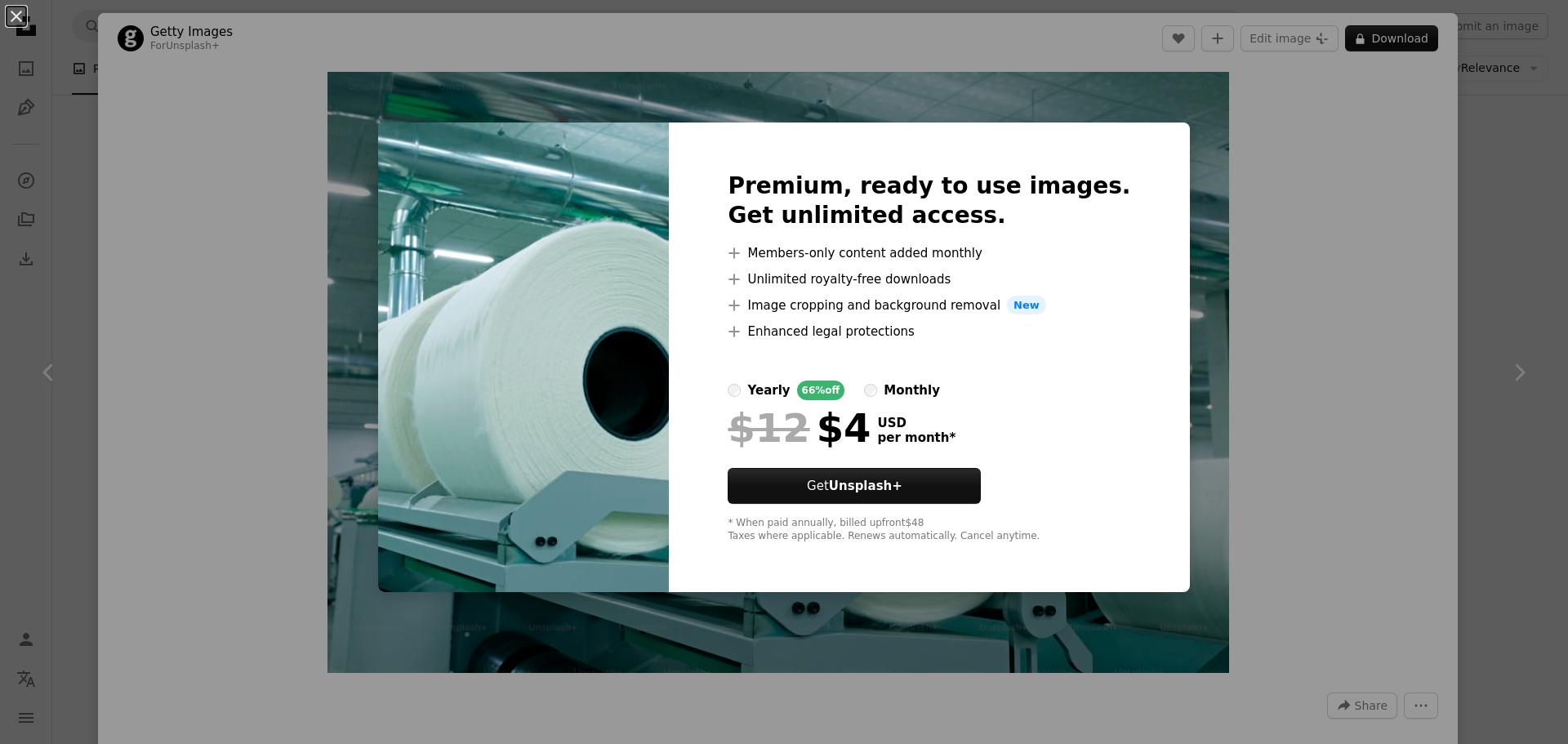
click at [25, 26] on button "An X shape" at bounding box center [16, 16] width 20 height 20
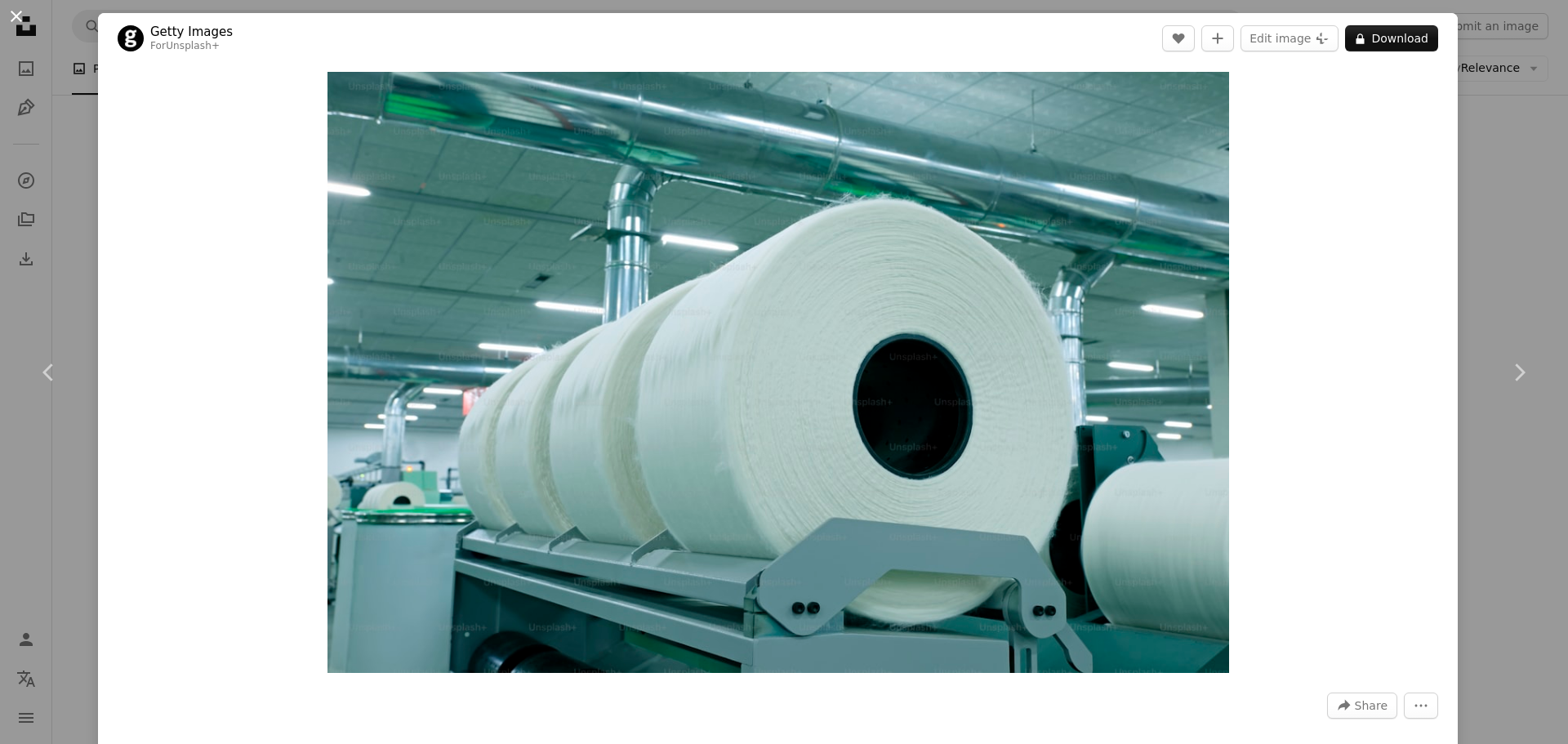
click at [17, 17] on button "An X shape" at bounding box center [16, 16] width 20 height 20
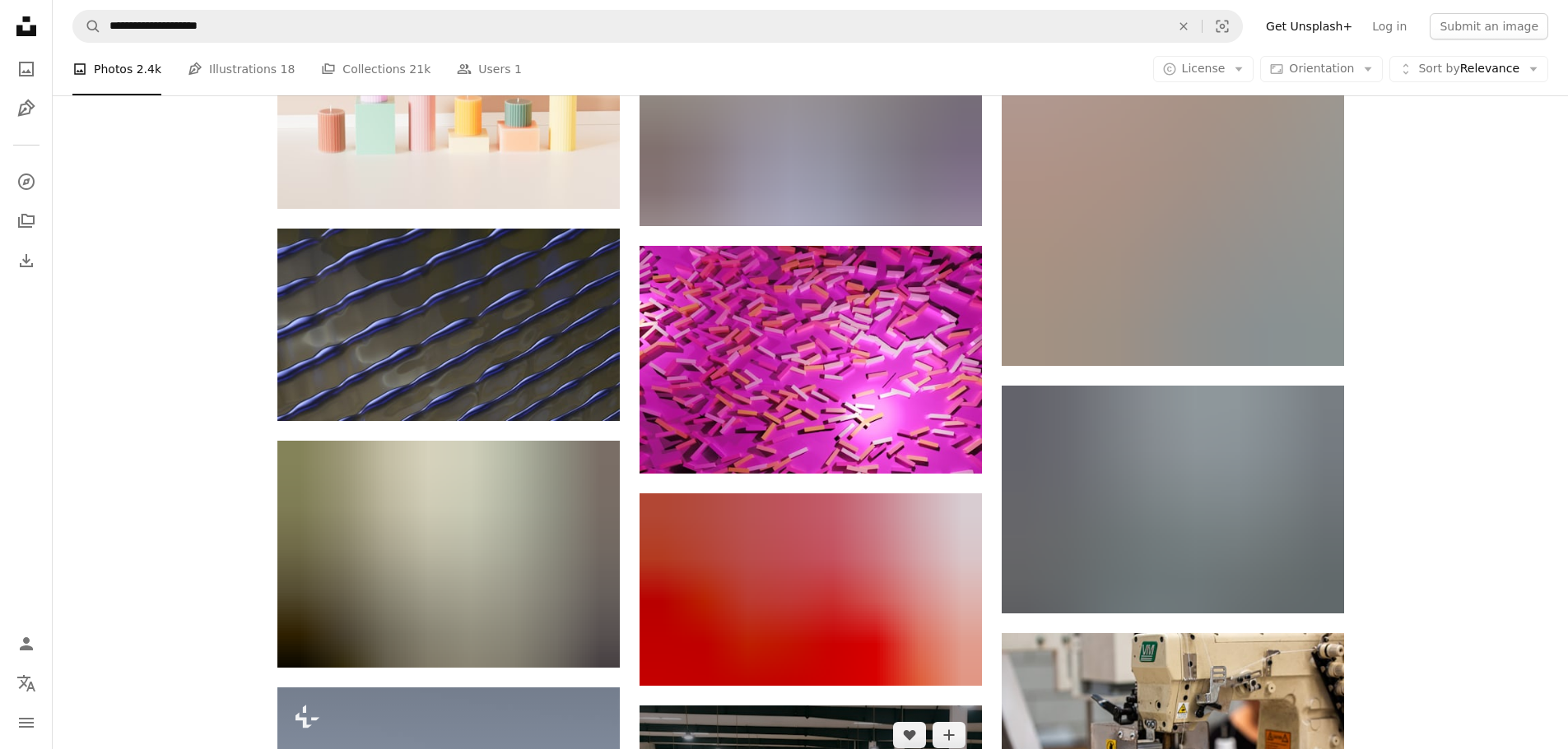
scroll to position [93511, 0]
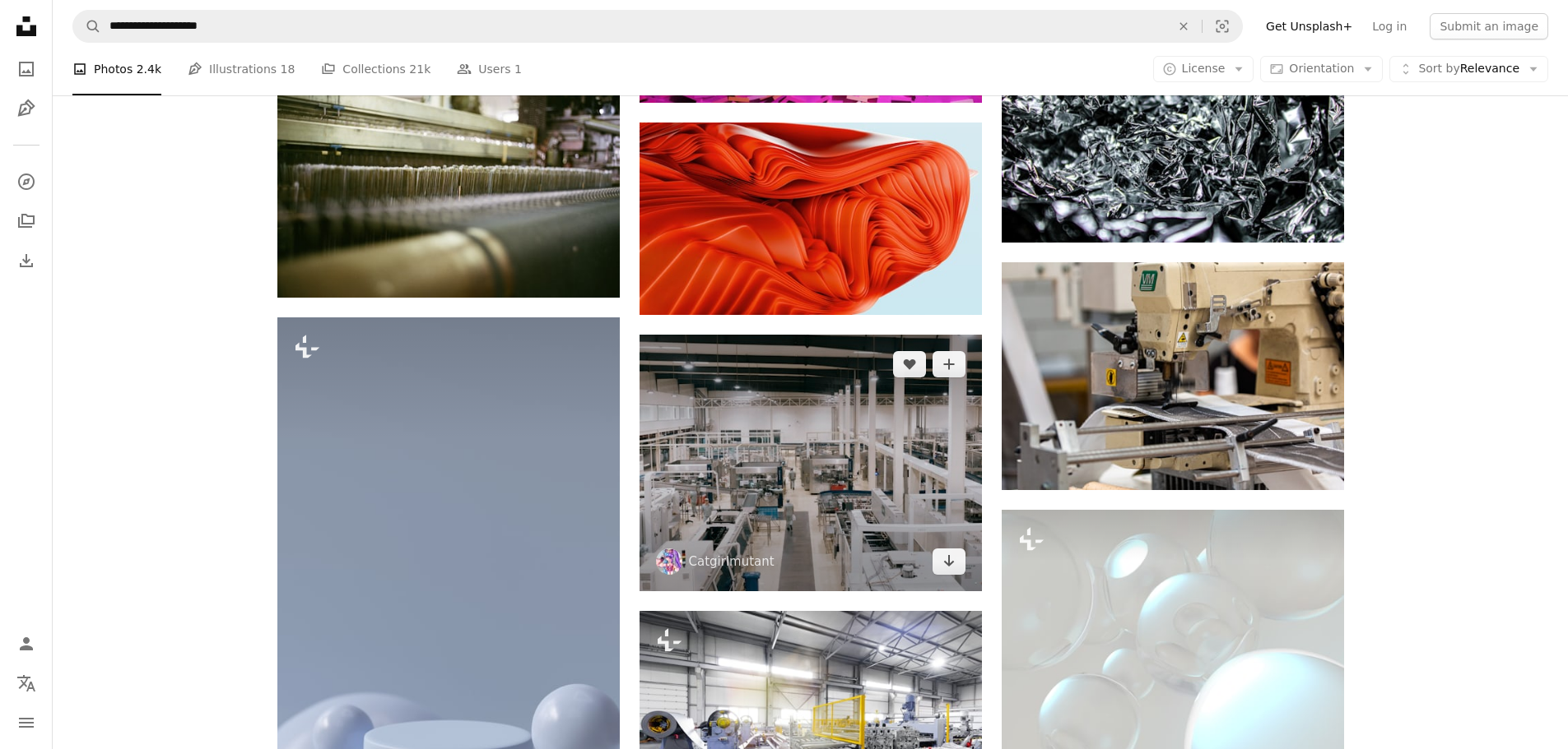
click at [879, 444] on img at bounding box center [811, 462] width 342 height 257
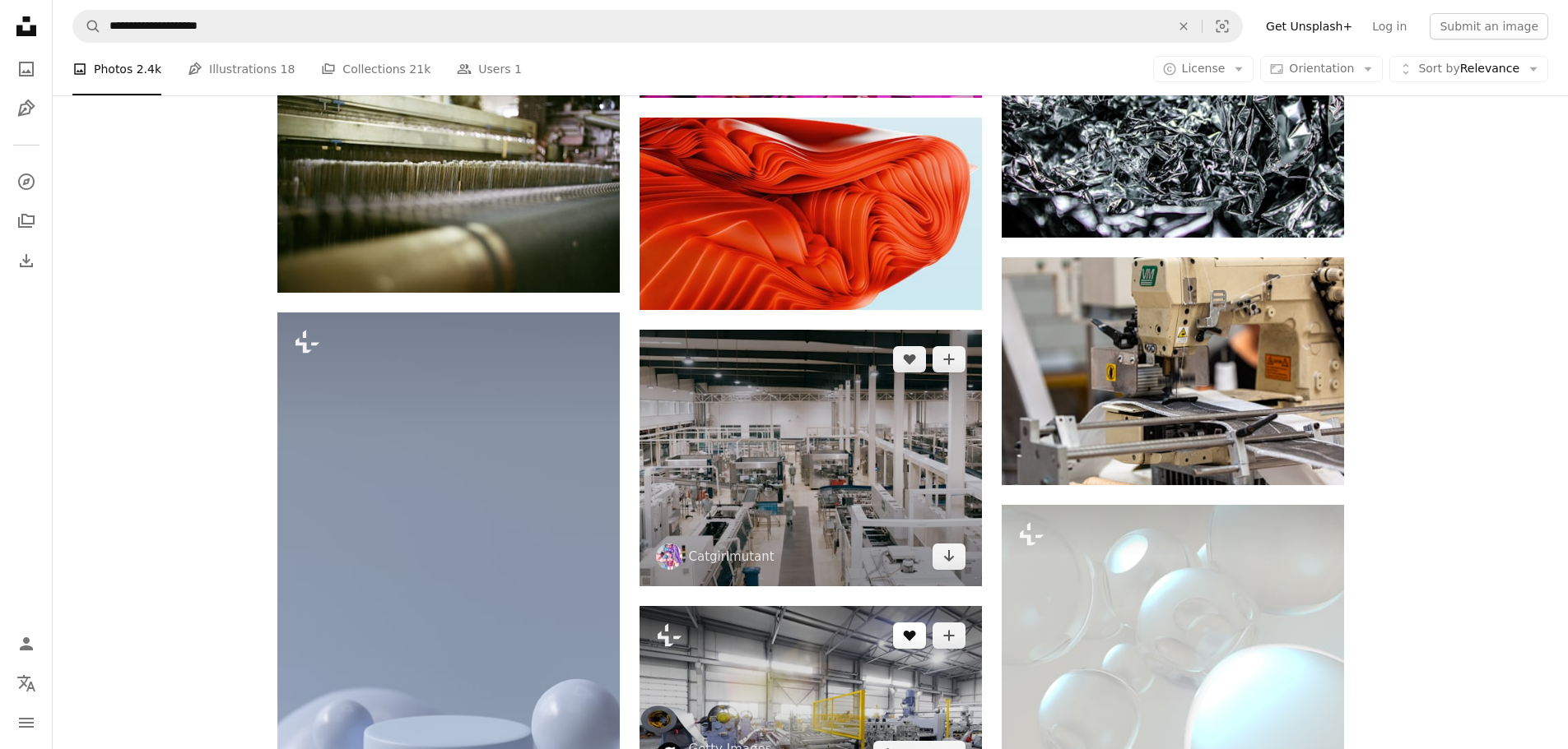
scroll to position [93511, 0]
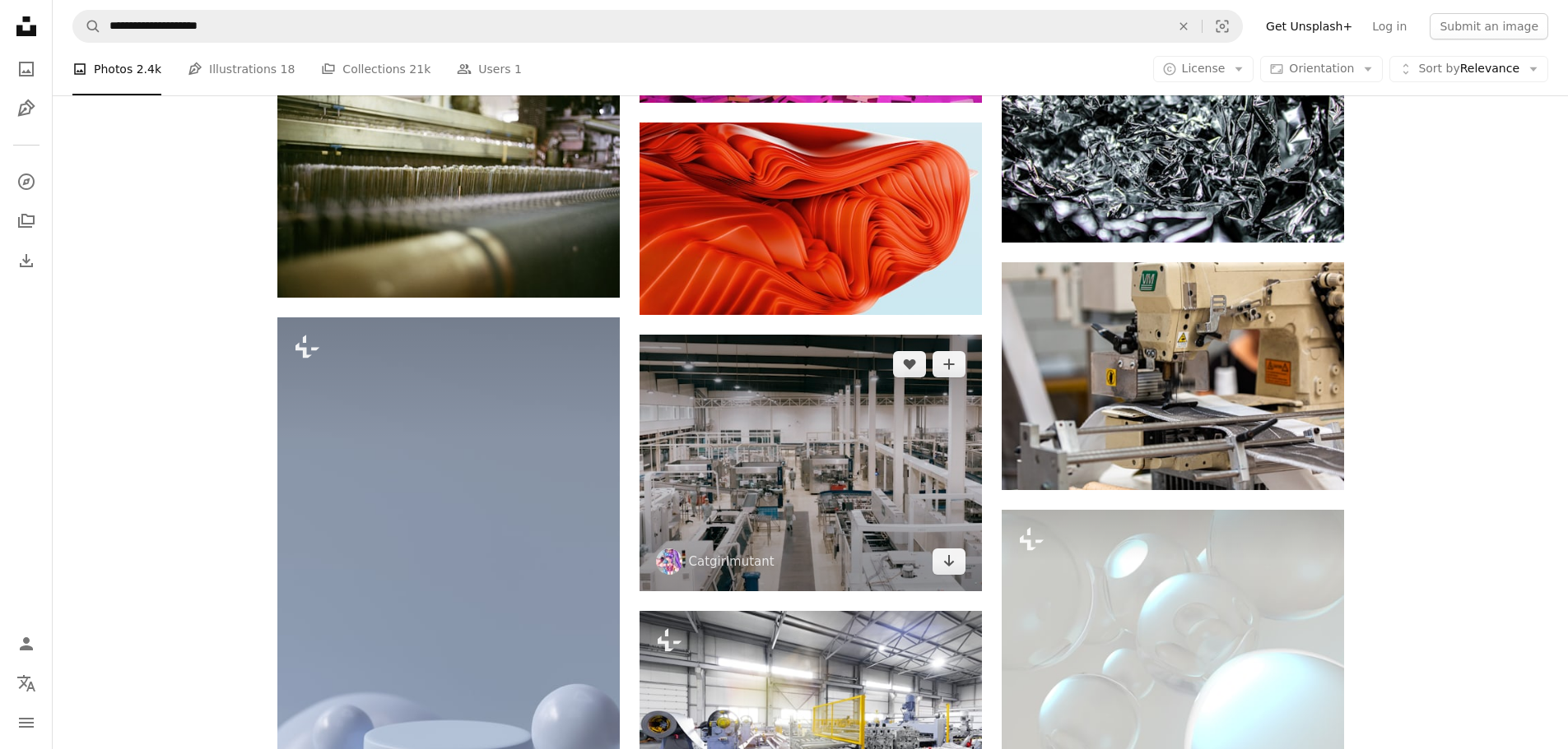
click at [853, 450] on img at bounding box center [811, 462] width 342 height 257
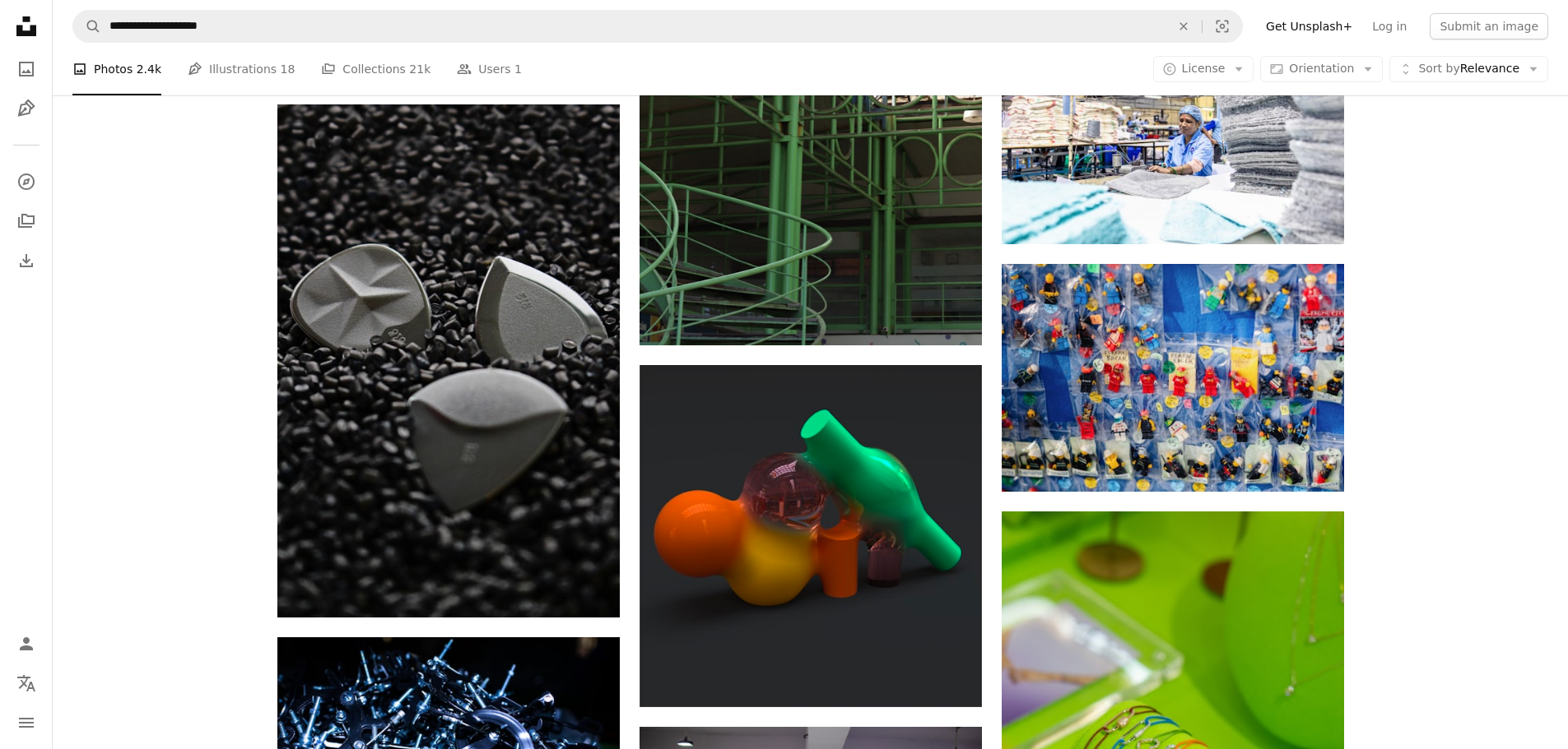
scroll to position [97400, 0]
